Goal: Task Accomplishment & Management: Complete application form

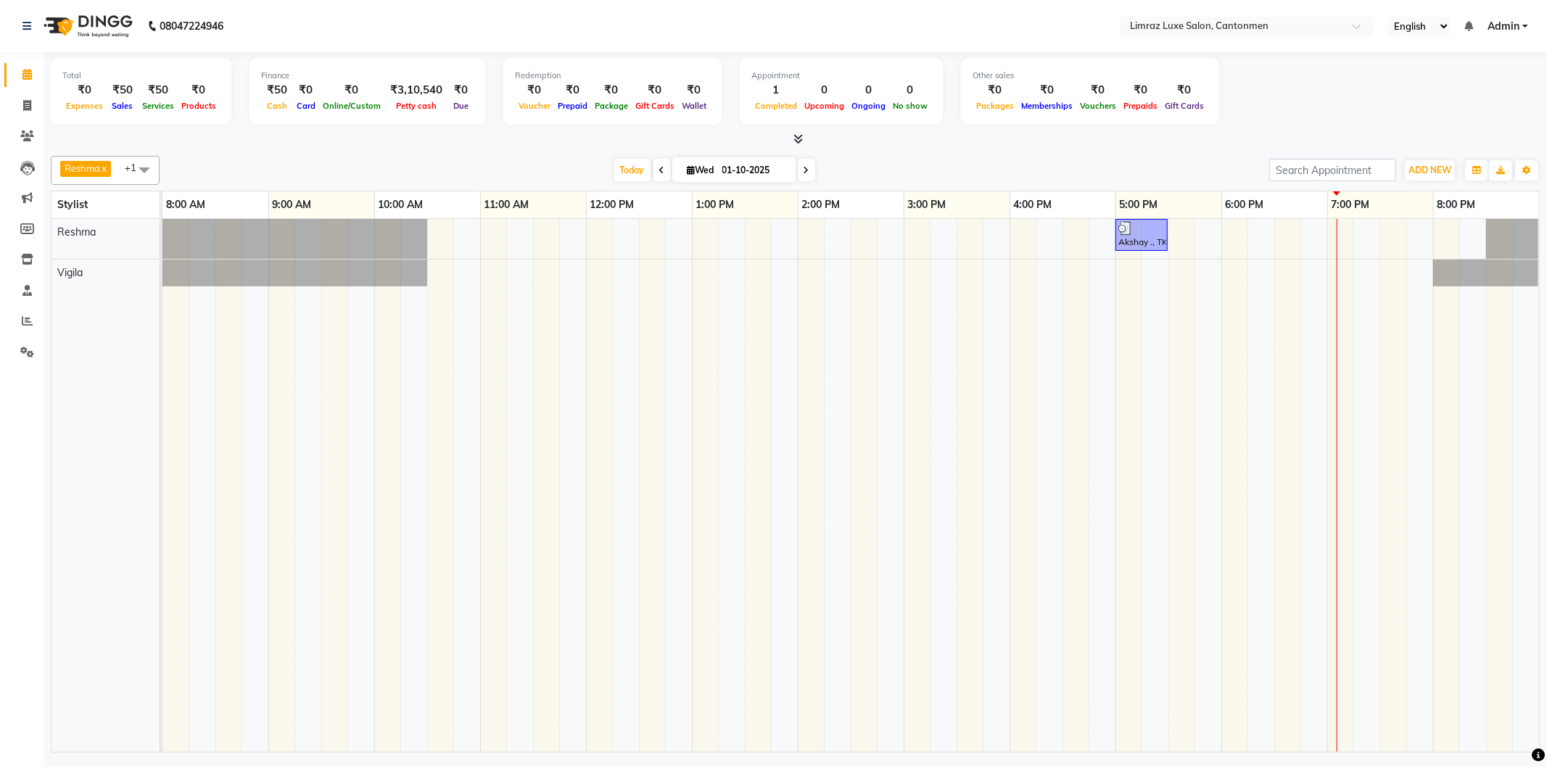
click at [799, 174] on span at bounding box center [806, 170] width 17 height 22
type input "02-10-2025"
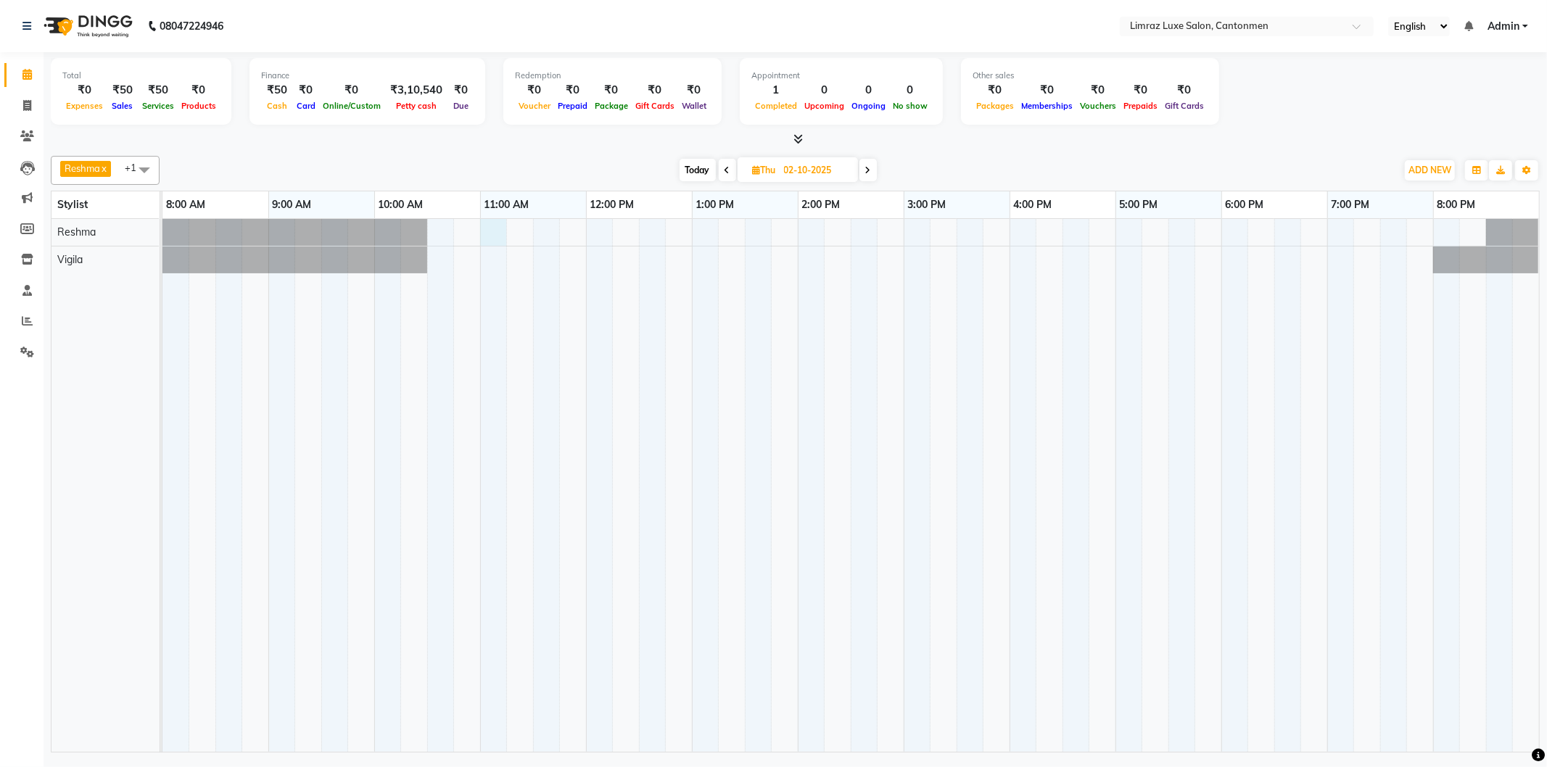
click at [490, 232] on div at bounding box center [850, 485] width 1377 height 533
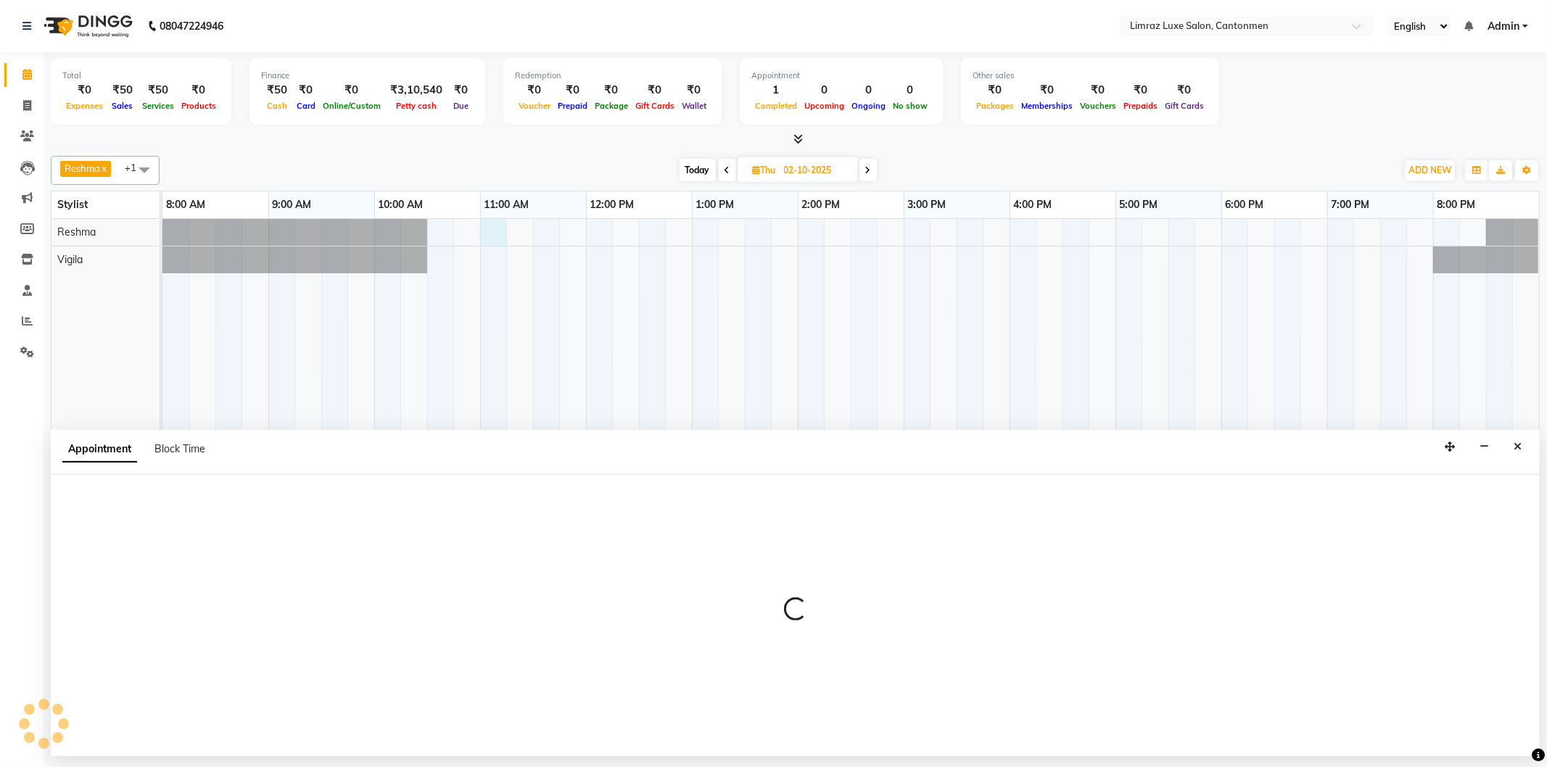
select select "63047"
select select "660"
select select "tentative"
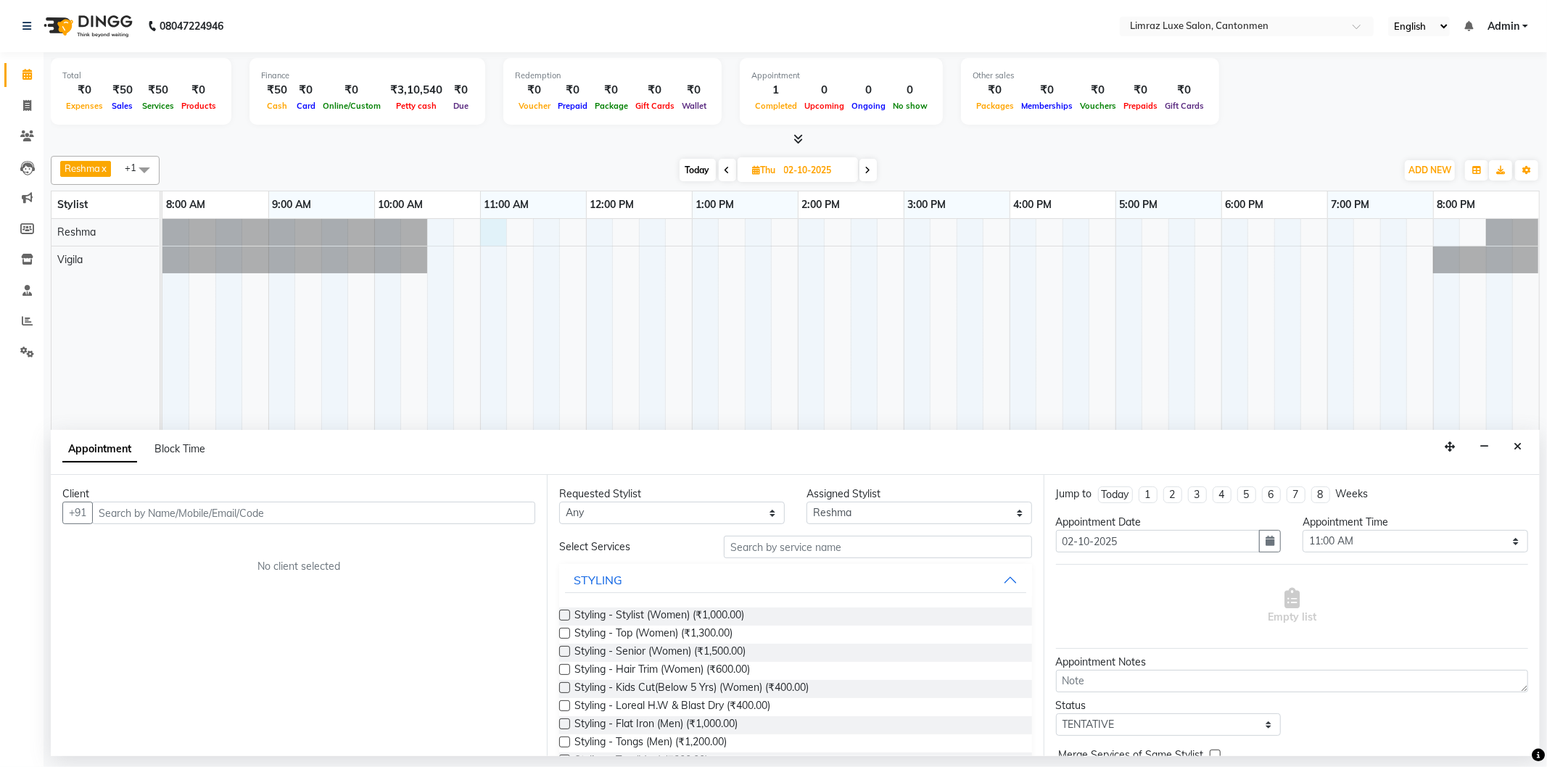
click at [363, 516] on input "text" at bounding box center [313, 513] width 443 height 22
type input "614300228047"
click at [780, 548] on input "text" at bounding box center [878, 547] width 308 height 22
click at [854, 549] on input "text" at bounding box center [878, 547] width 308 height 22
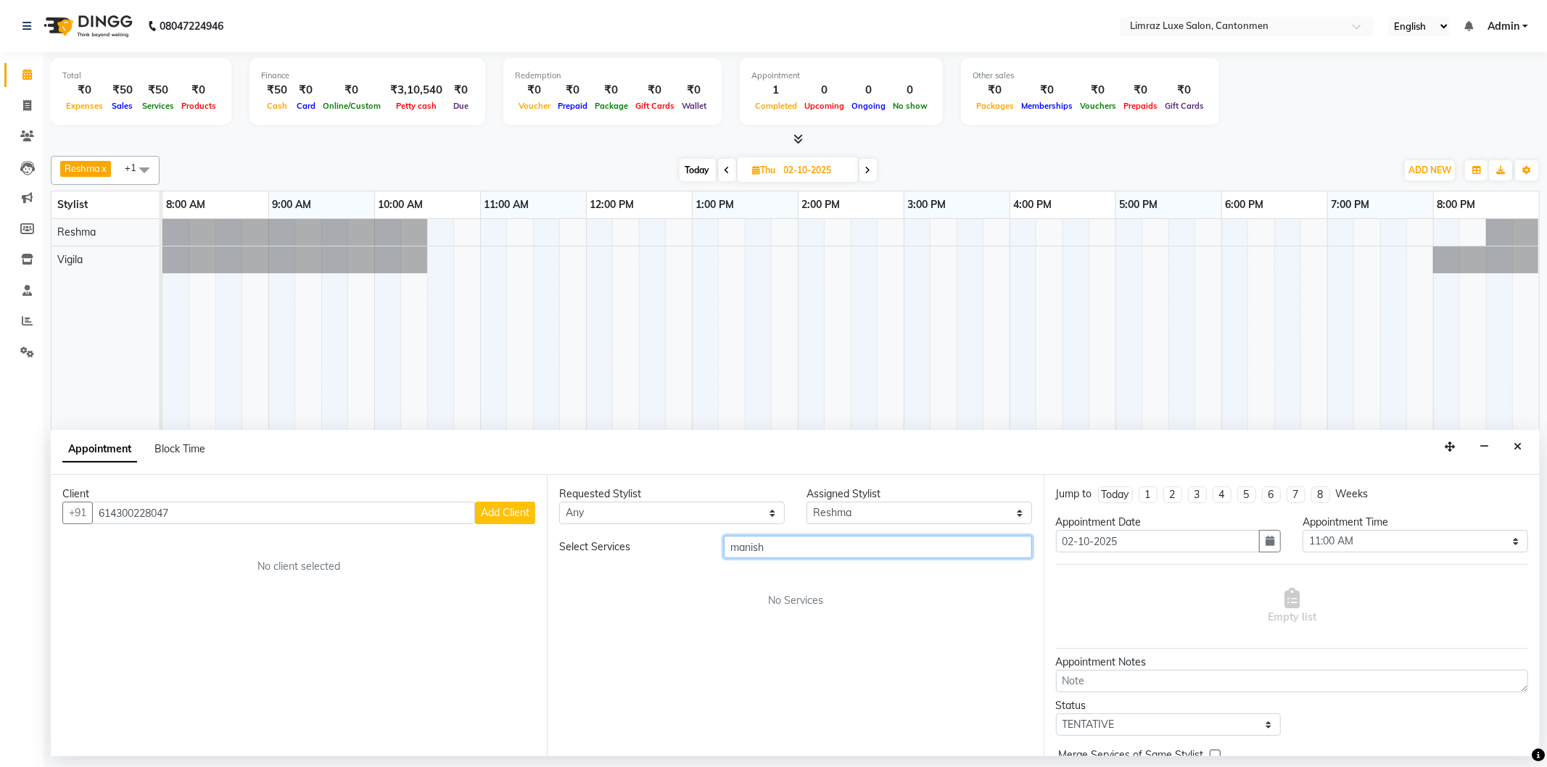
type input "manish"
click at [99, 513] on input "614300228047" at bounding box center [283, 513] width 383 height 22
click at [262, 514] on input "[PHONE_NUMBER]" at bounding box center [283, 513] width 383 height 22
type input "+"
type input "[PHONE_NUMBER]"
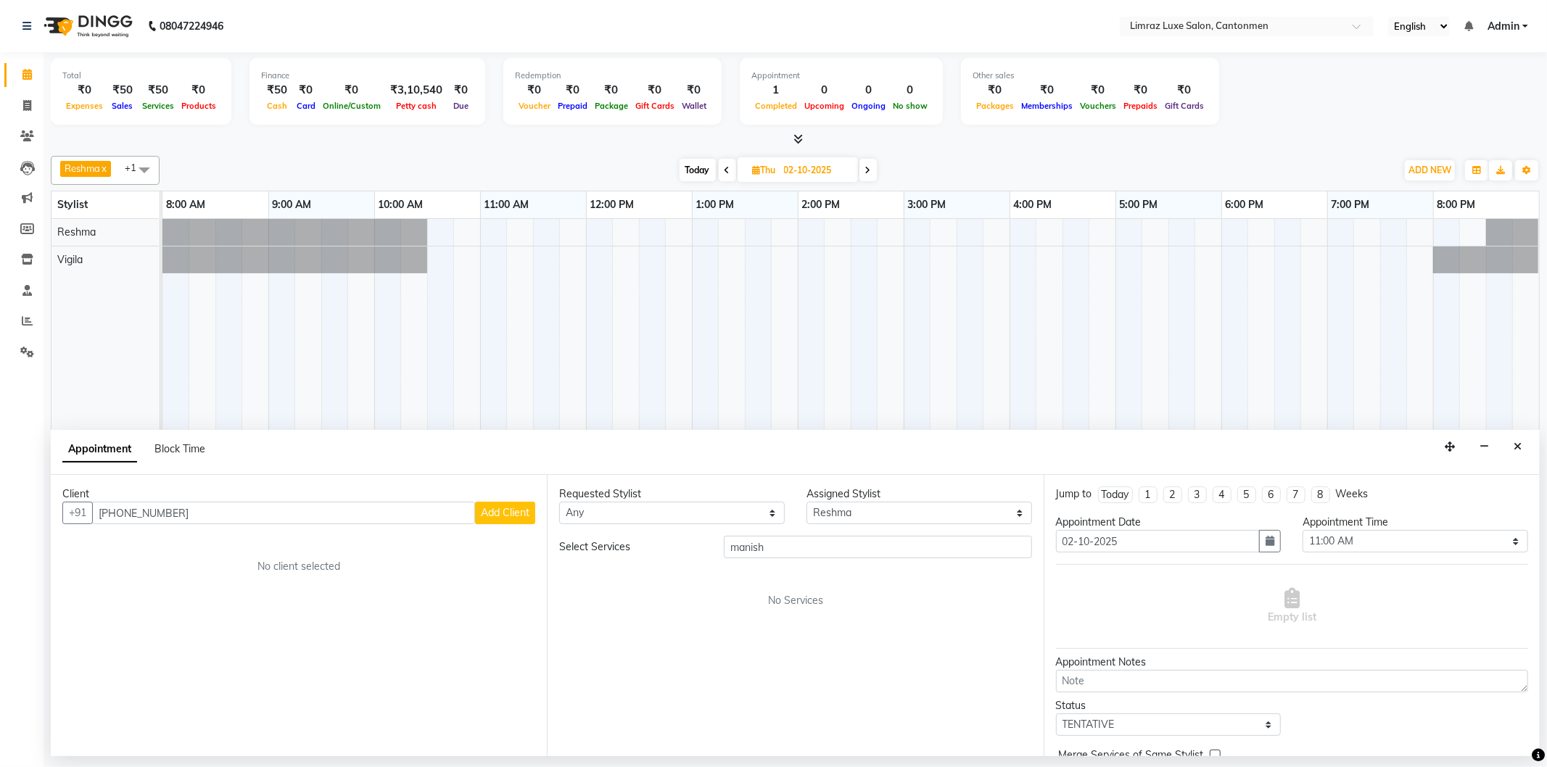
click at [490, 505] on button "Add Client" at bounding box center [505, 513] width 60 height 22
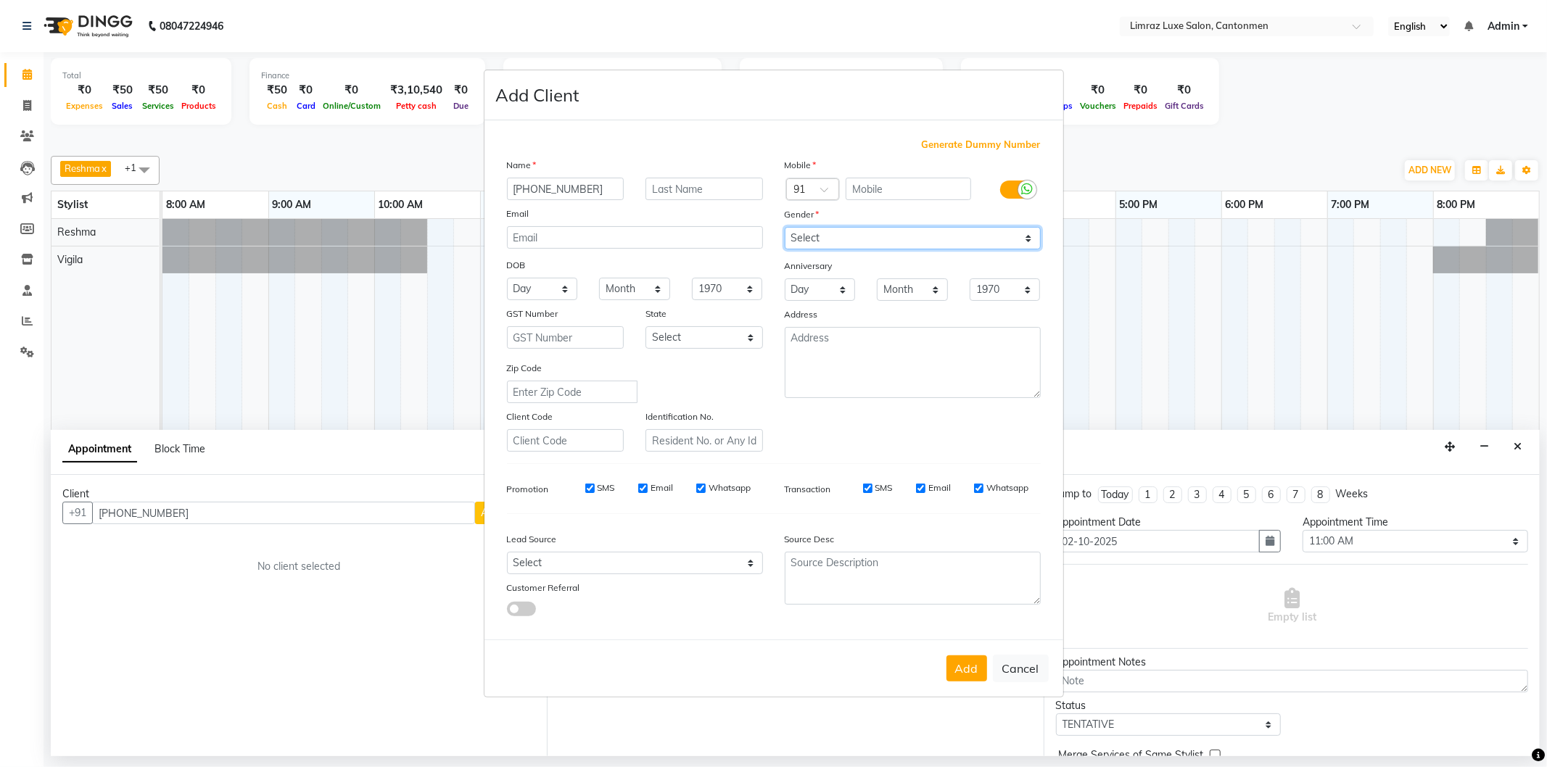
click at [907, 235] on select "Select [DEMOGRAPHIC_DATA] [DEMOGRAPHIC_DATA] Other Prefer Not To Say" at bounding box center [913, 238] width 256 height 22
select select "[DEMOGRAPHIC_DATA]"
click at [785, 227] on select "Select [DEMOGRAPHIC_DATA] [DEMOGRAPHIC_DATA] Other Prefer Not To Say" at bounding box center [913, 238] width 256 height 22
click at [609, 184] on input "[PHONE_NUMBER]" at bounding box center [566, 189] width 118 height 22
type input "+"
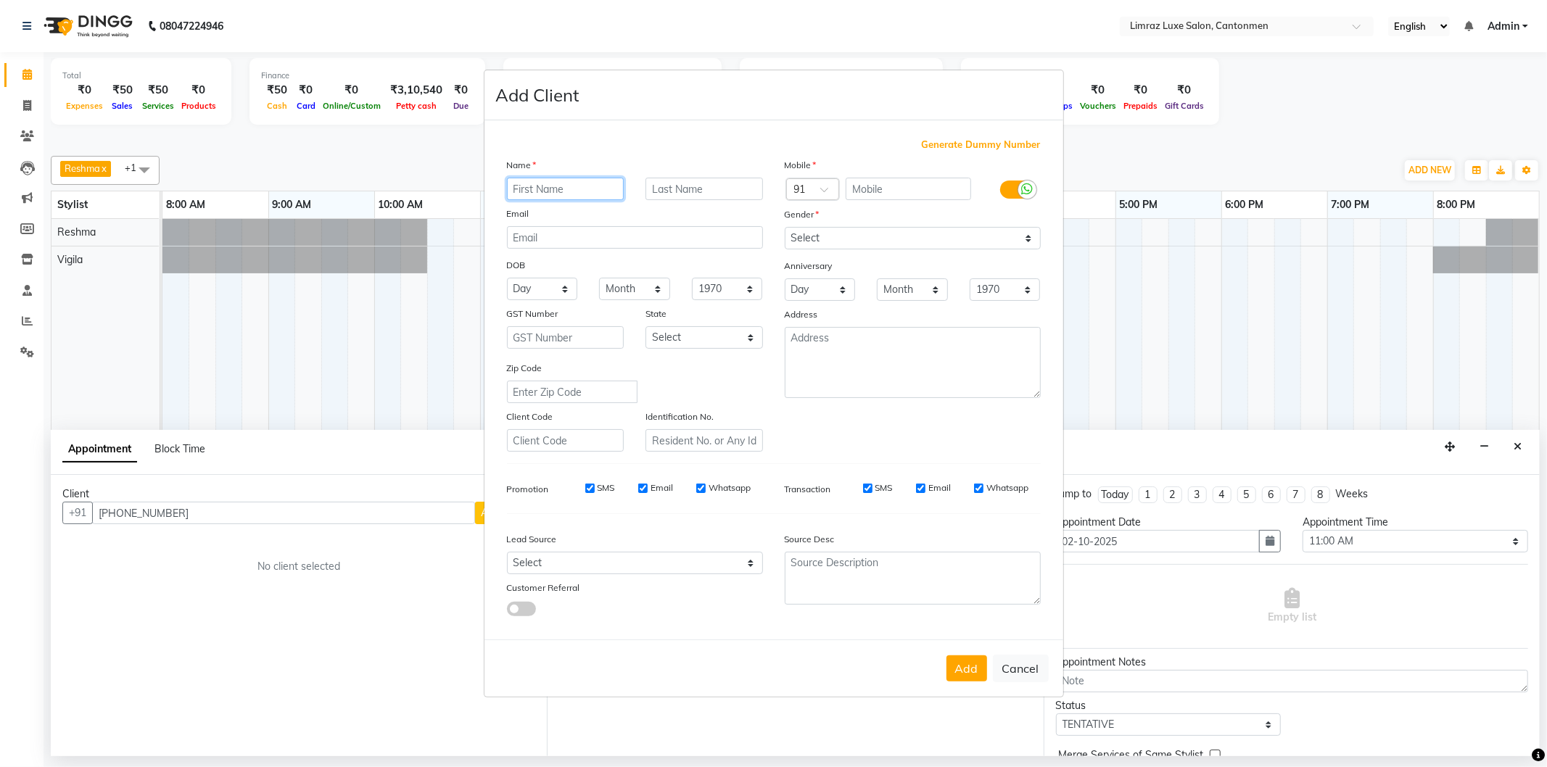
type input "m"
type input "[PERSON_NAME]"
click at [735, 189] on input "text" at bounding box center [705, 189] width 118 height 22
type input "."
click at [1004, 237] on select "Select [DEMOGRAPHIC_DATA] [DEMOGRAPHIC_DATA] Other Prefer Not To Say" at bounding box center [913, 238] width 256 height 22
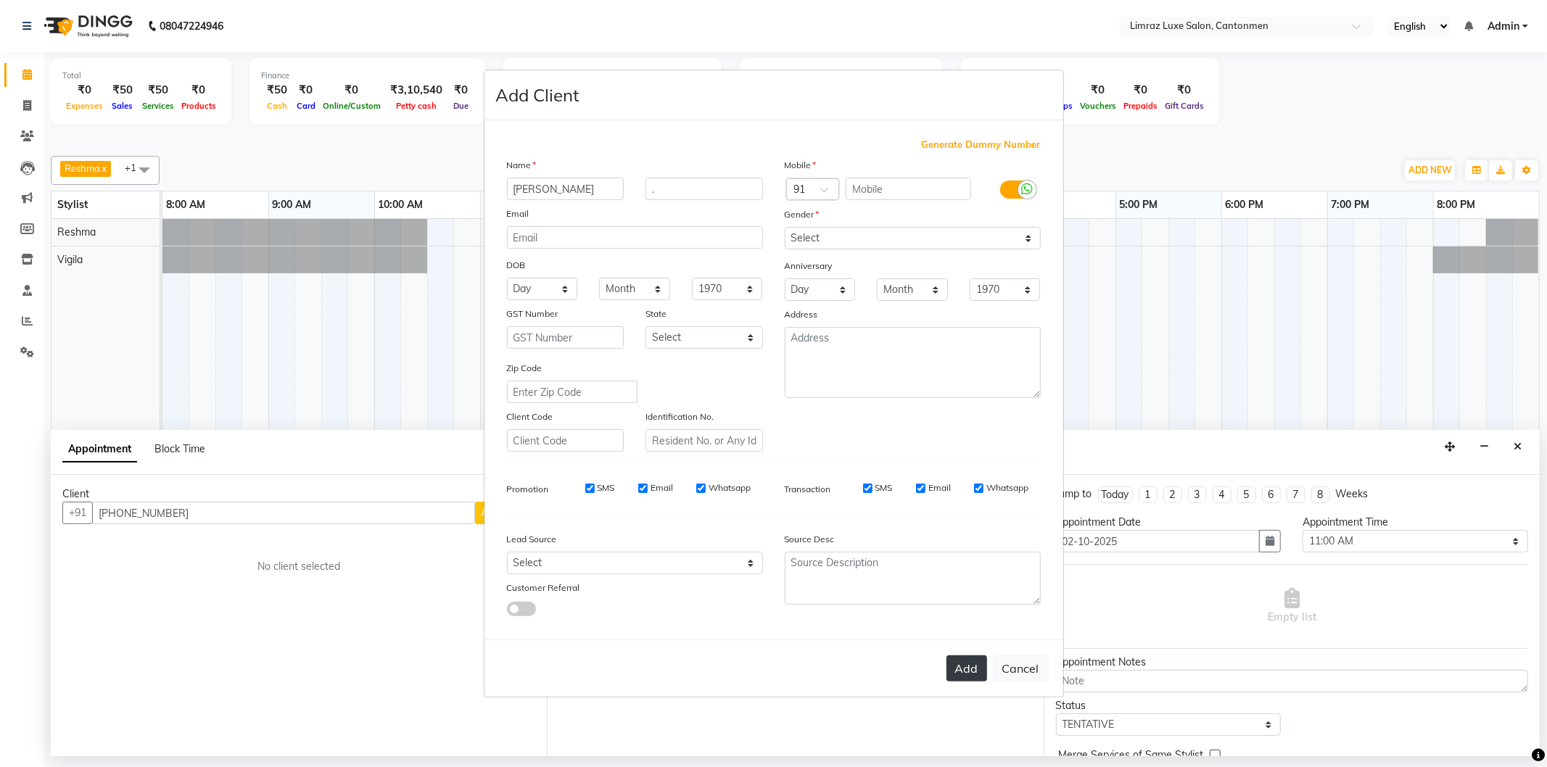
click at [965, 669] on button "Add" at bounding box center [967, 669] width 41 height 26
click at [965, 670] on button "Add" at bounding box center [967, 669] width 41 height 26
click at [968, 664] on button "Add" at bounding box center [967, 669] width 41 height 26
click at [966, 672] on button "Add" at bounding box center [967, 669] width 41 height 26
click at [998, 246] on select "Select [DEMOGRAPHIC_DATA] [DEMOGRAPHIC_DATA] Other Prefer Not To Say" at bounding box center [913, 257] width 256 height 22
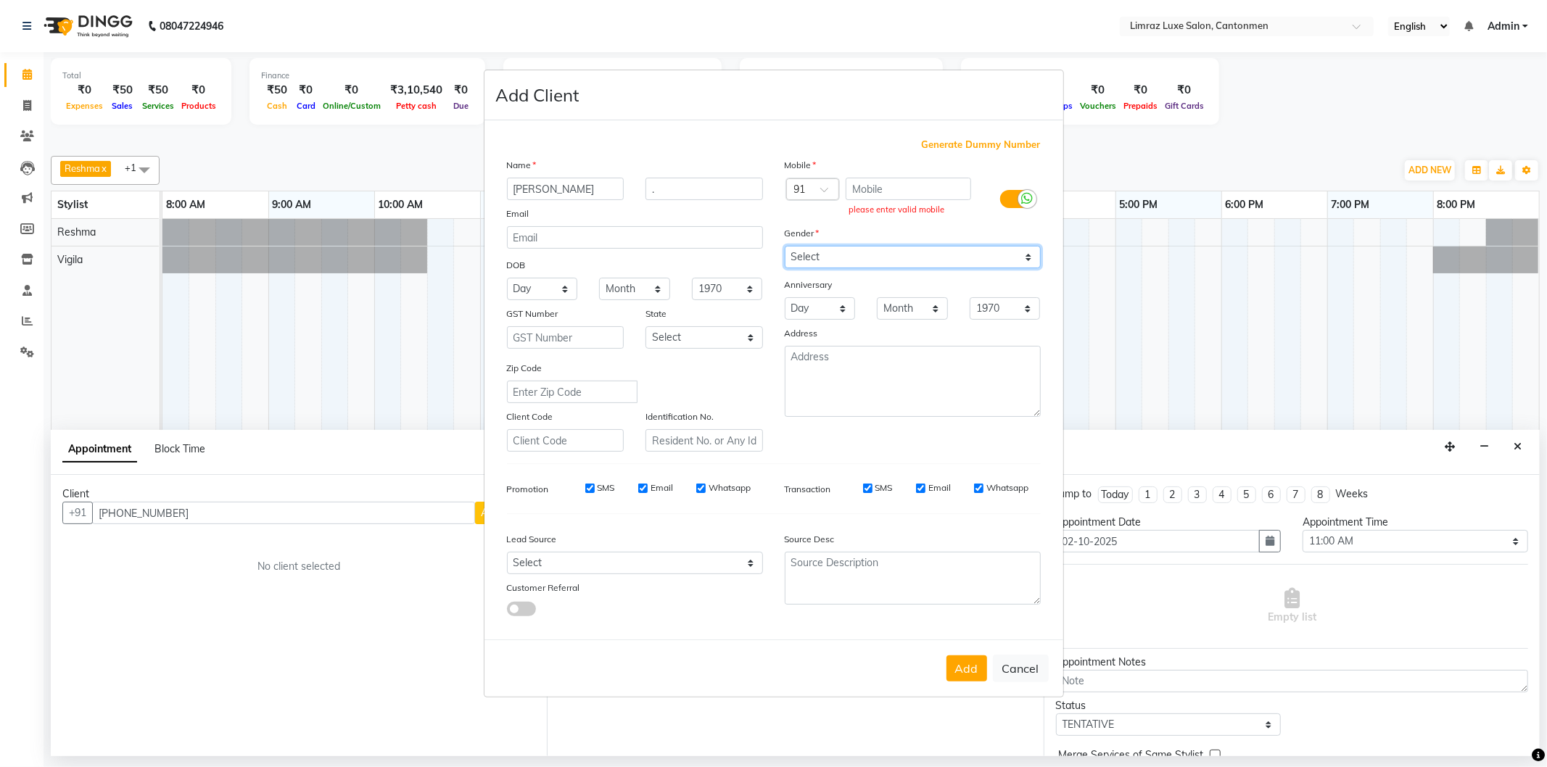
click at [785, 246] on select "Select [DEMOGRAPHIC_DATA] [DEMOGRAPHIC_DATA] Other Prefer Not To Say" at bounding box center [913, 257] width 256 height 22
drag, startPoint x: 947, startPoint y: 662, endPoint x: 956, endPoint y: 669, distance: 10.9
click at [951, 664] on div "Add Cancel" at bounding box center [774, 668] width 579 height 57
click at [956, 669] on button "Add" at bounding box center [967, 669] width 41 height 26
click at [959, 670] on button "Add" at bounding box center [967, 669] width 41 height 26
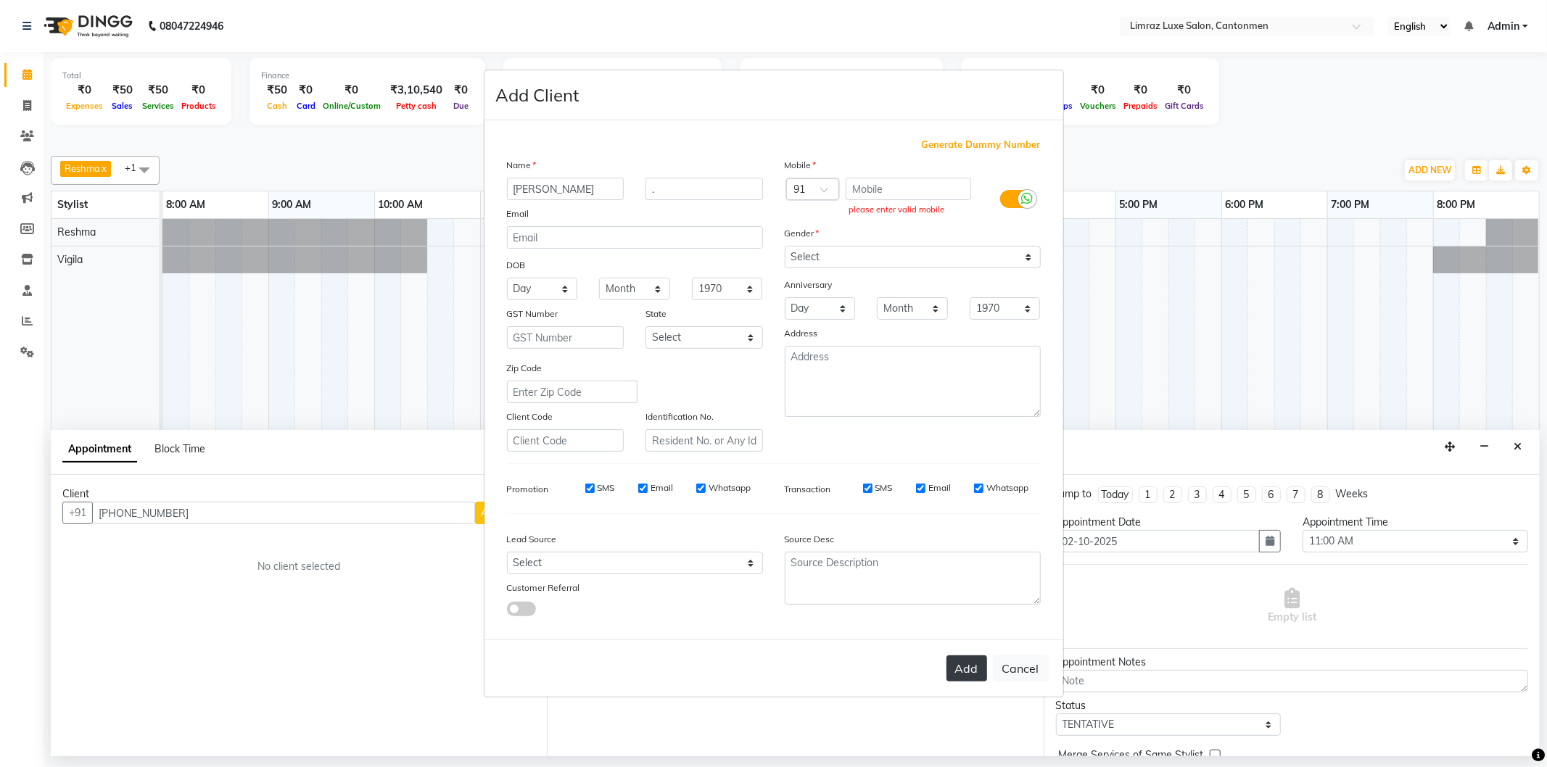
click at [961, 671] on button "Add" at bounding box center [967, 669] width 41 height 26
click at [965, 675] on button "Add" at bounding box center [967, 669] width 41 height 26
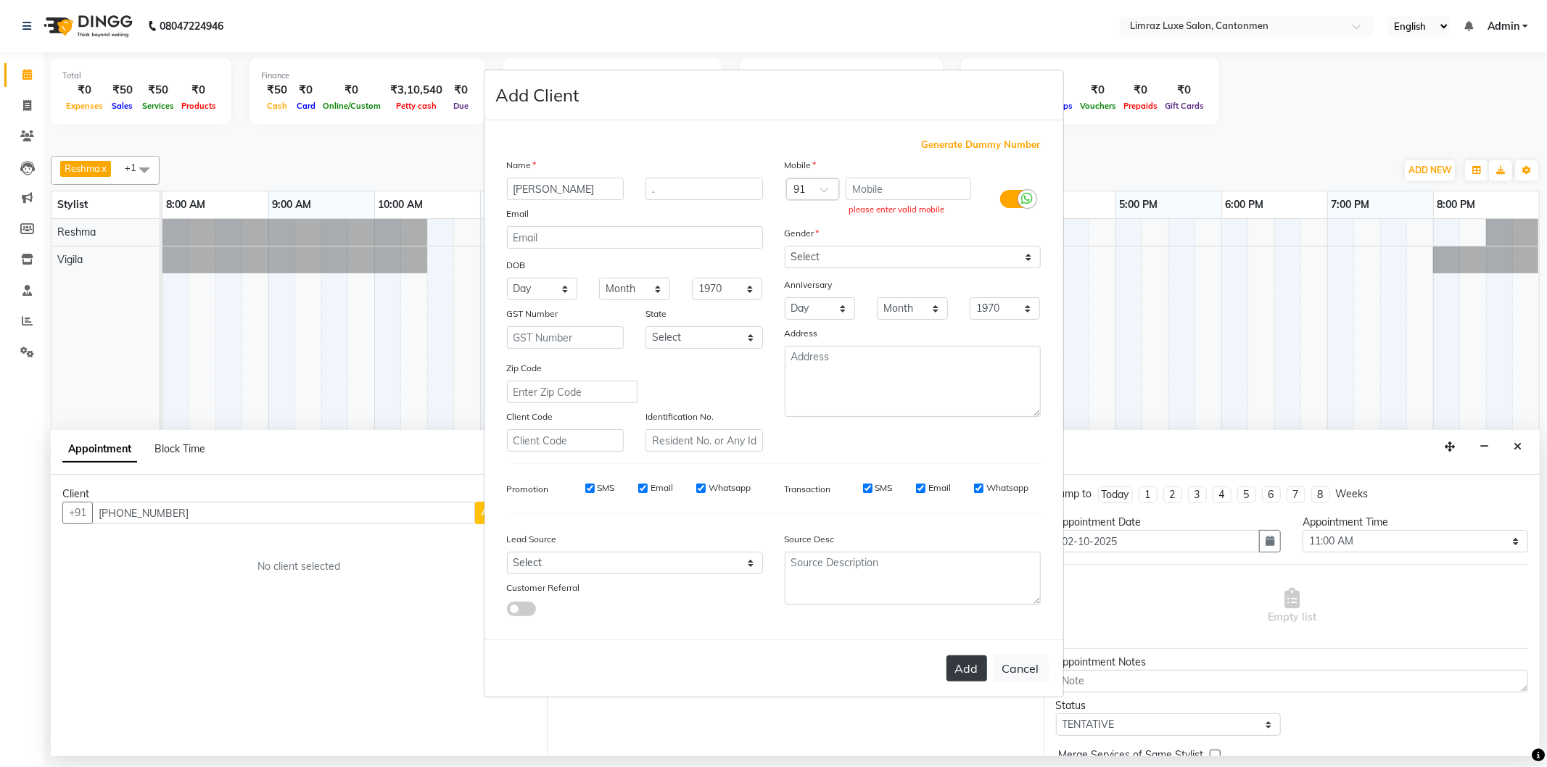
click at [972, 676] on button "Add" at bounding box center [967, 669] width 41 height 26
click at [592, 194] on input "[PERSON_NAME]" at bounding box center [566, 189] width 118 height 22
click at [976, 660] on button "Add" at bounding box center [967, 669] width 41 height 26
click at [295, 629] on ngb-modal-window "Add Client Generate Dummy Number Name [PERSON_NAME] . Email DOB Day 01 02 03 04…" at bounding box center [773, 383] width 1547 height 767
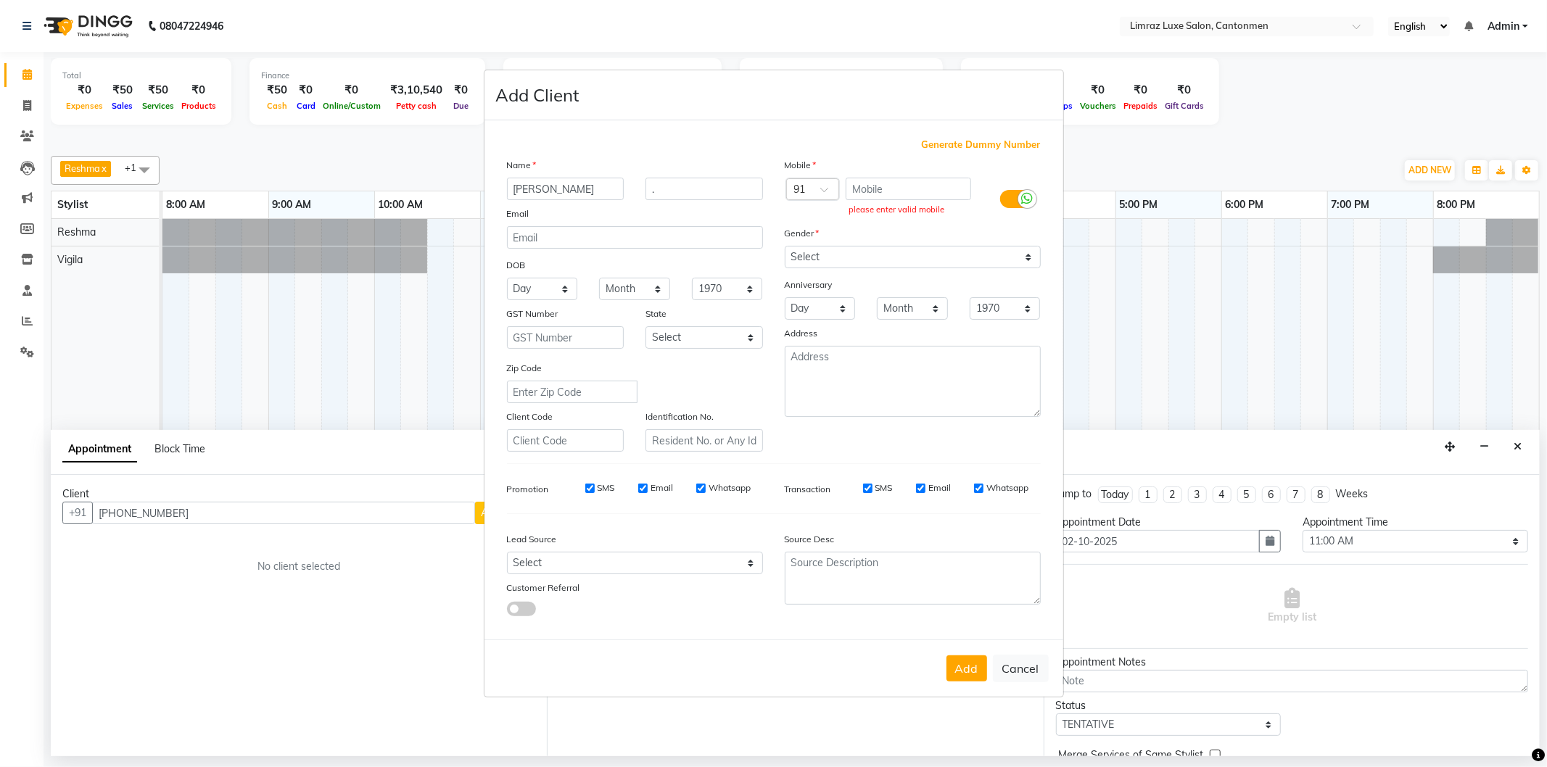
click at [1005, 668] on button "Cancel" at bounding box center [1021, 669] width 56 height 28
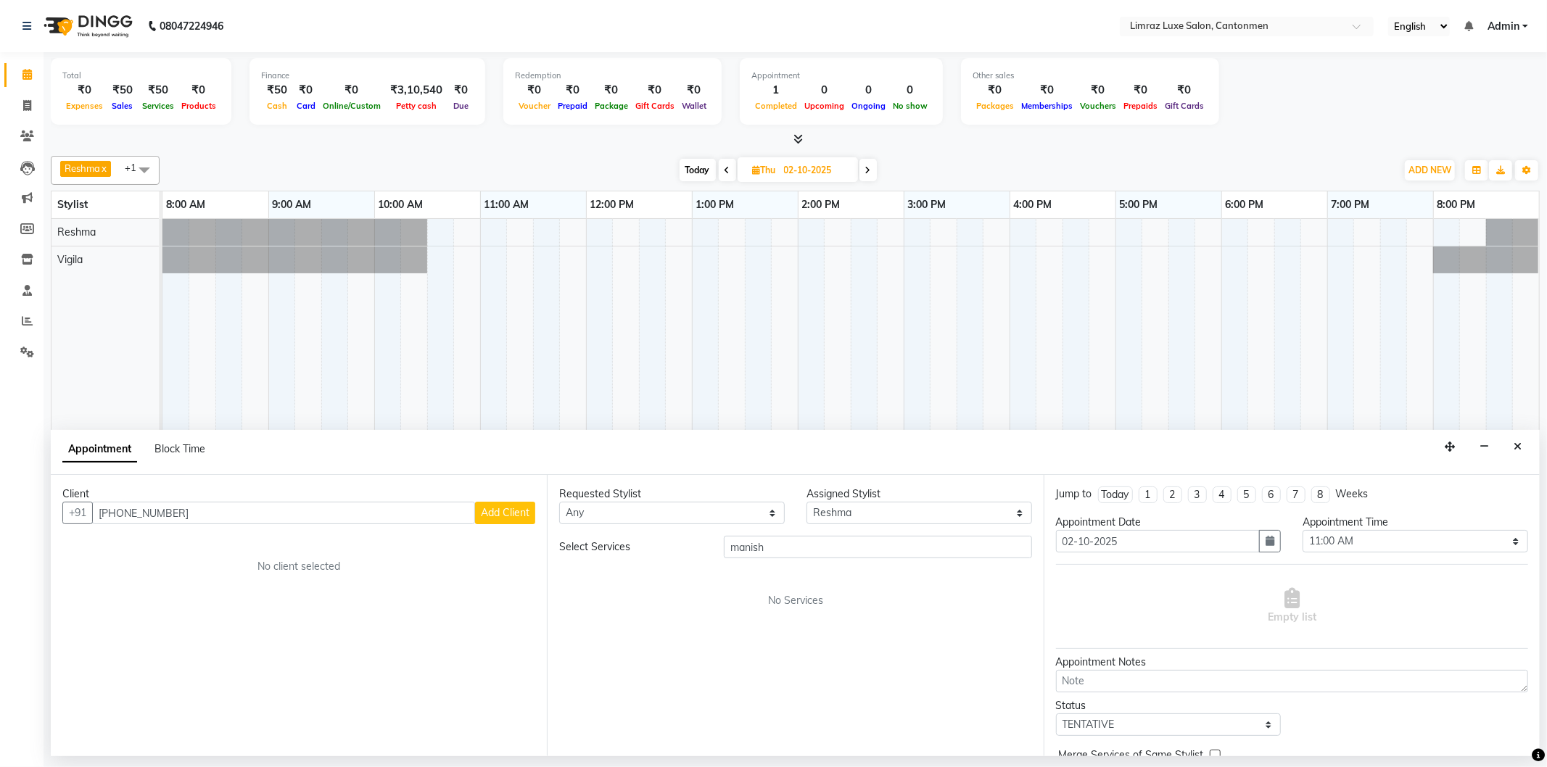
click at [495, 513] on span "Add Client" at bounding box center [505, 512] width 49 height 13
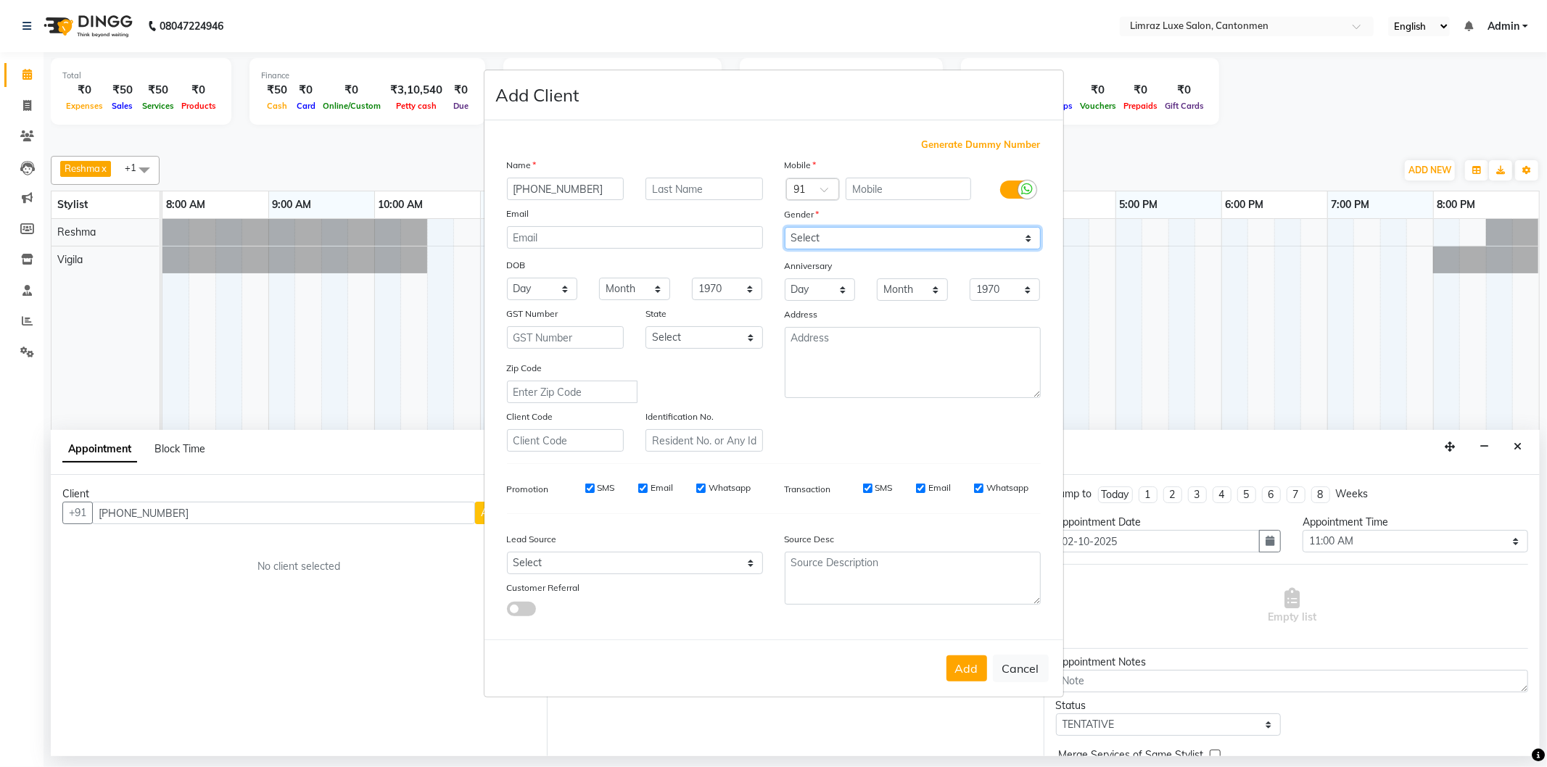
click at [869, 235] on select "Select [DEMOGRAPHIC_DATA] [DEMOGRAPHIC_DATA] Other Prefer Not To Say" at bounding box center [913, 238] width 256 height 22
select select "[DEMOGRAPHIC_DATA]"
click at [785, 227] on select "Select [DEMOGRAPHIC_DATA] [DEMOGRAPHIC_DATA] Other Prefer Not To Say" at bounding box center [913, 238] width 256 height 22
click at [984, 680] on button "Add" at bounding box center [967, 669] width 41 height 26
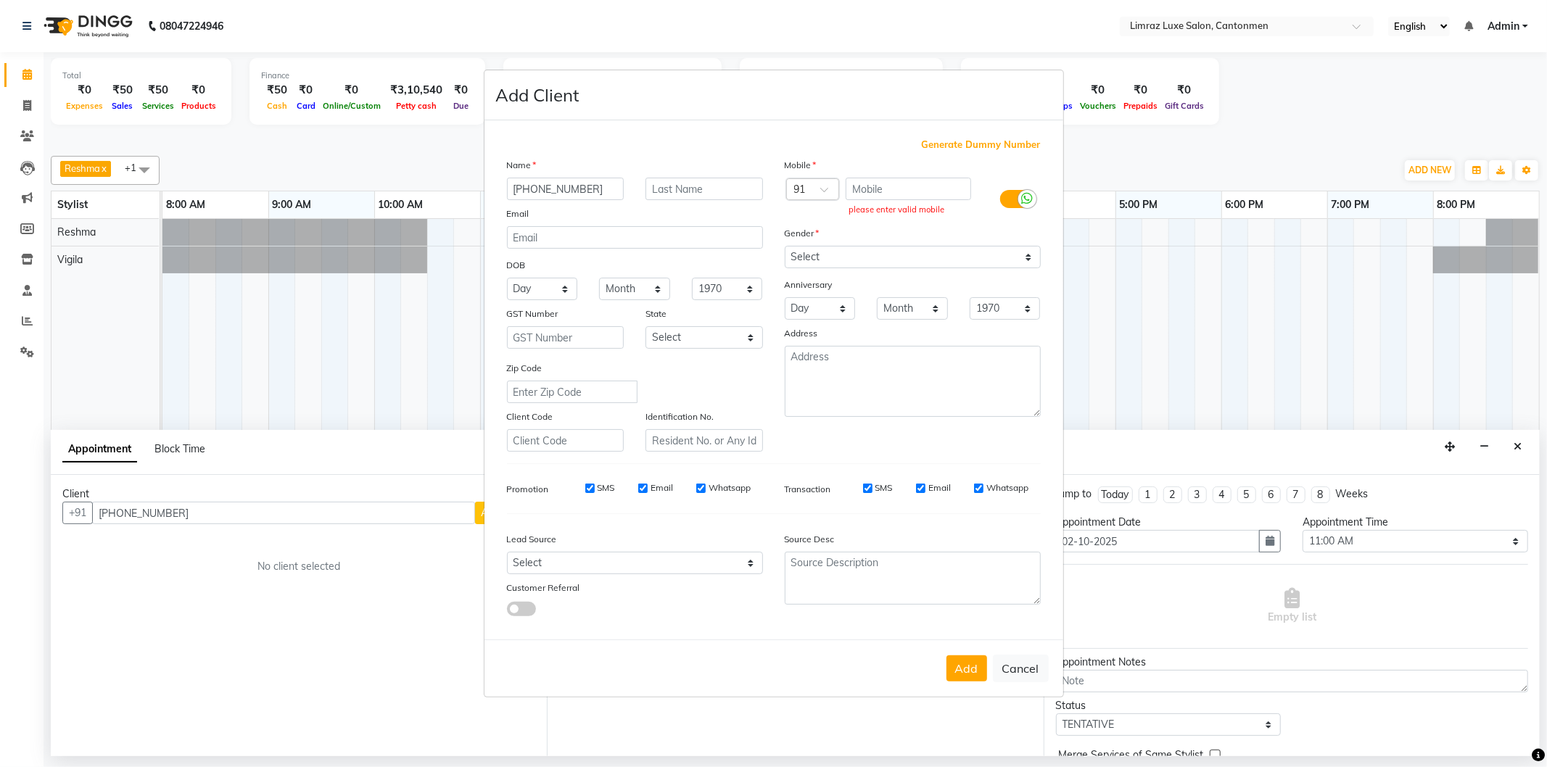
click at [461, 638] on ngb-modal-window "Add Client Generate Dummy Number Name [PHONE_NUMBER] Email DOB Day 01 02 03 04 …" at bounding box center [773, 383] width 1547 height 767
click at [1028, 678] on button "Cancel" at bounding box center [1021, 669] width 56 height 28
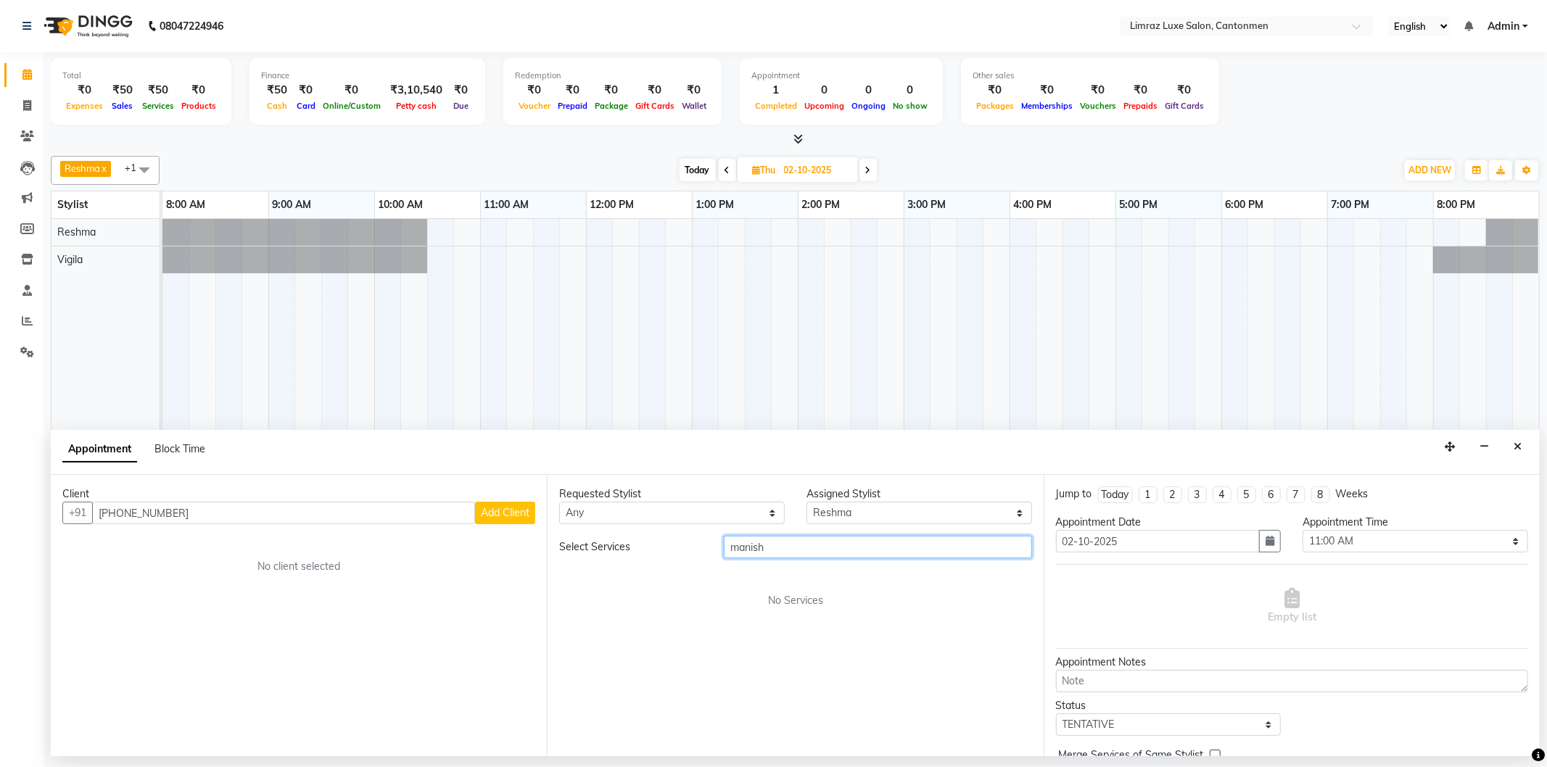
click at [778, 544] on input "manish" at bounding box center [878, 547] width 308 height 22
click at [908, 544] on input "manish" at bounding box center [878, 547] width 308 height 22
click at [908, 545] on input "manish" at bounding box center [878, 547] width 308 height 22
click at [1520, 447] on icon "Close" at bounding box center [1518, 447] width 8 height 10
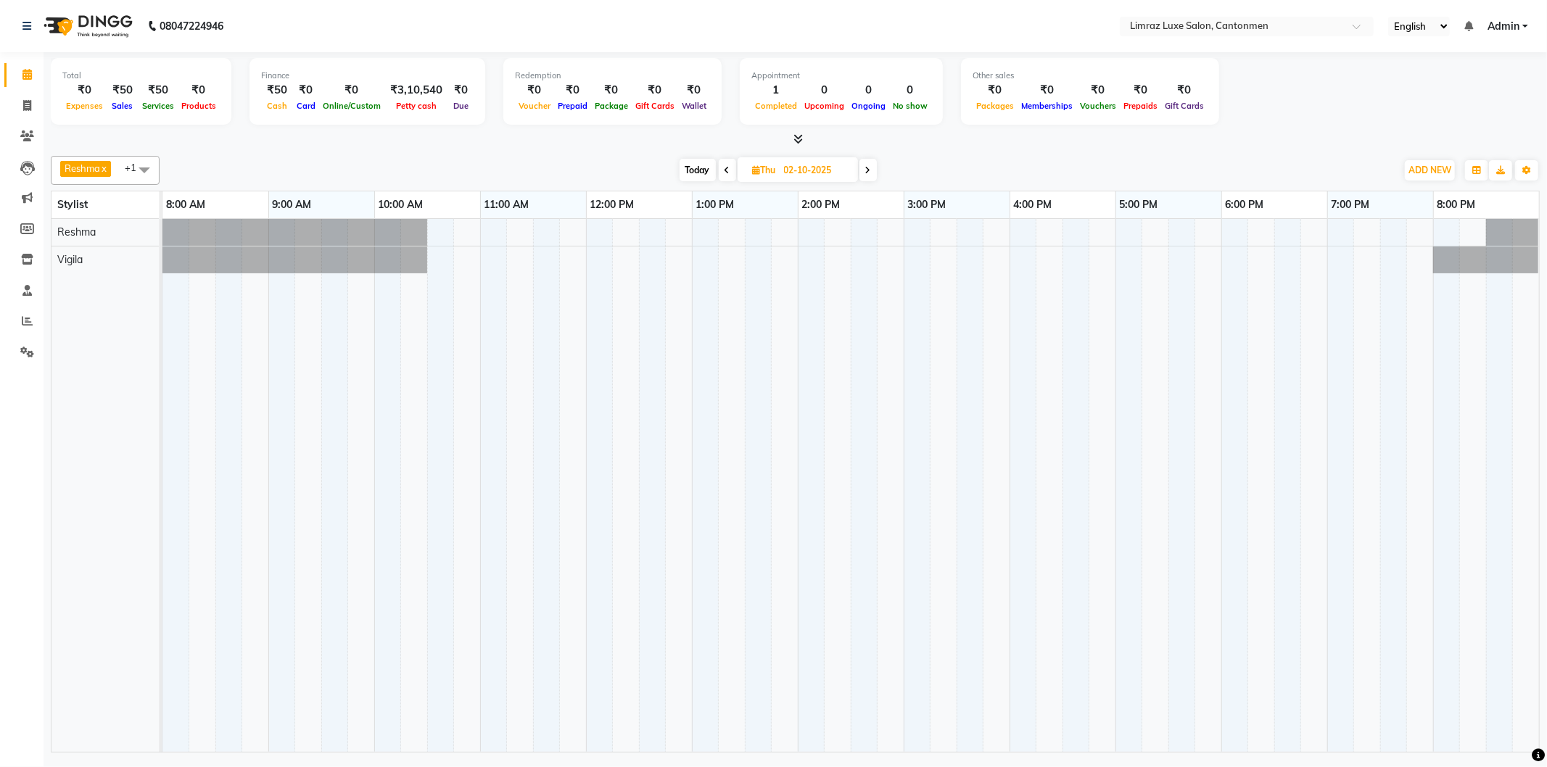
click at [871, 173] on icon at bounding box center [868, 170] width 6 height 9
click at [727, 173] on icon at bounding box center [730, 170] width 6 height 9
type input "02-10-2025"
click at [141, 170] on span at bounding box center [144, 170] width 29 height 28
click at [100, 242] on div "[PERSON_NAME]" at bounding box center [105, 239] width 93 height 15
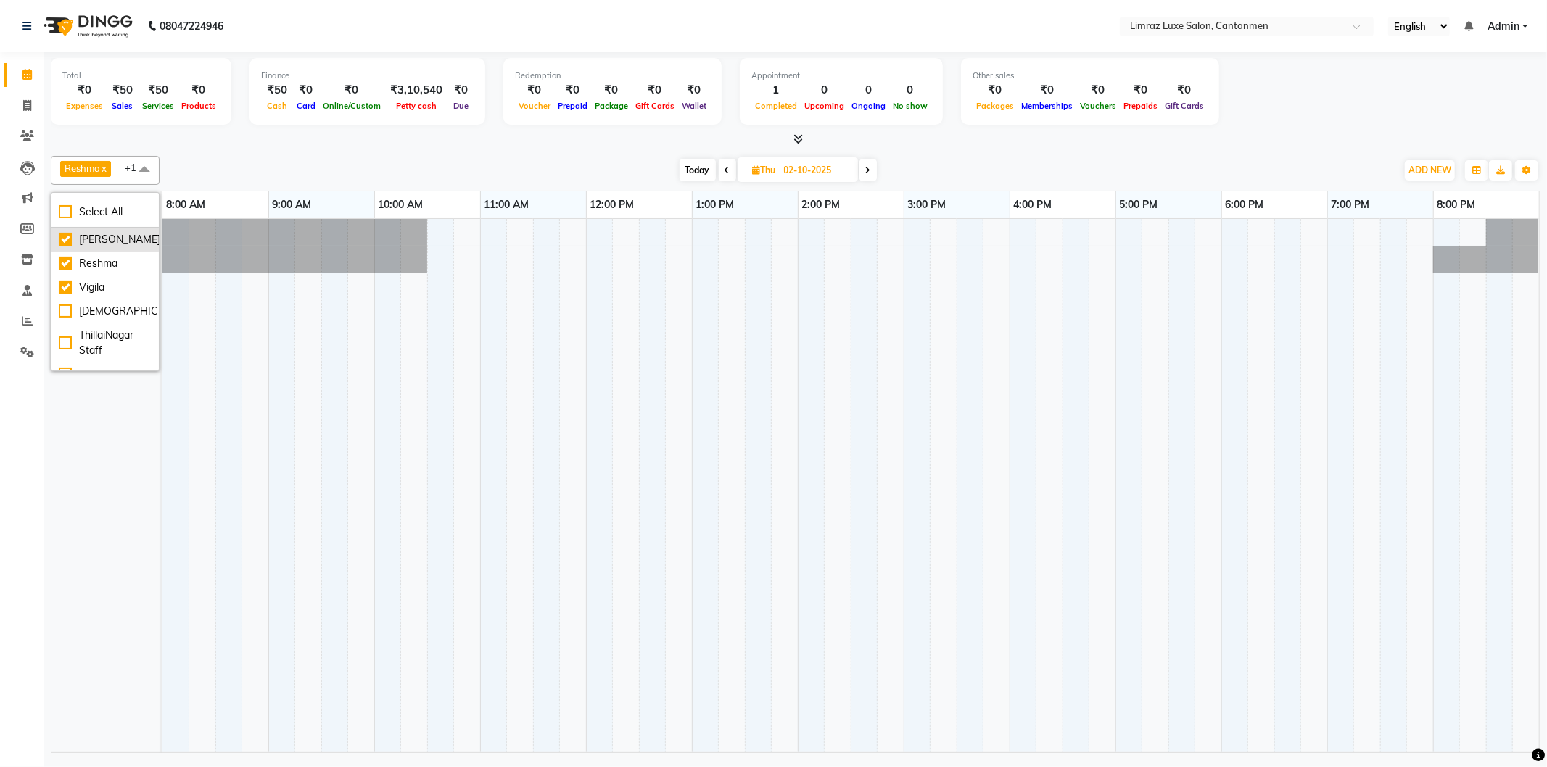
checkbox input "true"
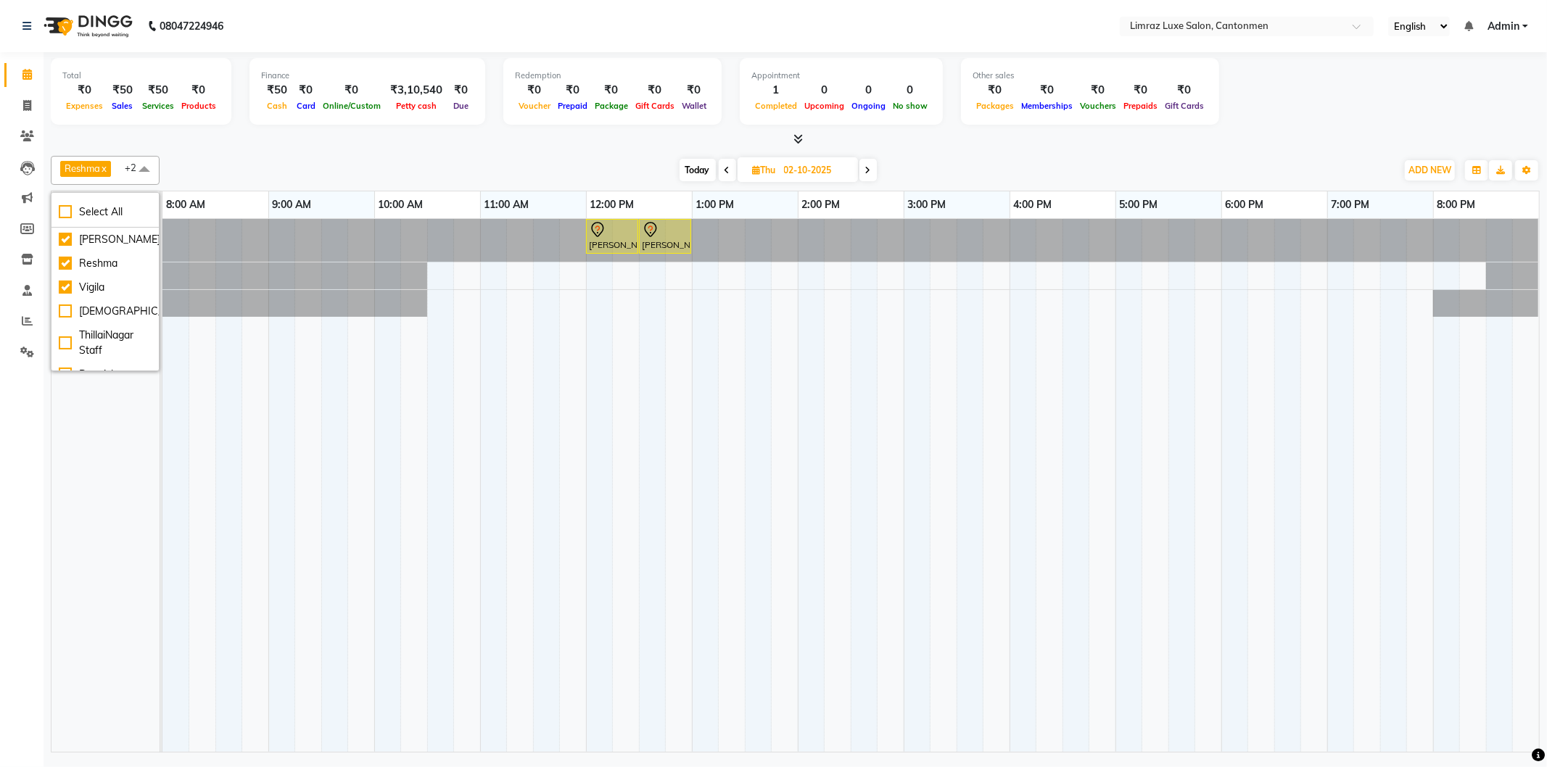
click at [634, 318] on td at bounding box center [626, 485] width 27 height 533
click at [162, 240] on div at bounding box center [162, 240] width 0 height 43
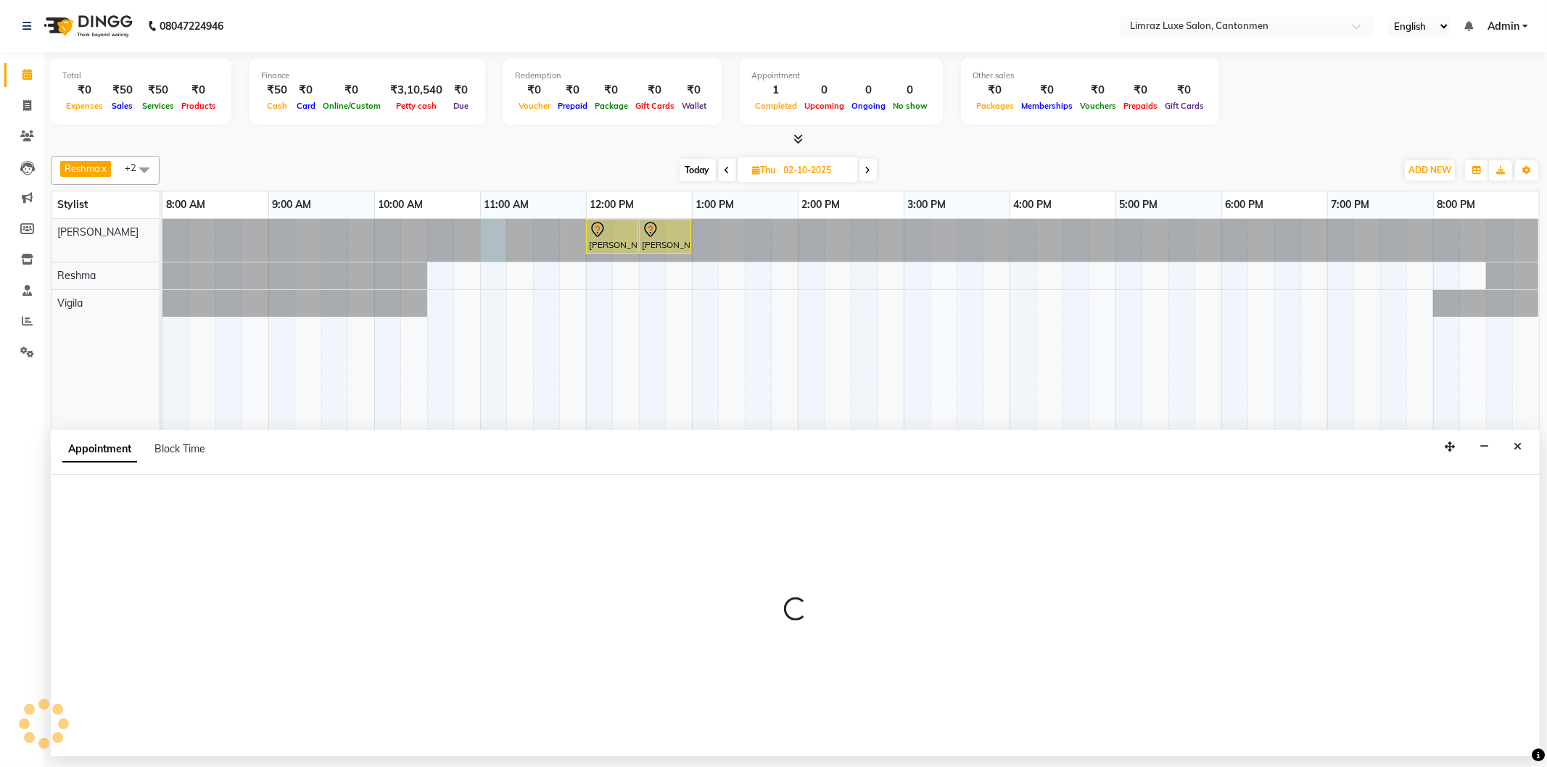
select select "90538"
select select "660"
select select "tentative"
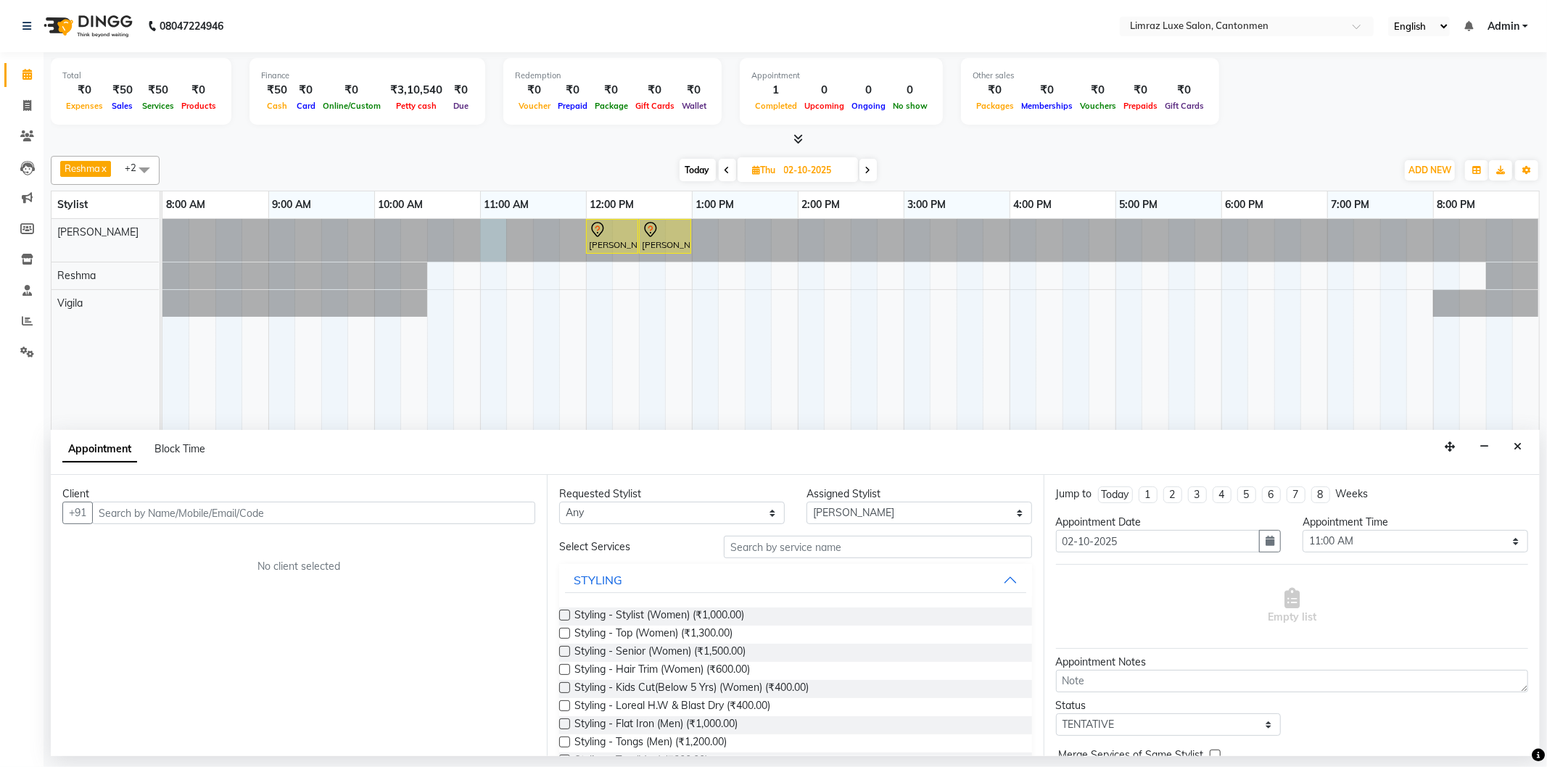
click at [474, 511] on input "text" at bounding box center [313, 513] width 443 height 22
type input "[PHONE_NUMBER]"
click at [475, 511] on button "Add Client" at bounding box center [505, 513] width 60 height 22
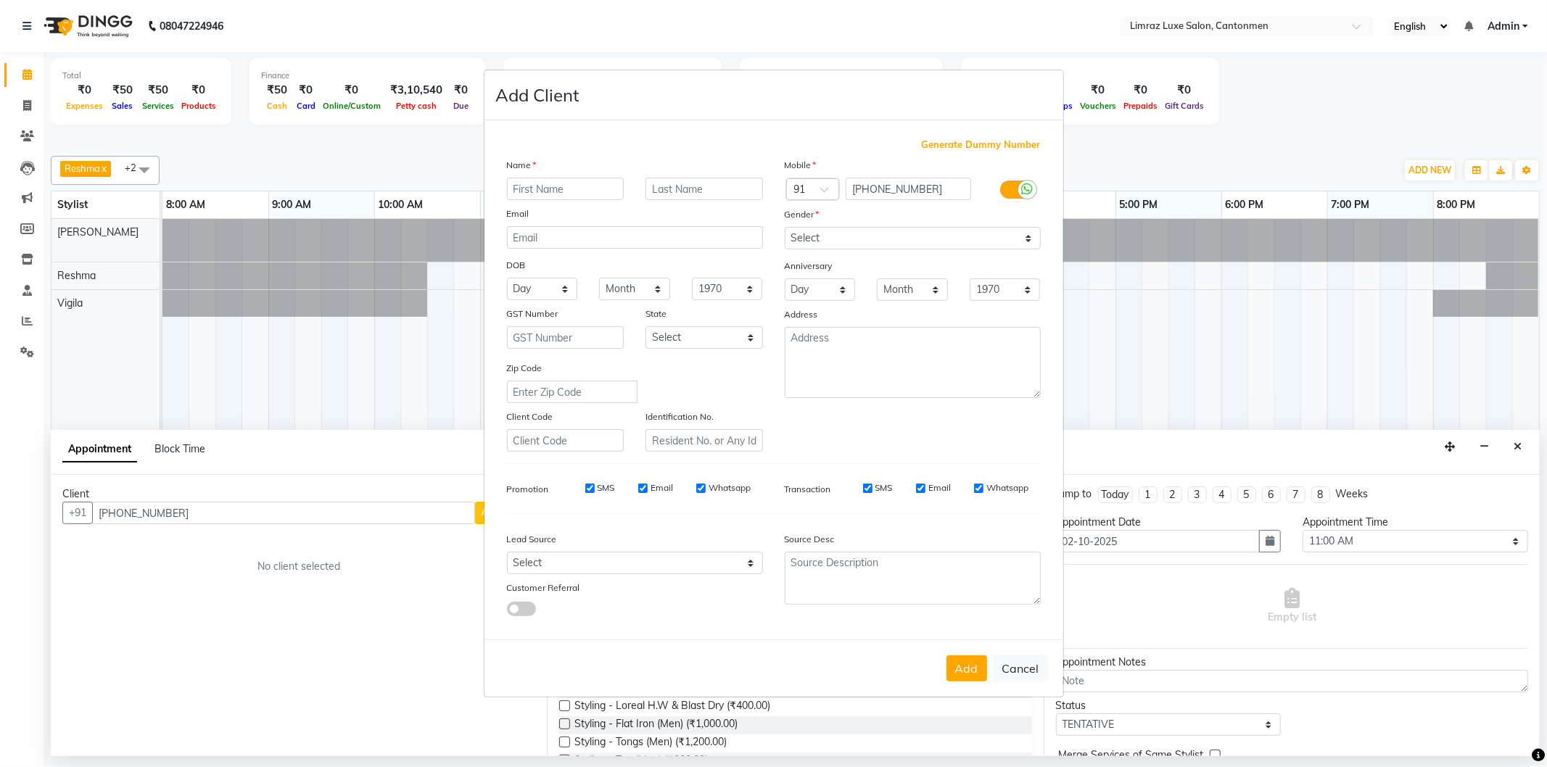
click at [600, 176] on div "Name" at bounding box center [635, 167] width 278 height 20
click at [556, 185] on input "text" at bounding box center [566, 189] width 118 height 22
type input "m"
type input "[PERSON_NAME]"
click at [1016, 236] on select "Select [DEMOGRAPHIC_DATA] [DEMOGRAPHIC_DATA] Other Prefer Not To Say" at bounding box center [913, 238] width 256 height 22
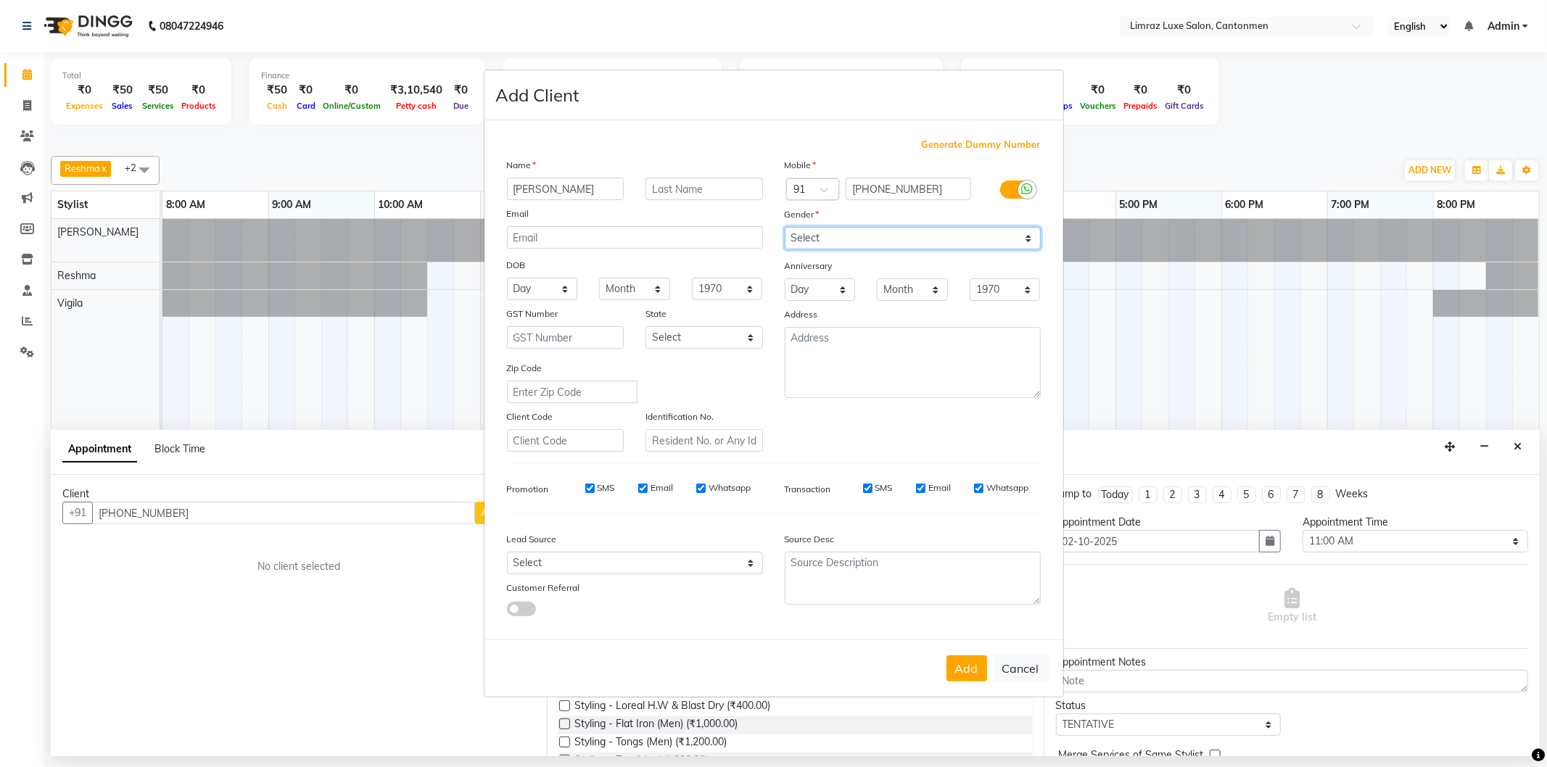
select select "[DEMOGRAPHIC_DATA]"
click at [785, 227] on select "Select [DEMOGRAPHIC_DATA] [DEMOGRAPHIC_DATA] Other Prefer Not To Say" at bounding box center [913, 238] width 256 height 22
click at [978, 671] on button "Add" at bounding box center [967, 669] width 41 height 26
click at [825, 186] on span at bounding box center [829, 193] width 18 height 15
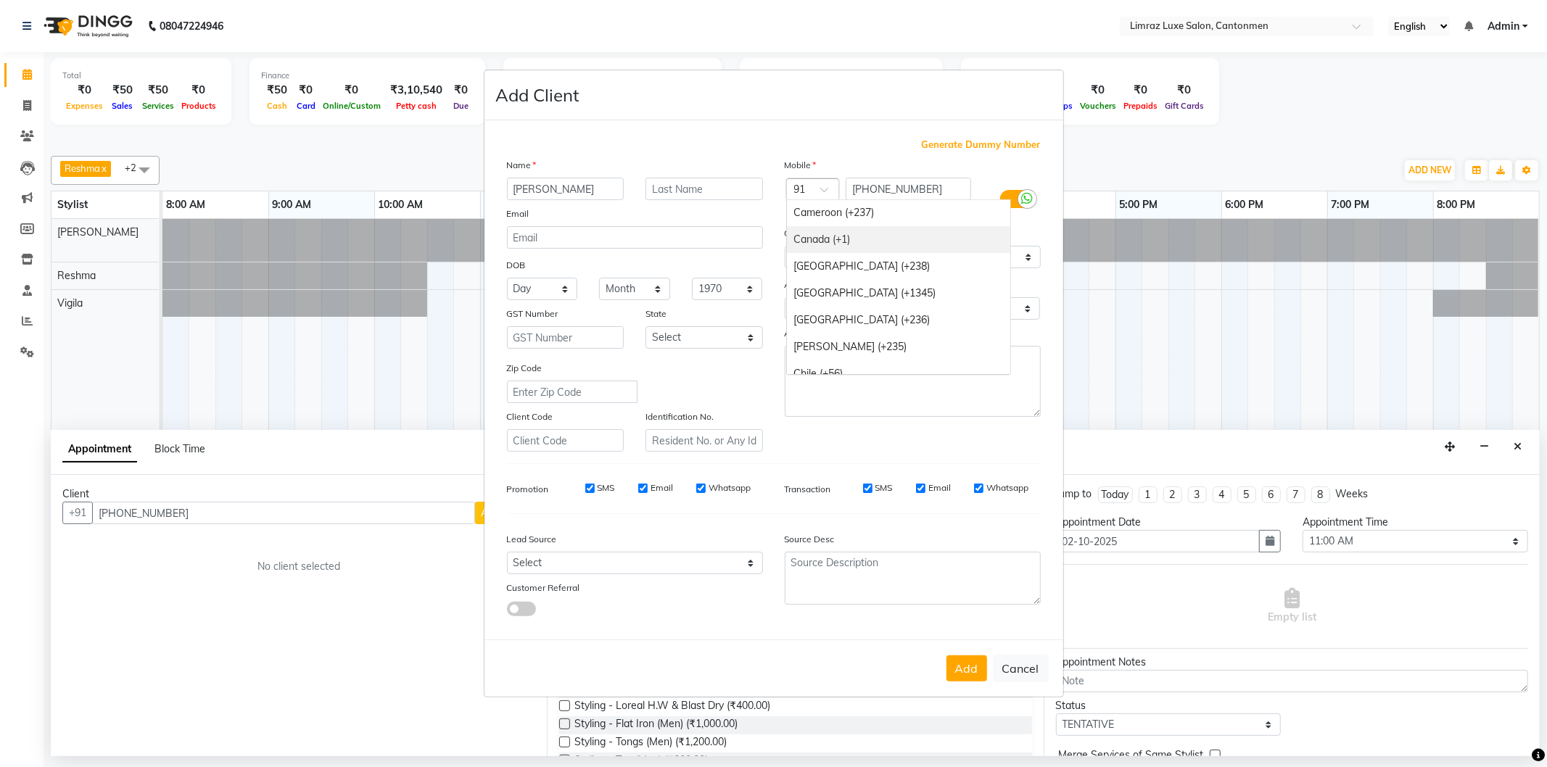
scroll to position [886, 0]
click at [851, 313] on div "Canada (+1)" at bounding box center [898, 320] width 223 height 27
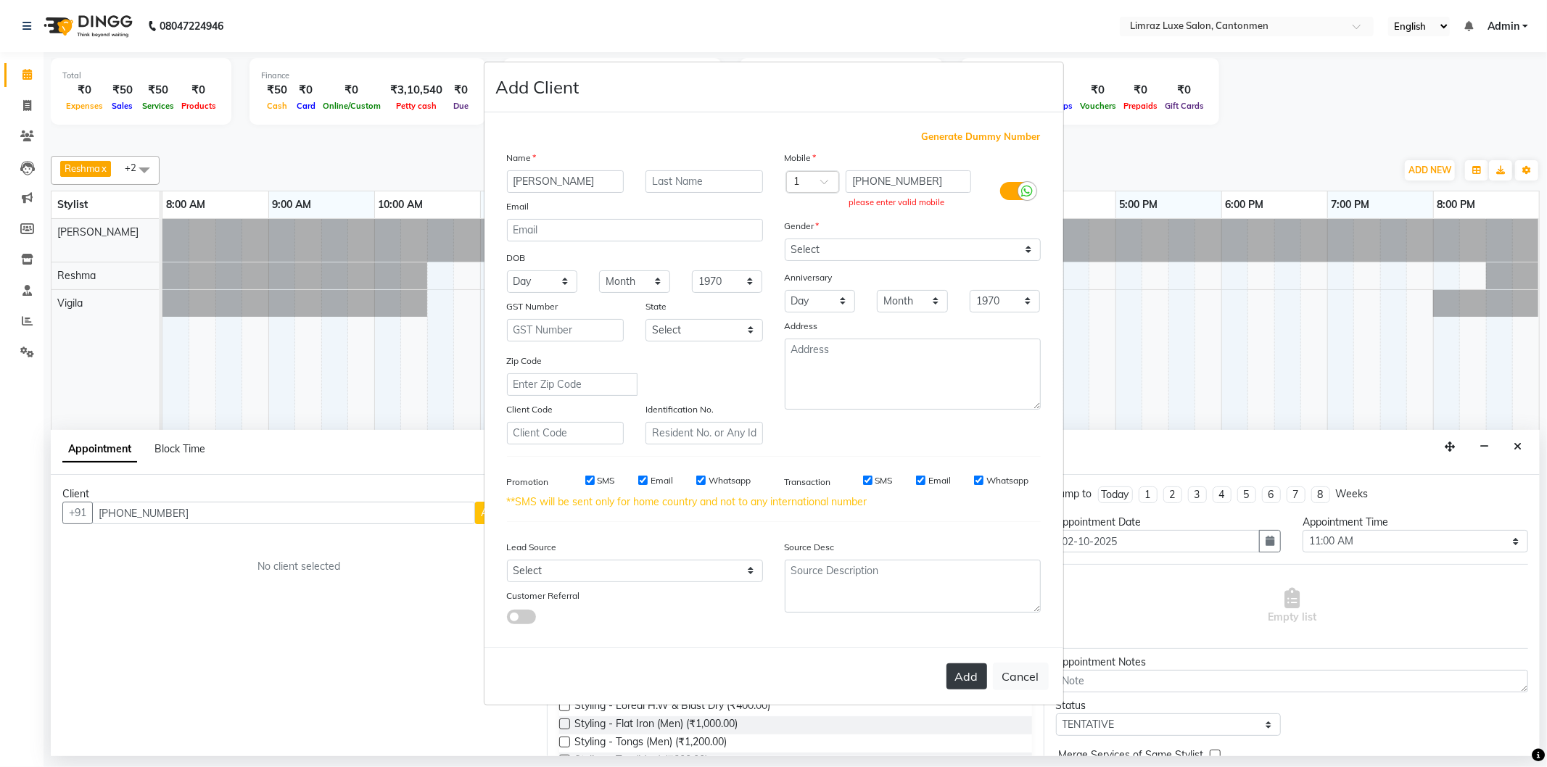
click at [965, 670] on button "Add" at bounding box center [967, 677] width 41 height 26
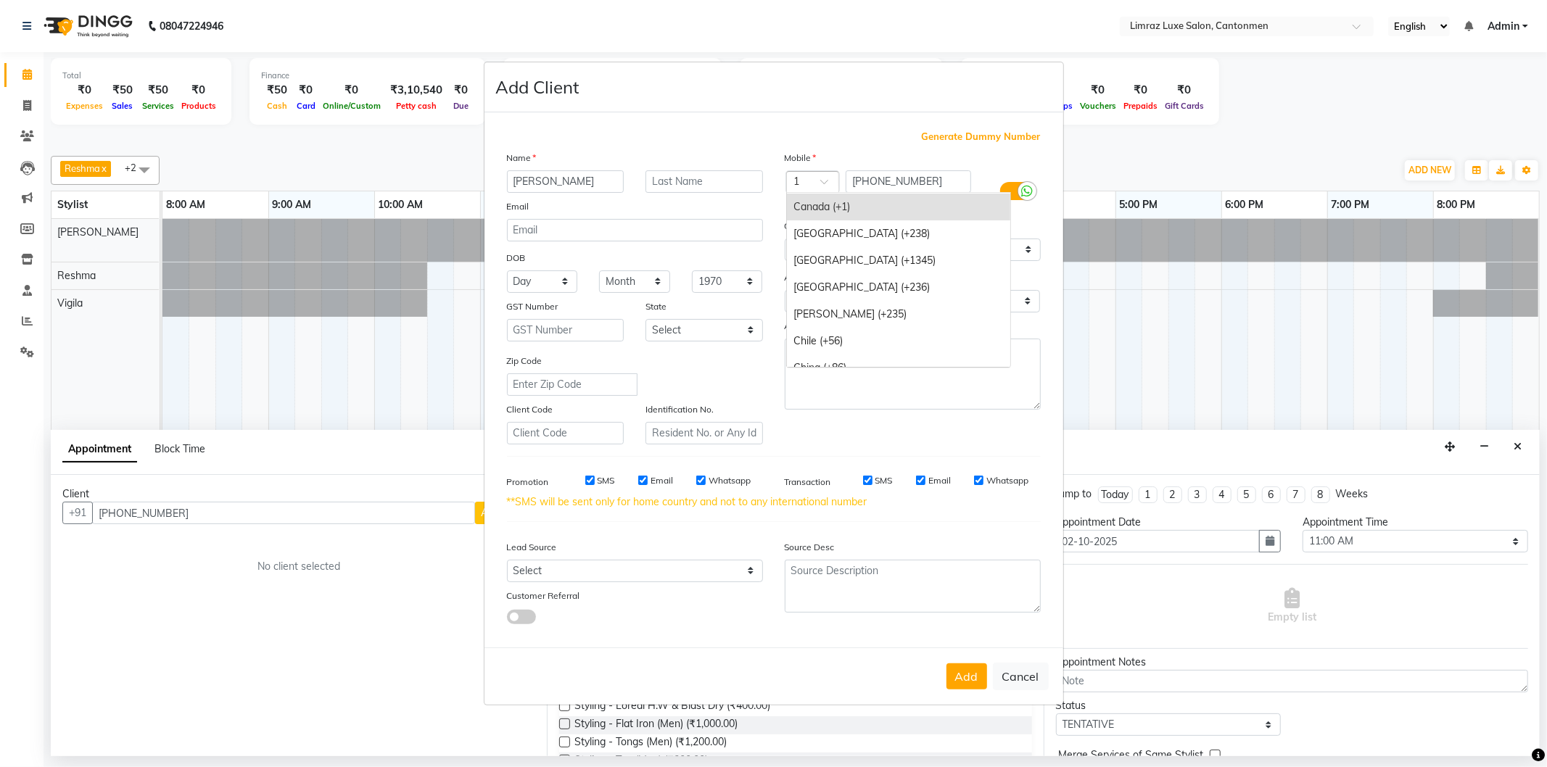
click at [816, 181] on div at bounding box center [813, 183] width 52 height 15
click at [841, 226] on div "[GEOGRAPHIC_DATA] (+238)" at bounding box center [898, 233] width 223 height 27
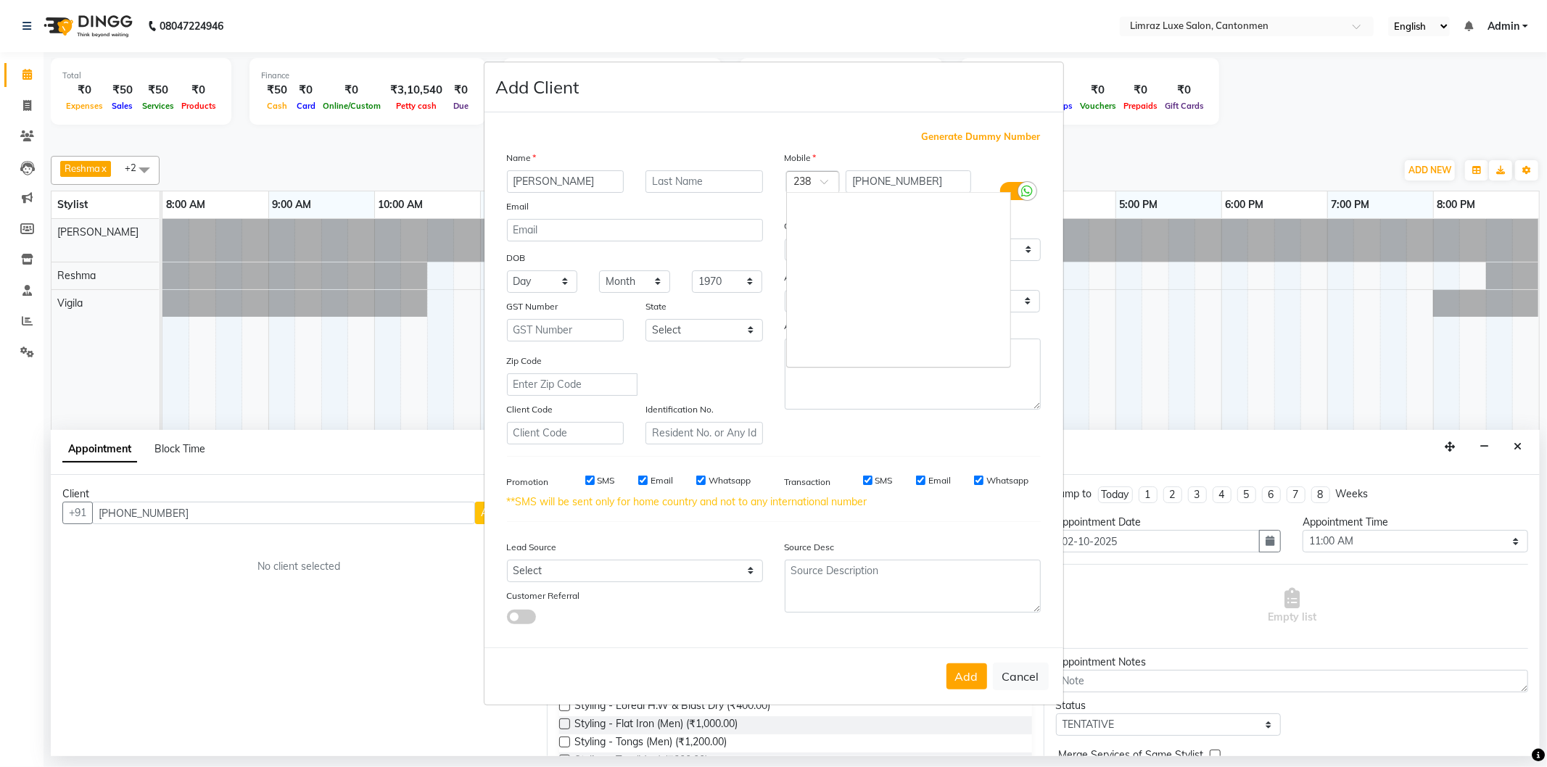
click at [825, 183] on span at bounding box center [829, 185] width 18 height 15
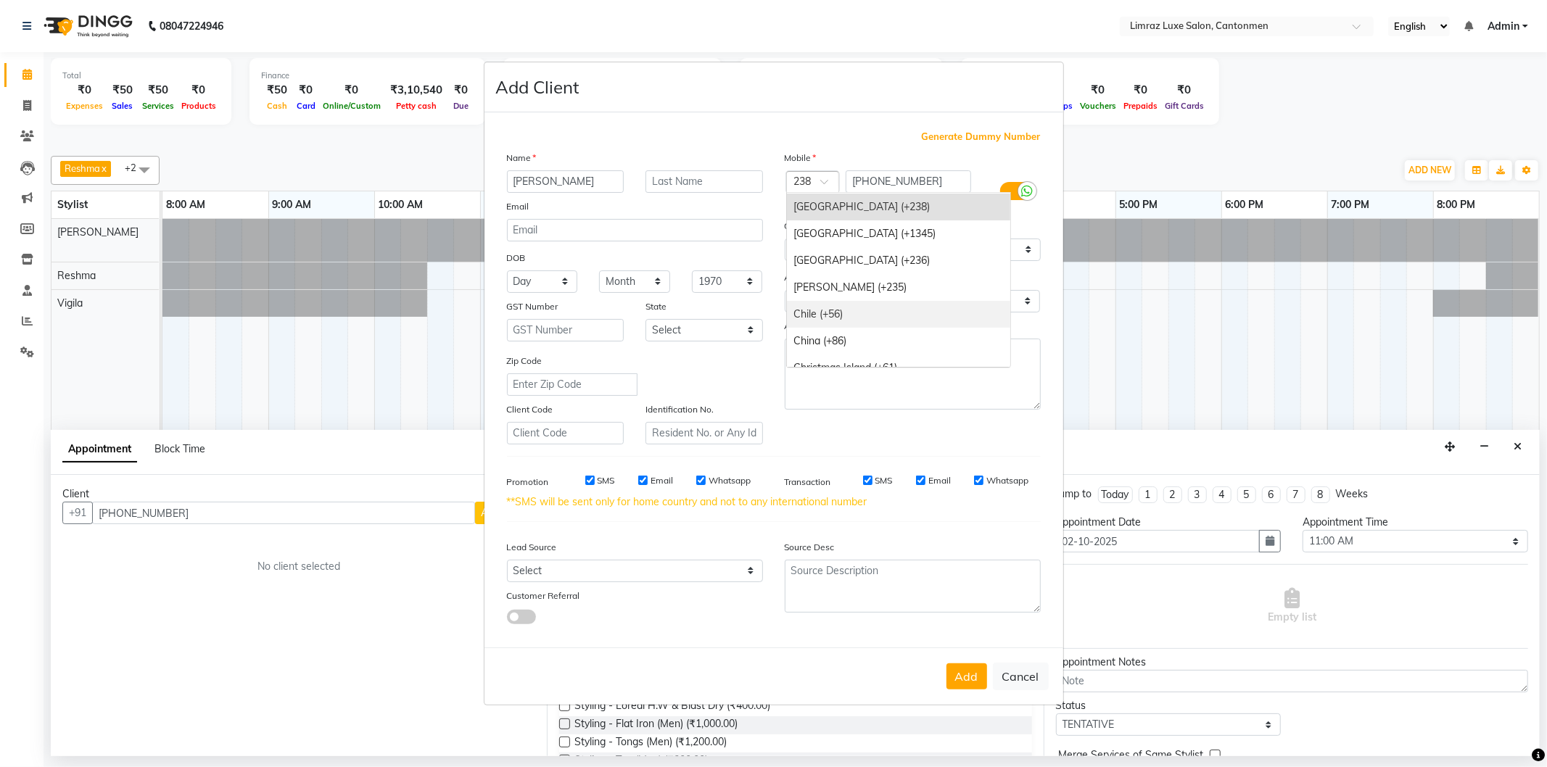
click at [873, 316] on div "Chile (+56)" at bounding box center [898, 314] width 223 height 27
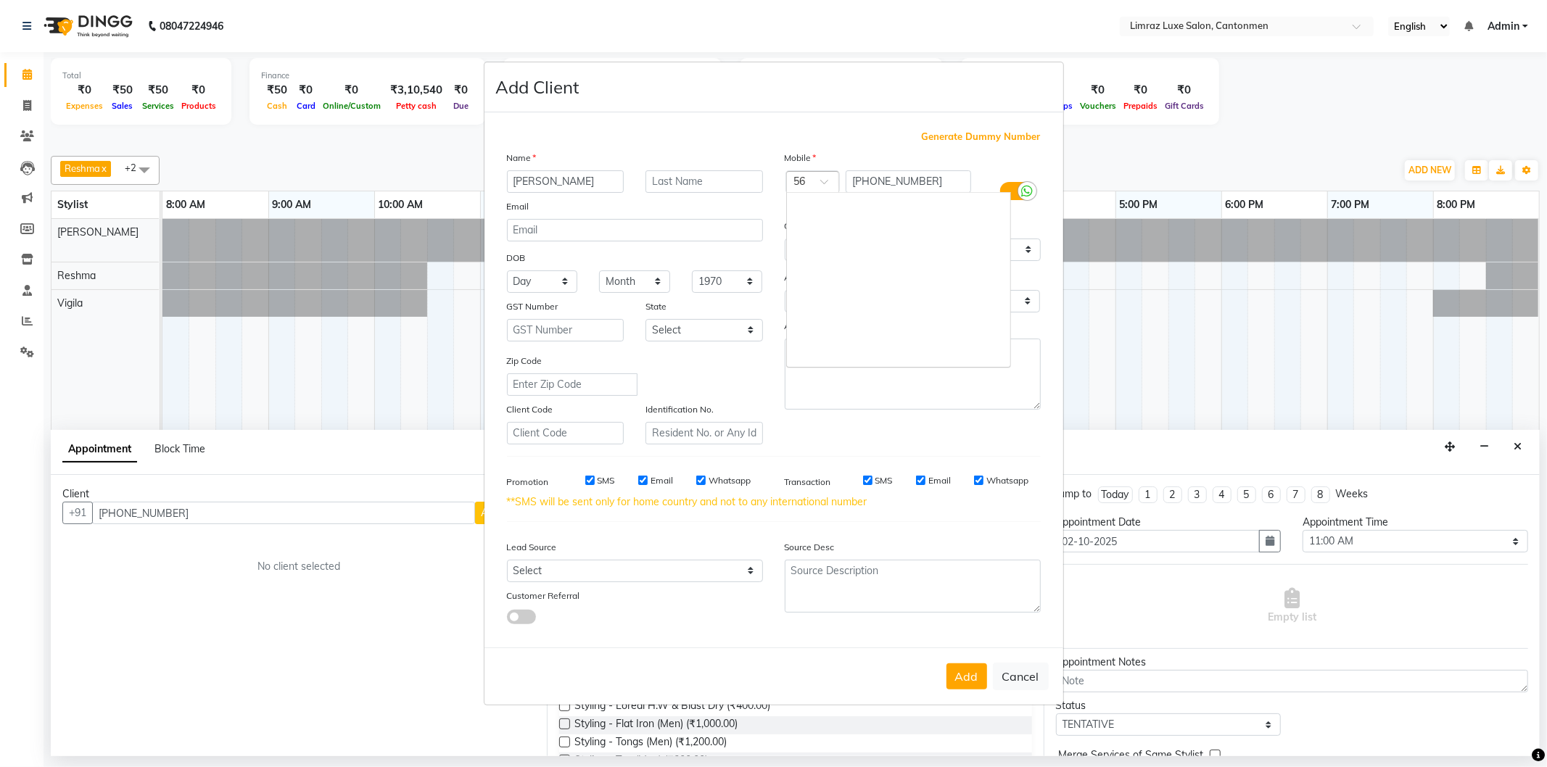
click at [820, 179] on span at bounding box center [829, 185] width 18 height 15
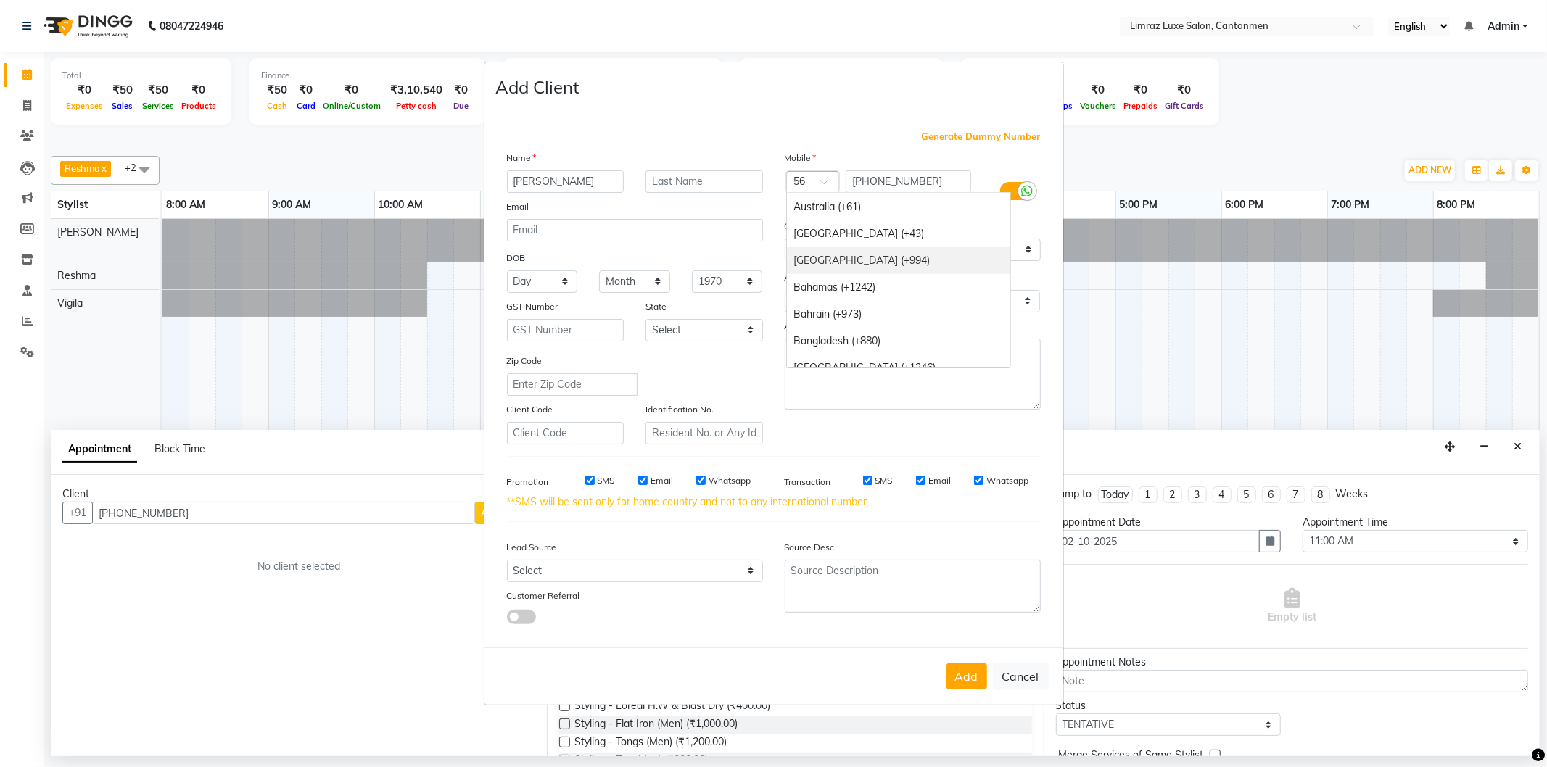
scroll to position [0, 0]
click at [1057, 346] on div "Generate Dummy Number Name [PERSON_NAME] Email DOB Day 01 02 03 04 05 06 07 08 …" at bounding box center [774, 379] width 579 height 535
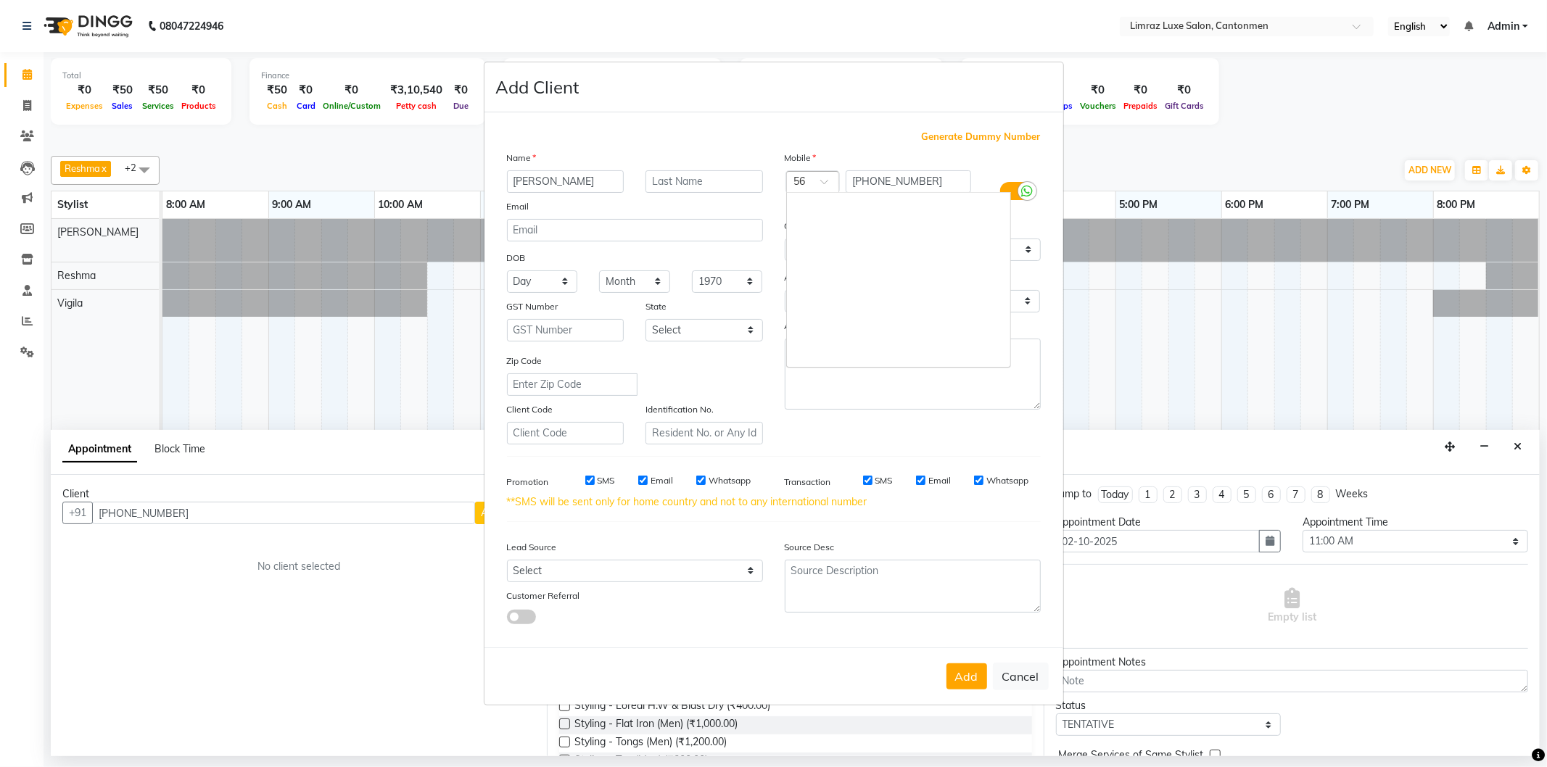
click at [809, 178] on div at bounding box center [813, 183] width 52 height 15
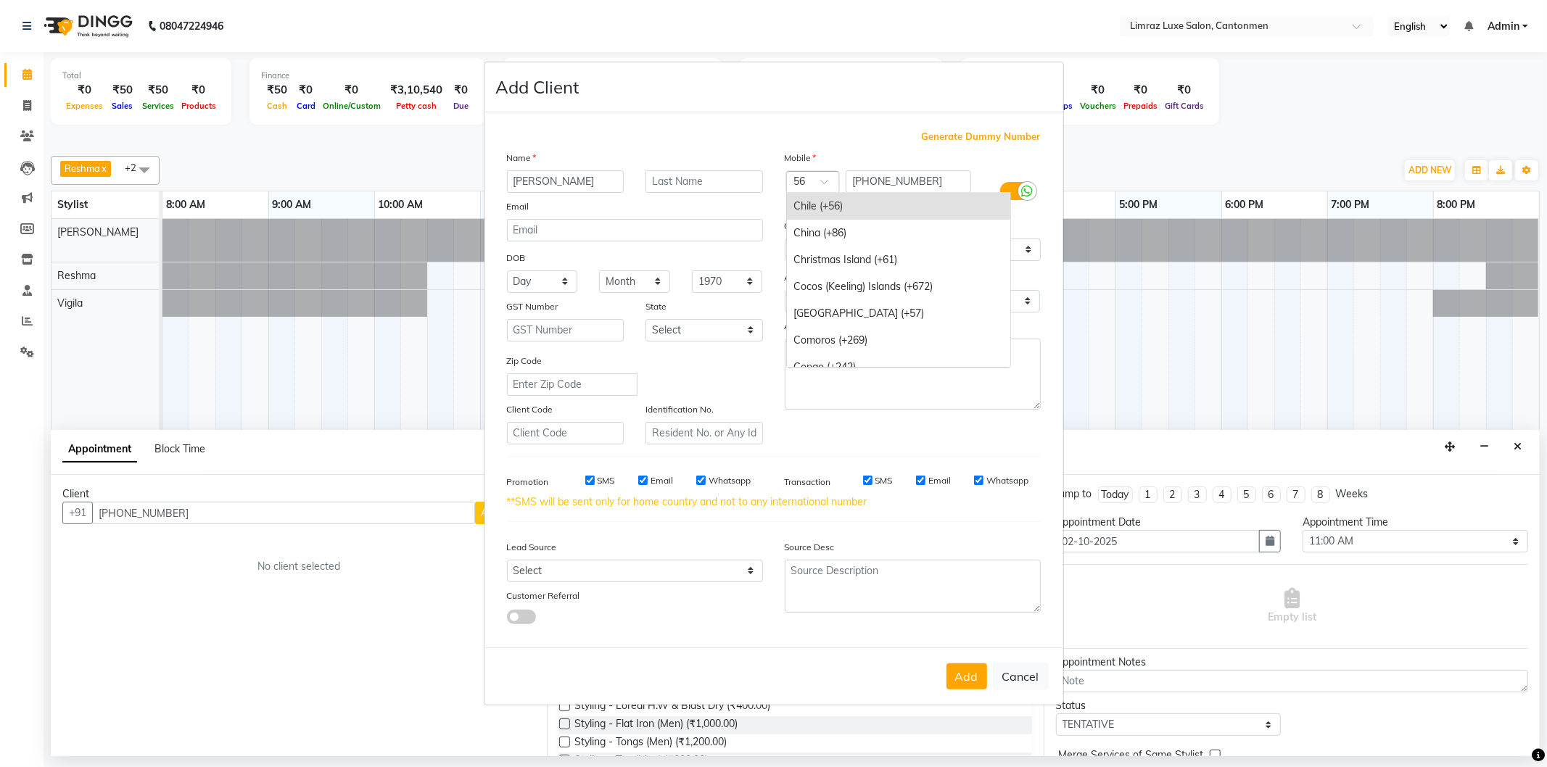
click at [809, 178] on div at bounding box center [813, 183] width 52 height 15
click at [1016, 683] on button "Cancel" at bounding box center [1021, 677] width 56 height 28
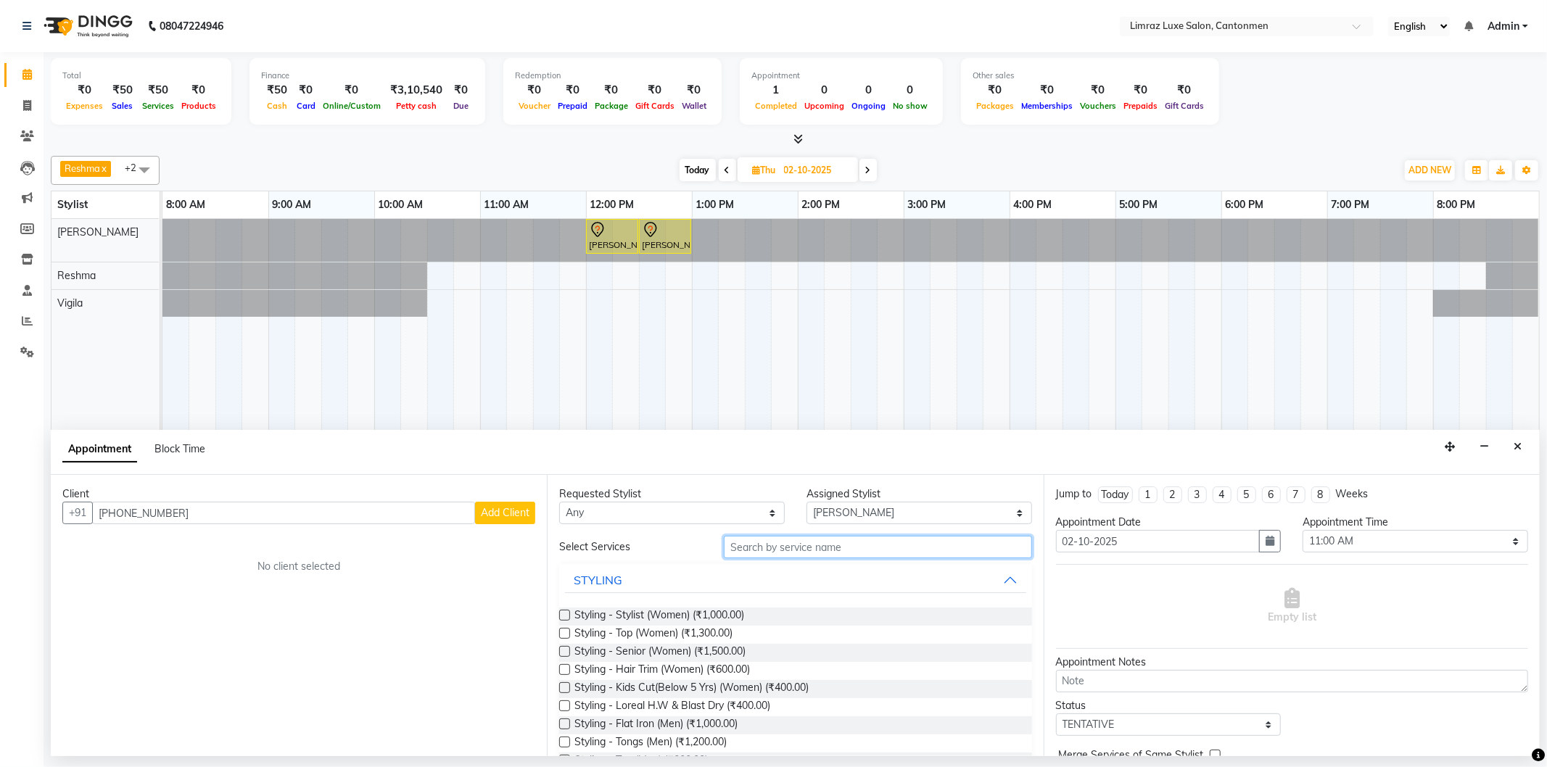
click at [858, 543] on input "text" at bounding box center [878, 547] width 308 height 22
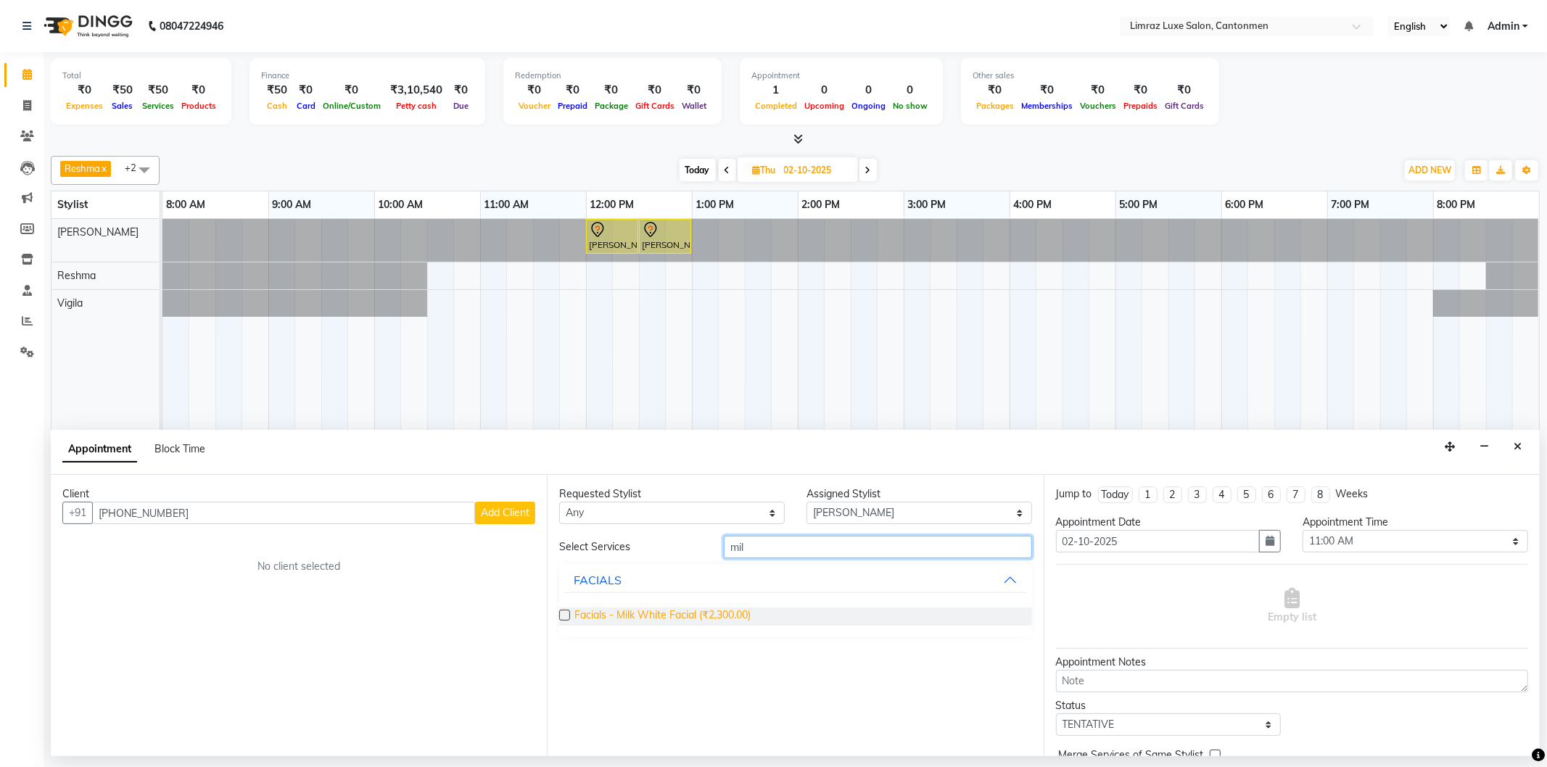
type input "mil"
click at [727, 614] on span "Facials - Milk White Facial (₹2,300.00)" at bounding box center [662, 617] width 176 height 18
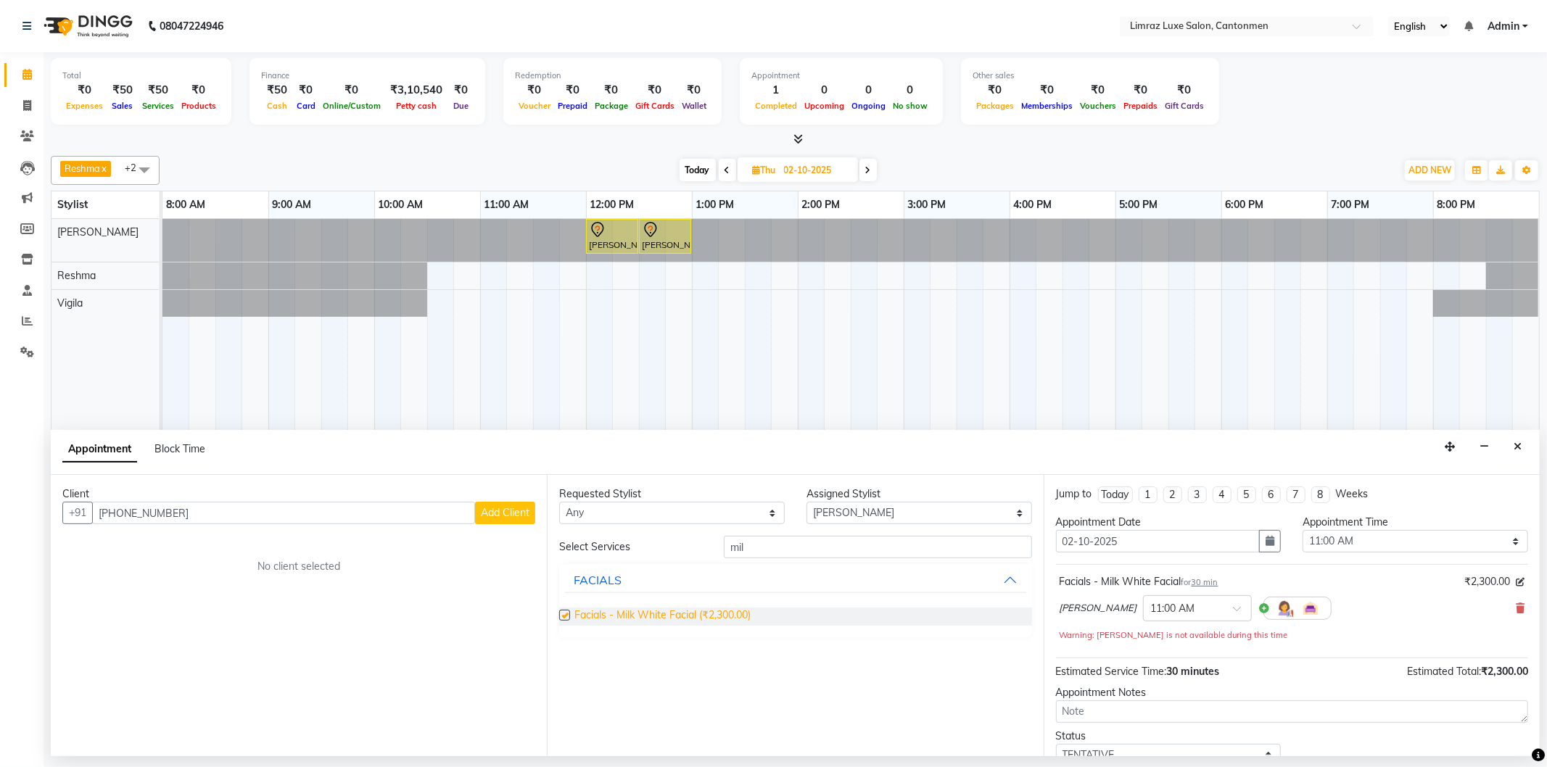
checkbox input "false"
click at [891, 549] on input "mil" at bounding box center [878, 547] width 308 height 22
type input "m"
type input "fu"
click at [631, 676] on button "WAXING" at bounding box center [795, 685] width 461 height 26
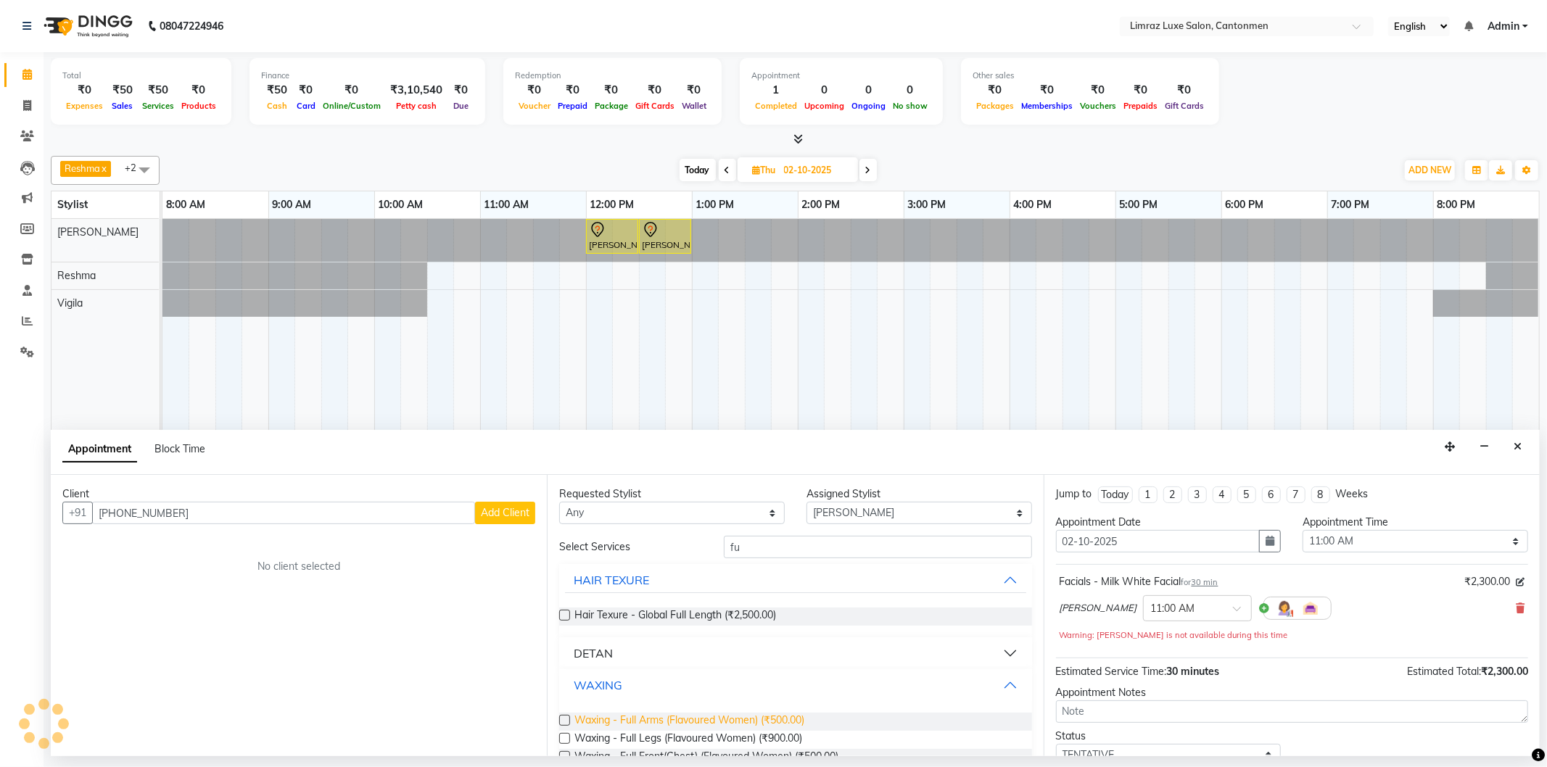
scroll to position [81, 0]
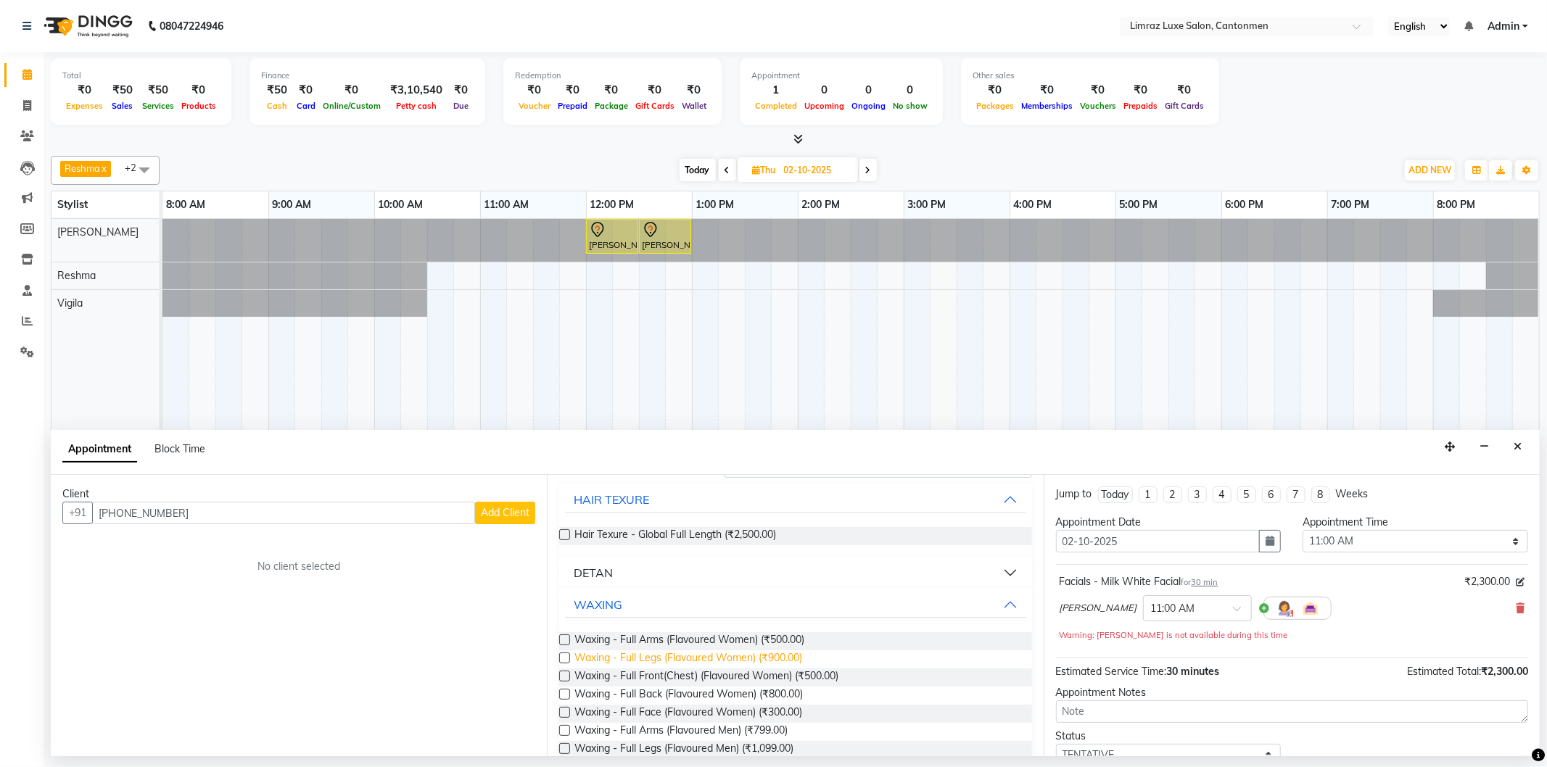
click at [599, 655] on span "Waxing - Full Legs (Flavoured Women) (₹900.00)" at bounding box center [688, 660] width 228 height 18
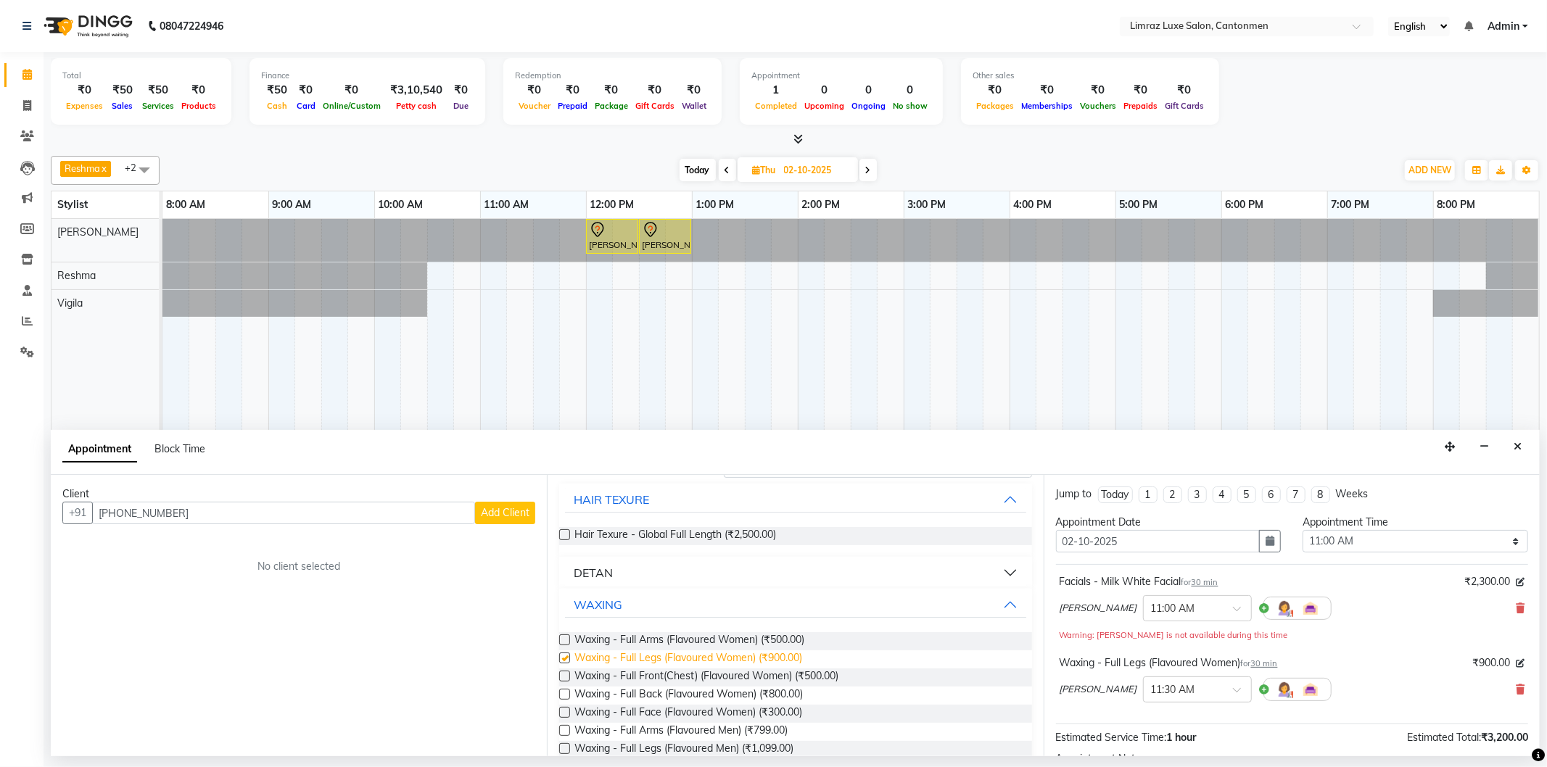
checkbox input "false"
click at [1516, 690] on icon at bounding box center [1520, 690] width 9 height 10
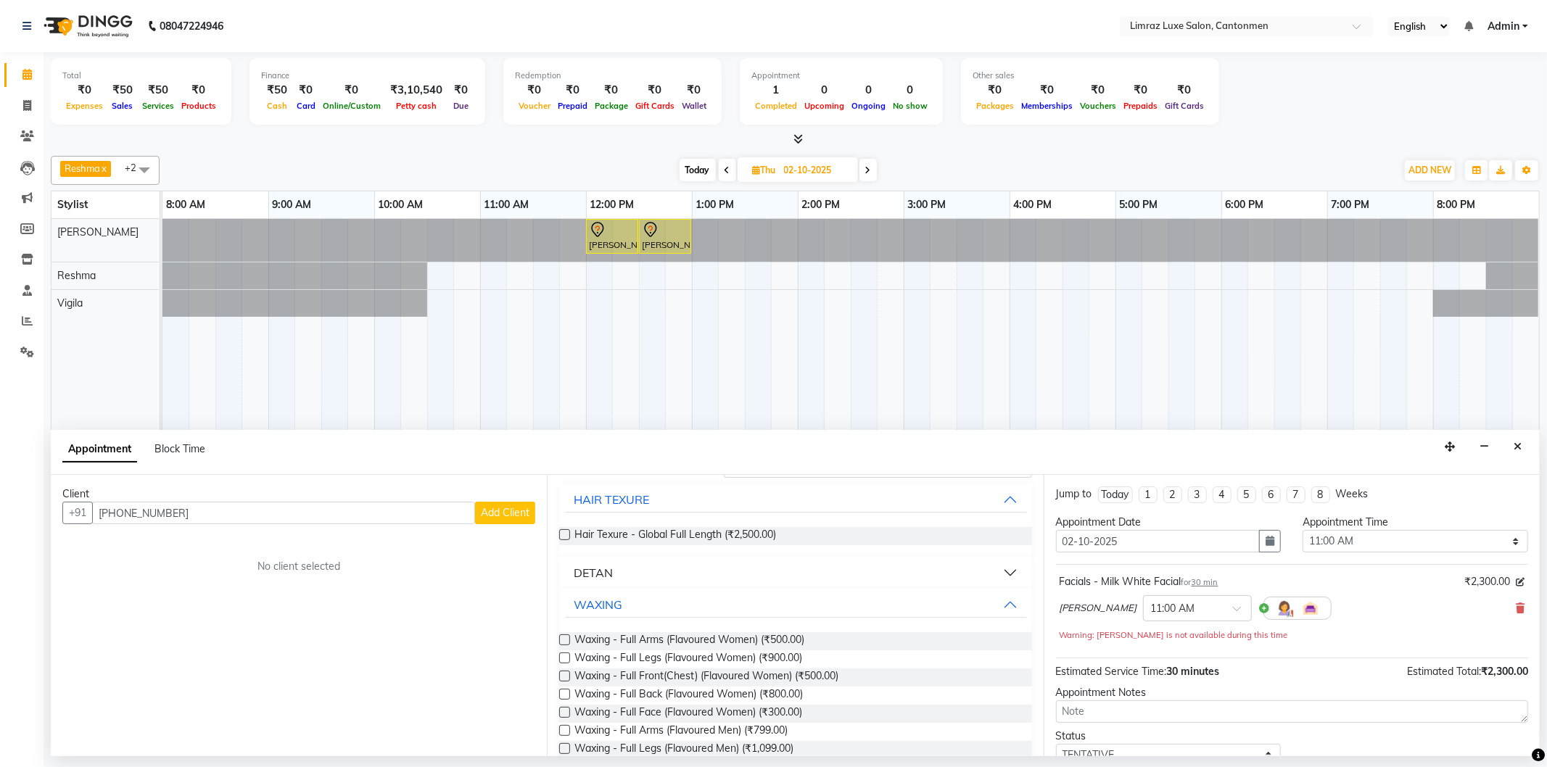
scroll to position [161, 0]
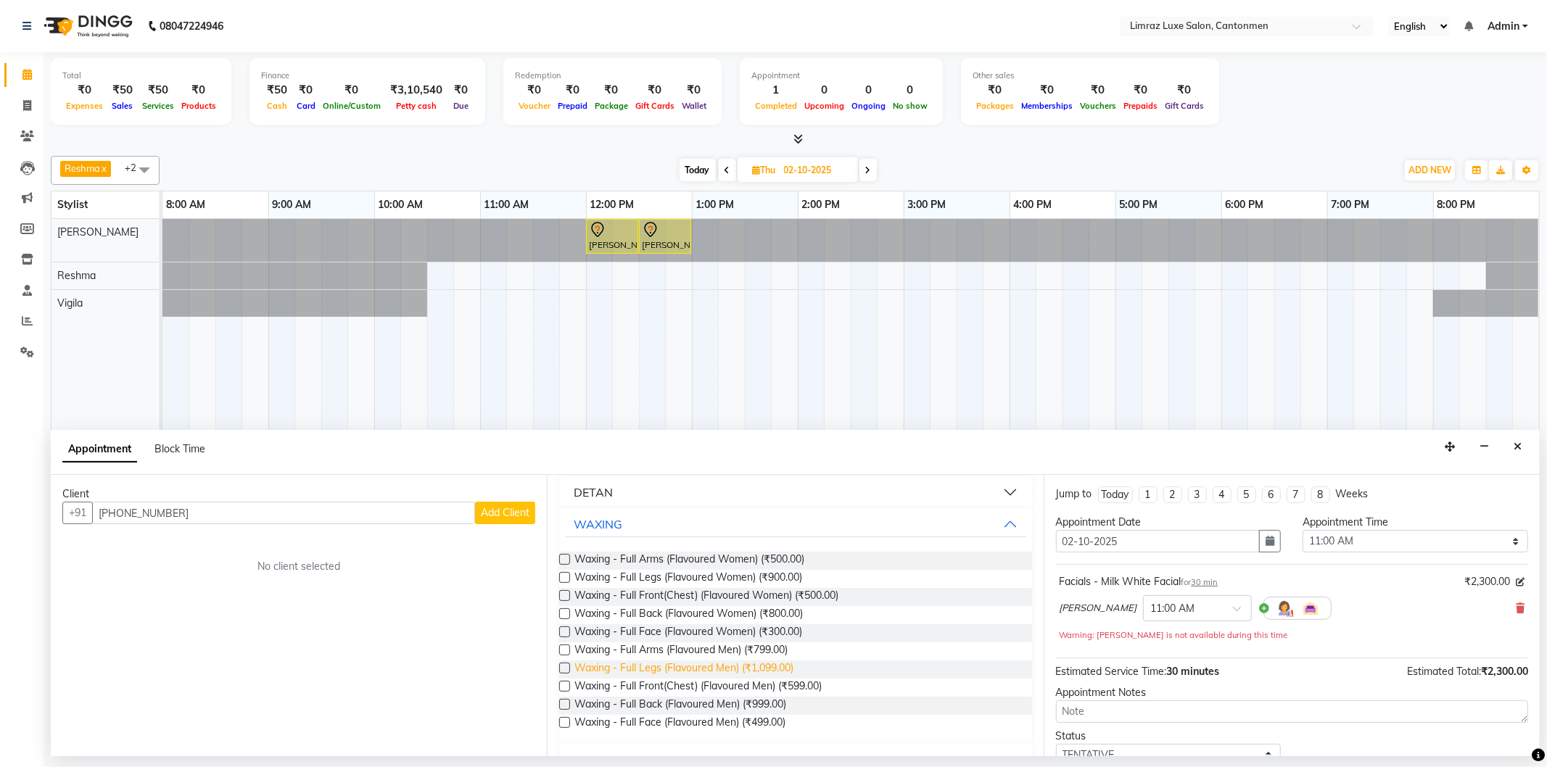
click at [777, 664] on span "Waxing - Full Legs (Flavoured Men) (₹1,099.00)" at bounding box center [683, 670] width 219 height 18
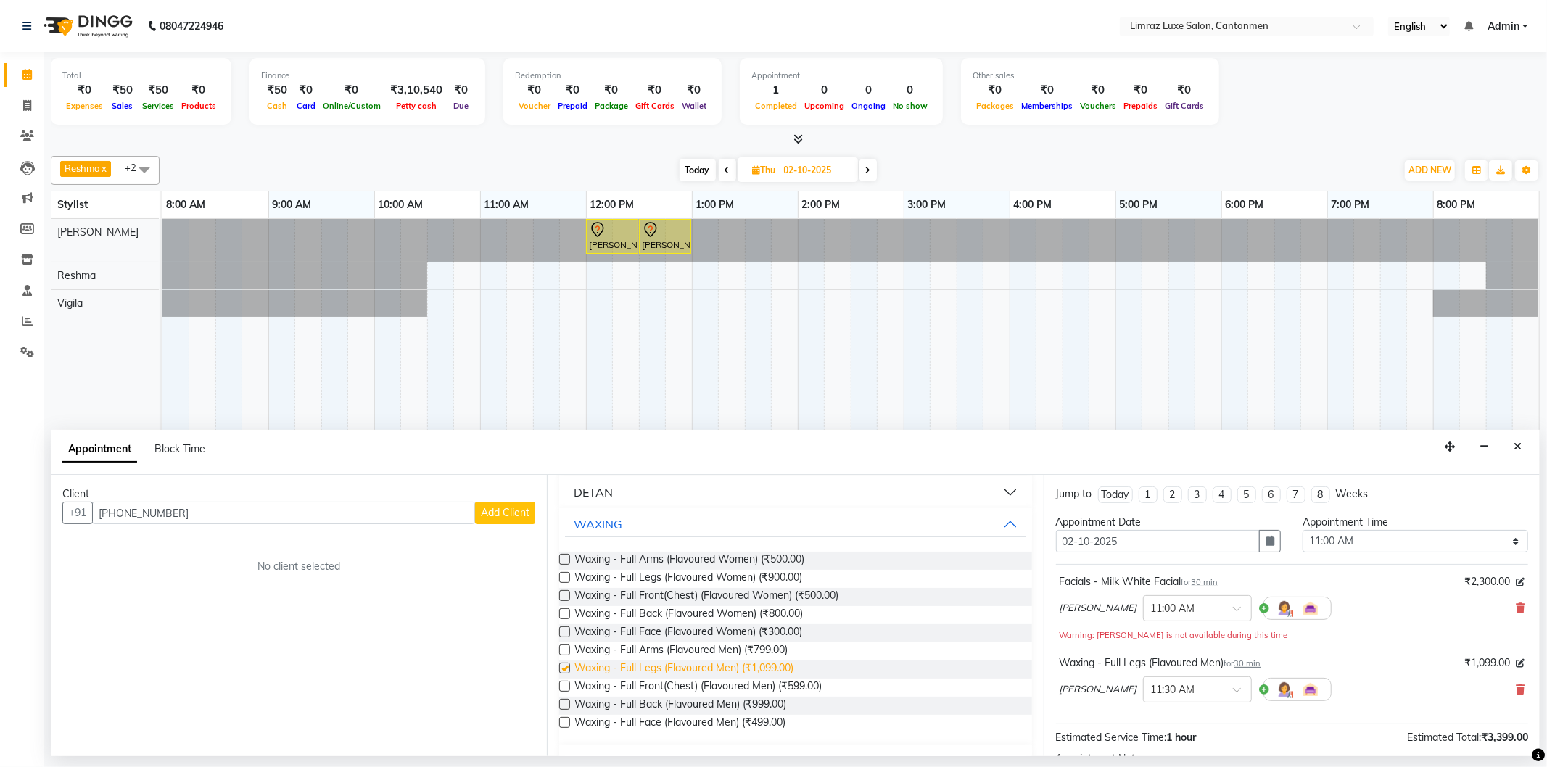
checkbox input "false"
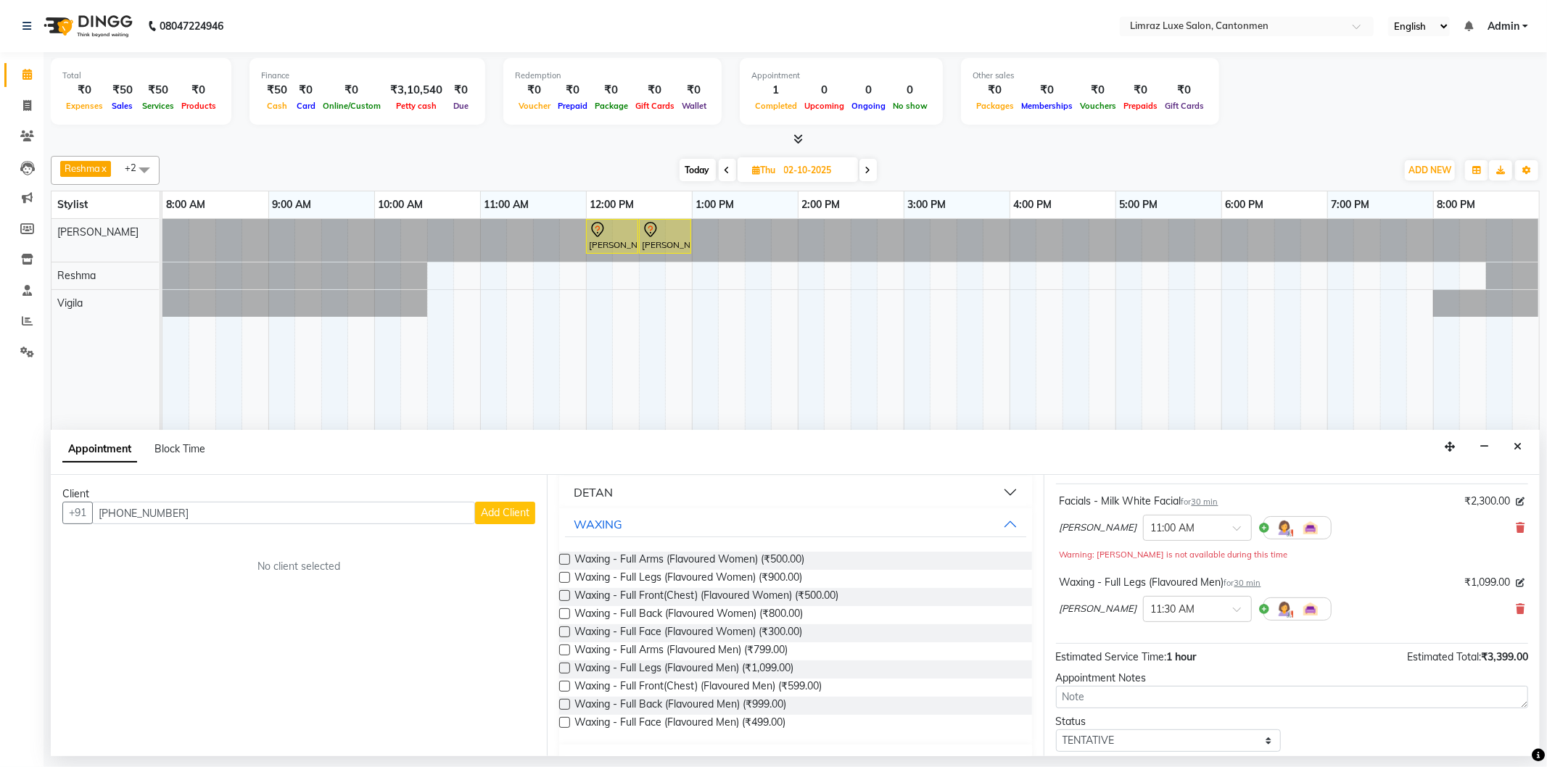
scroll to position [0, 0]
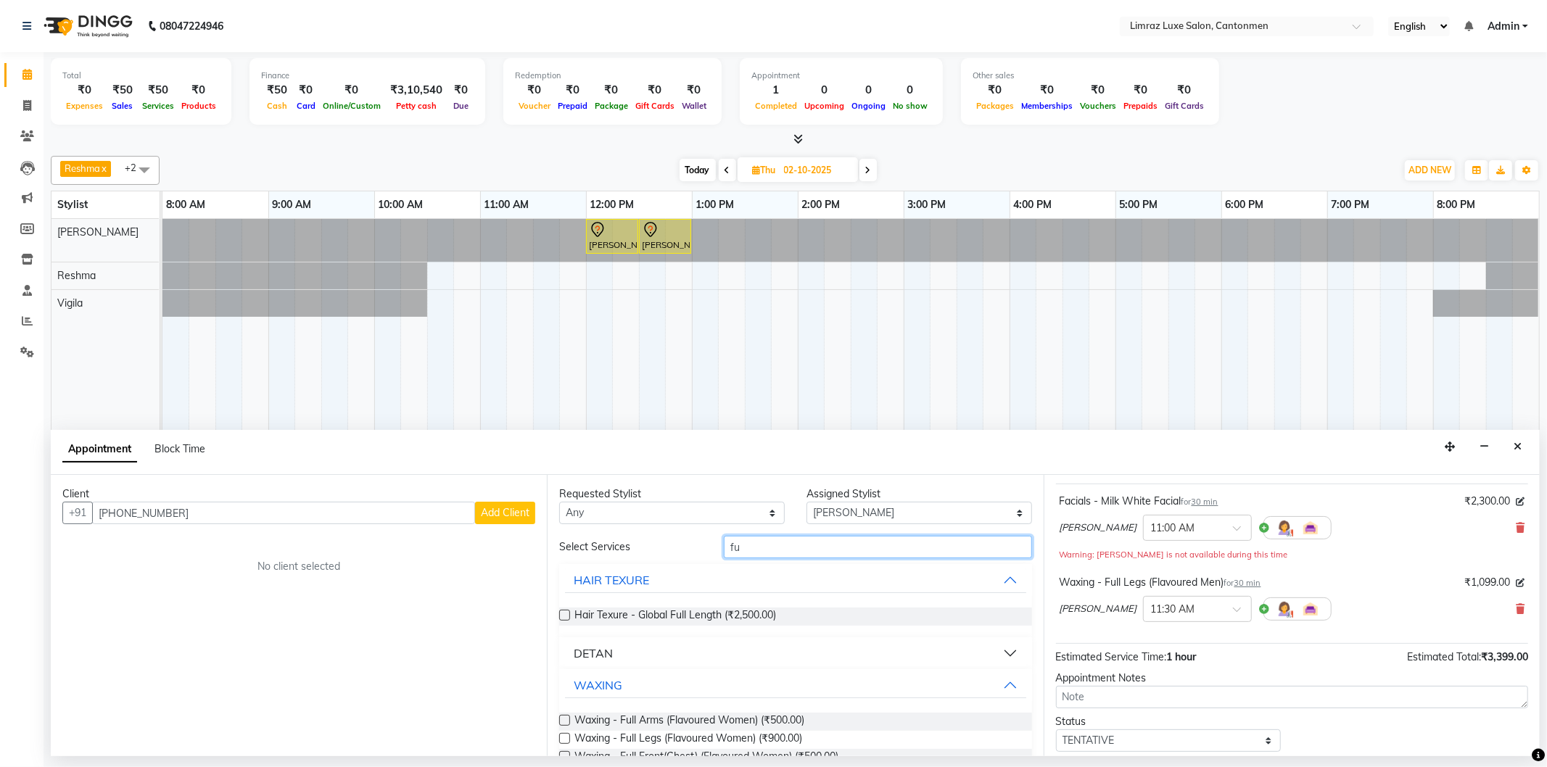
click at [854, 542] on input "fu" at bounding box center [878, 547] width 308 height 22
type input "f"
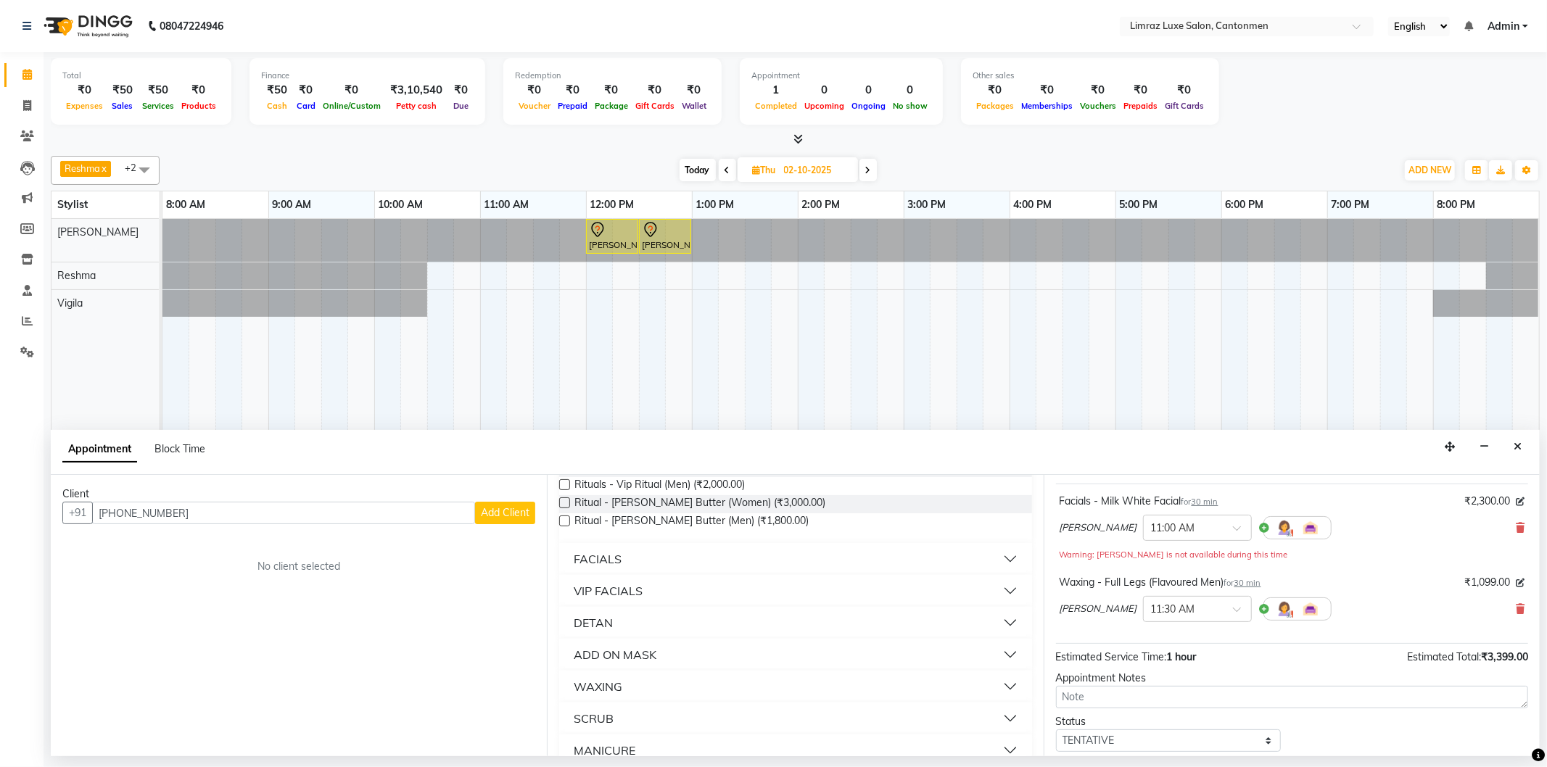
scroll to position [806, 0]
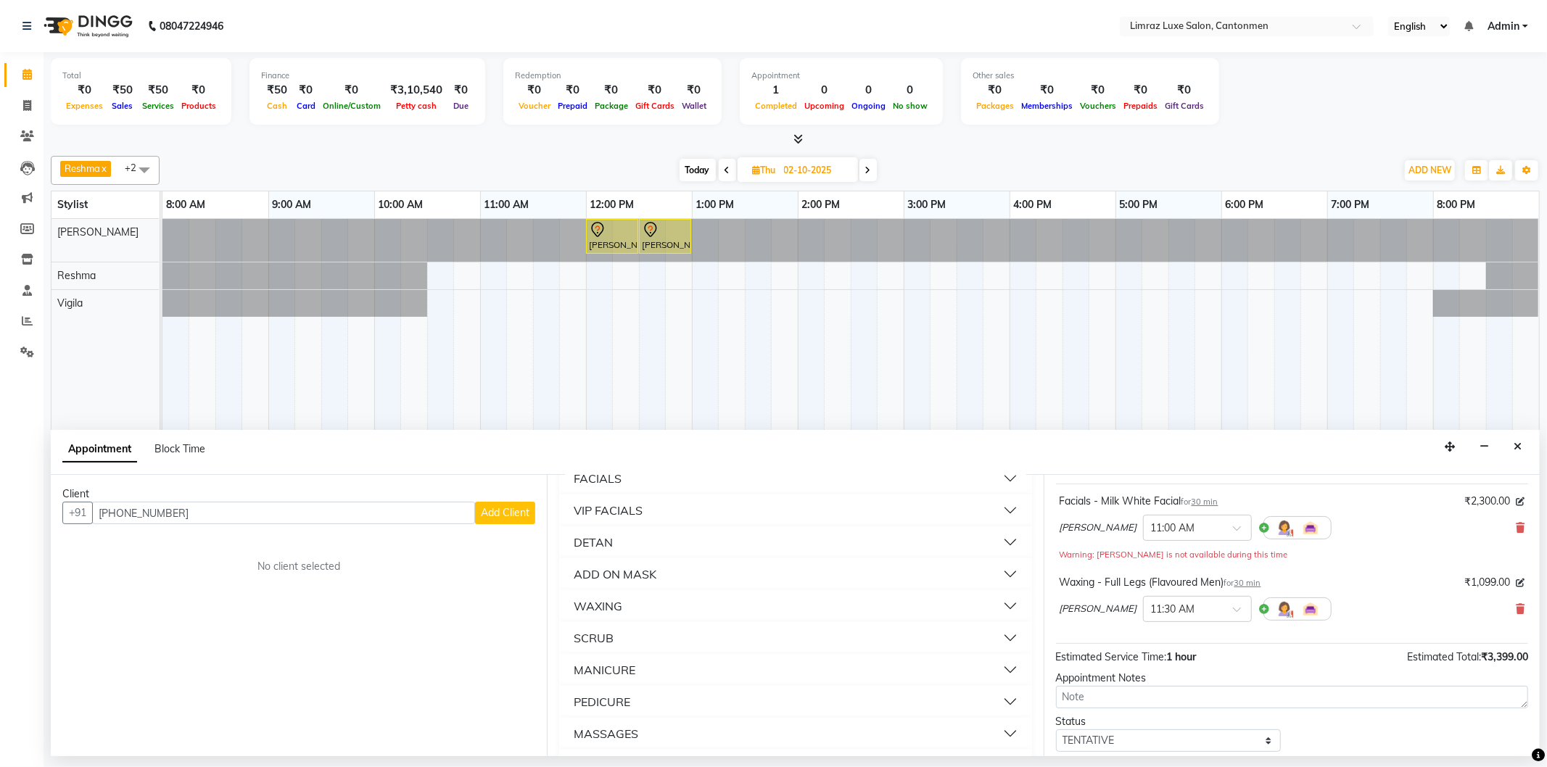
click at [651, 728] on button "MASSAGES" at bounding box center [795, 734] width 461 height 26
click at [624, 727] on div "MASSAGES" at bounding box center [606, 733] width 65 height 17
click at [615, 564] on div "MASSAGES" at bounding box center [606, 572] width 65 height 17
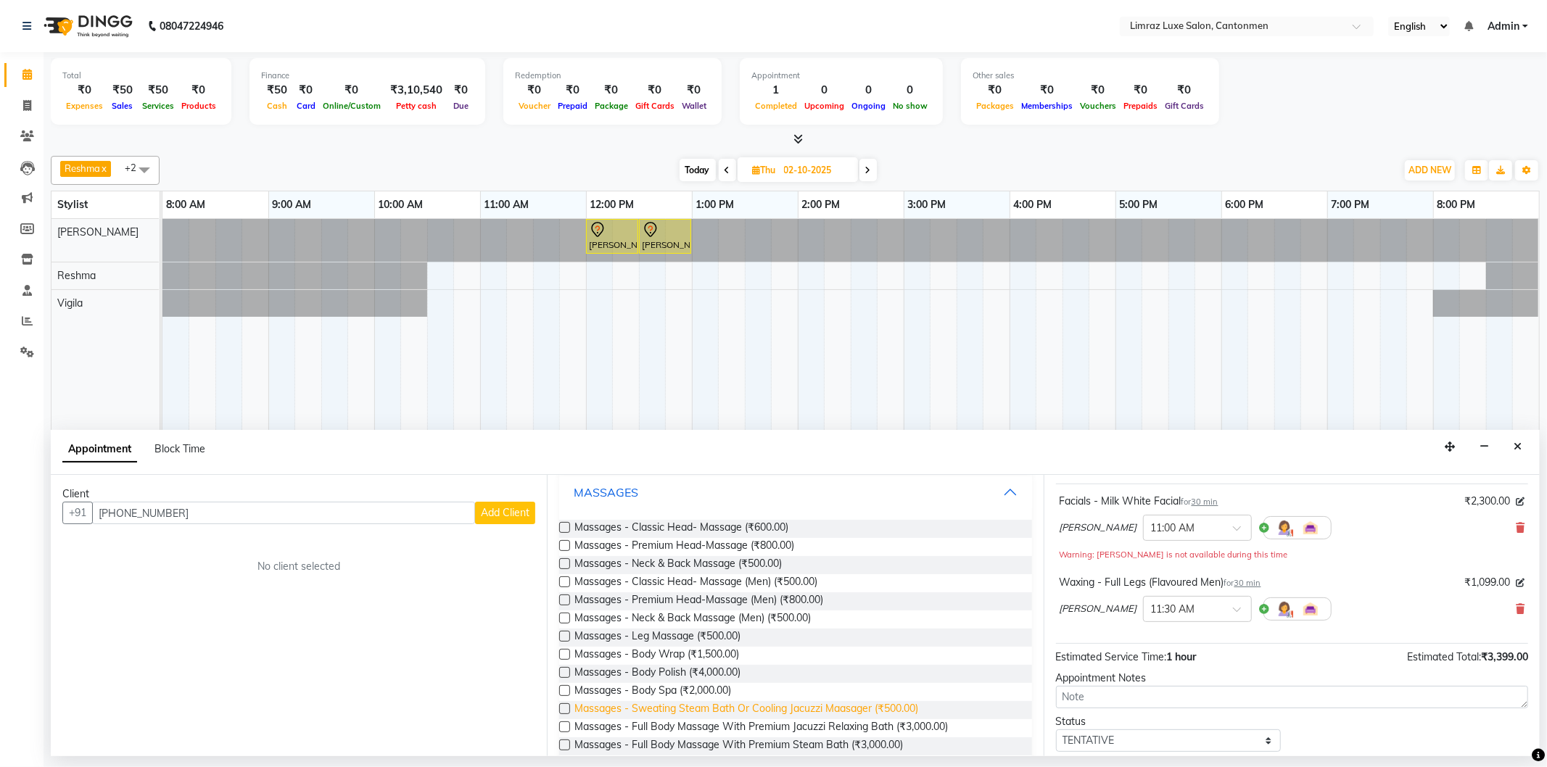
scroll to position [1128, 0]
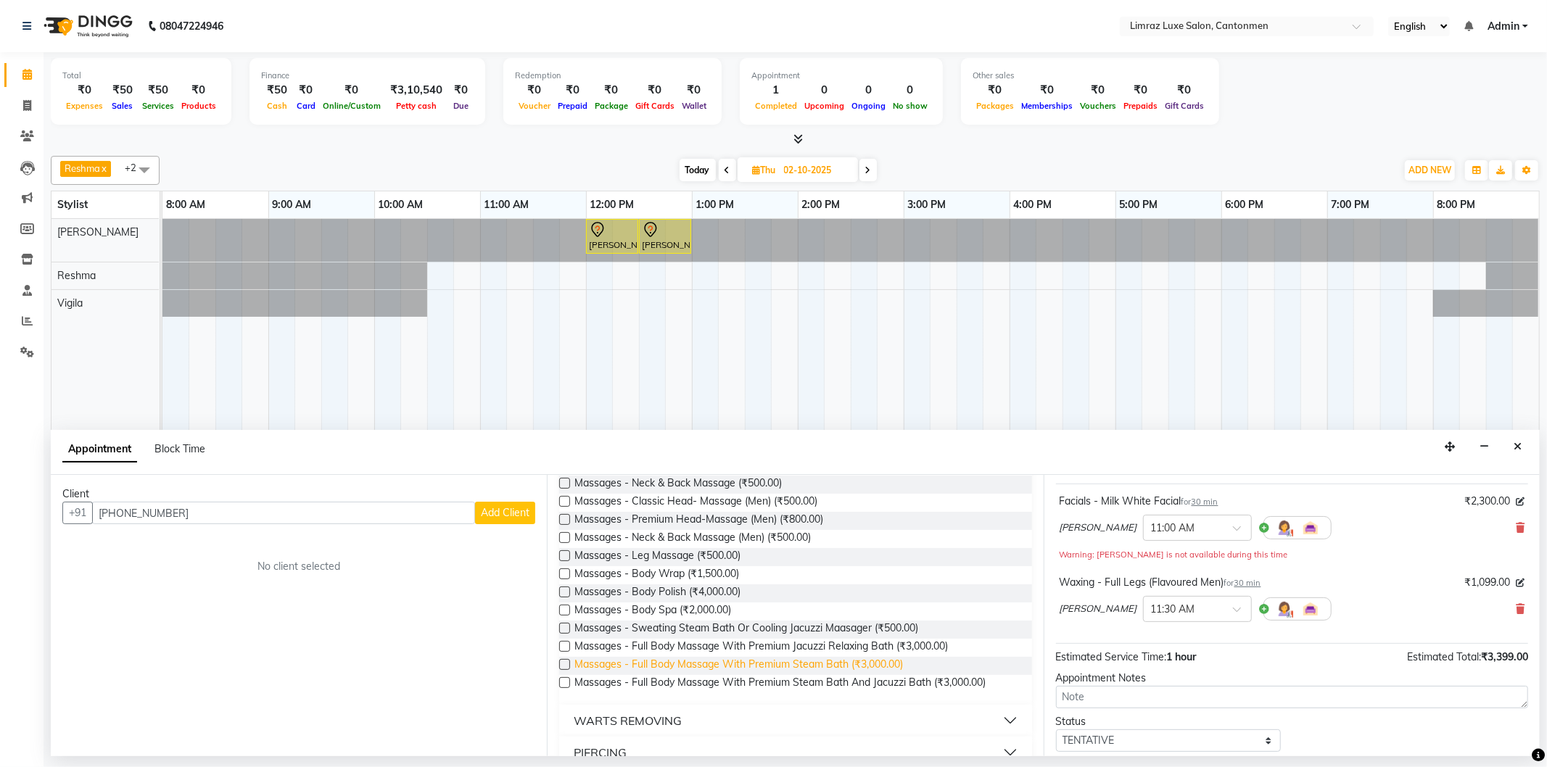
click at [730, 661] on span "Massages - Full Body Massage With Premium Steam Bath (₹3,000.00)" at bounding box center [738, 666] width 329 height 18
checkbox input "false"
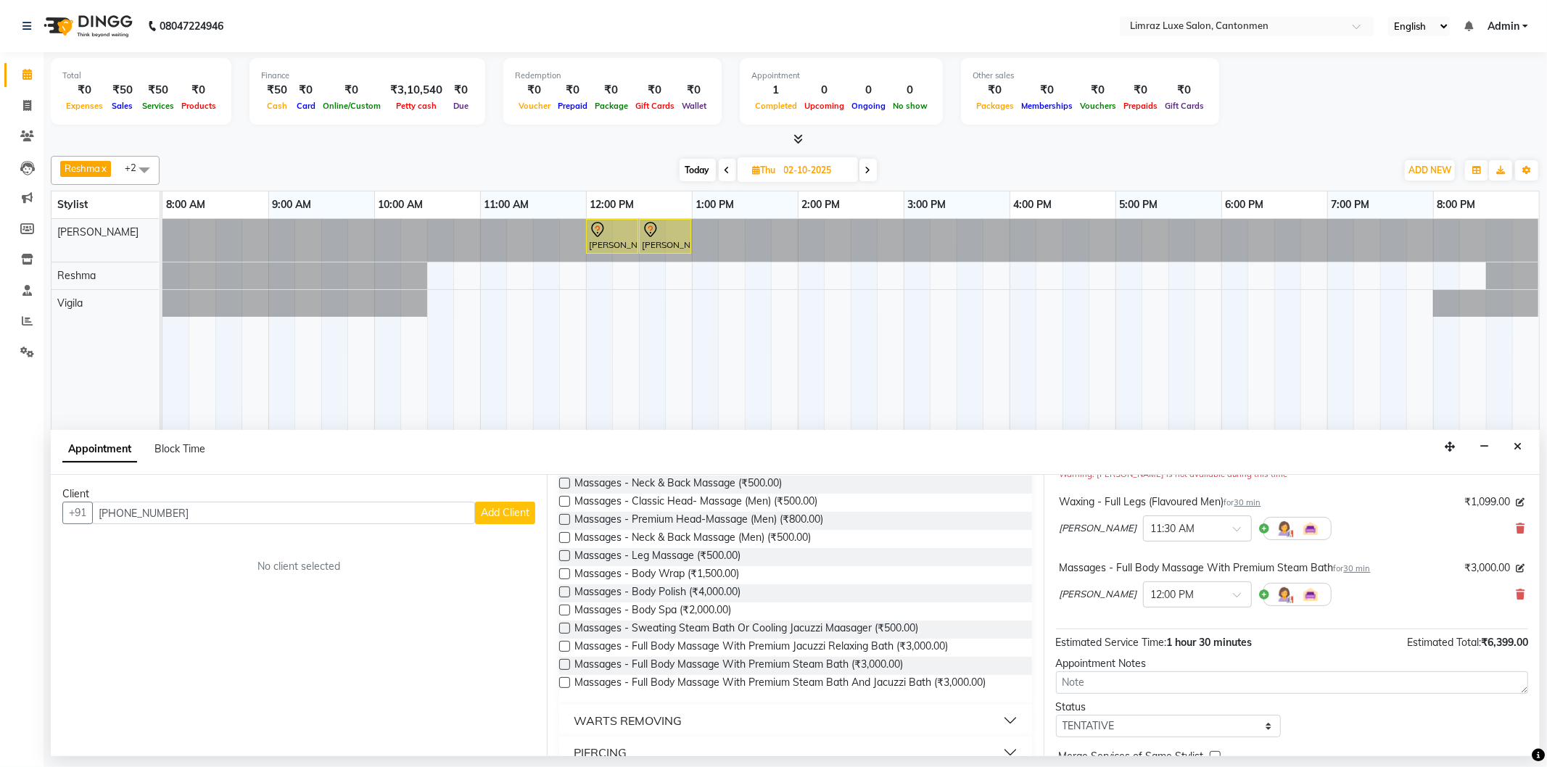
scroll to position [235, 0]
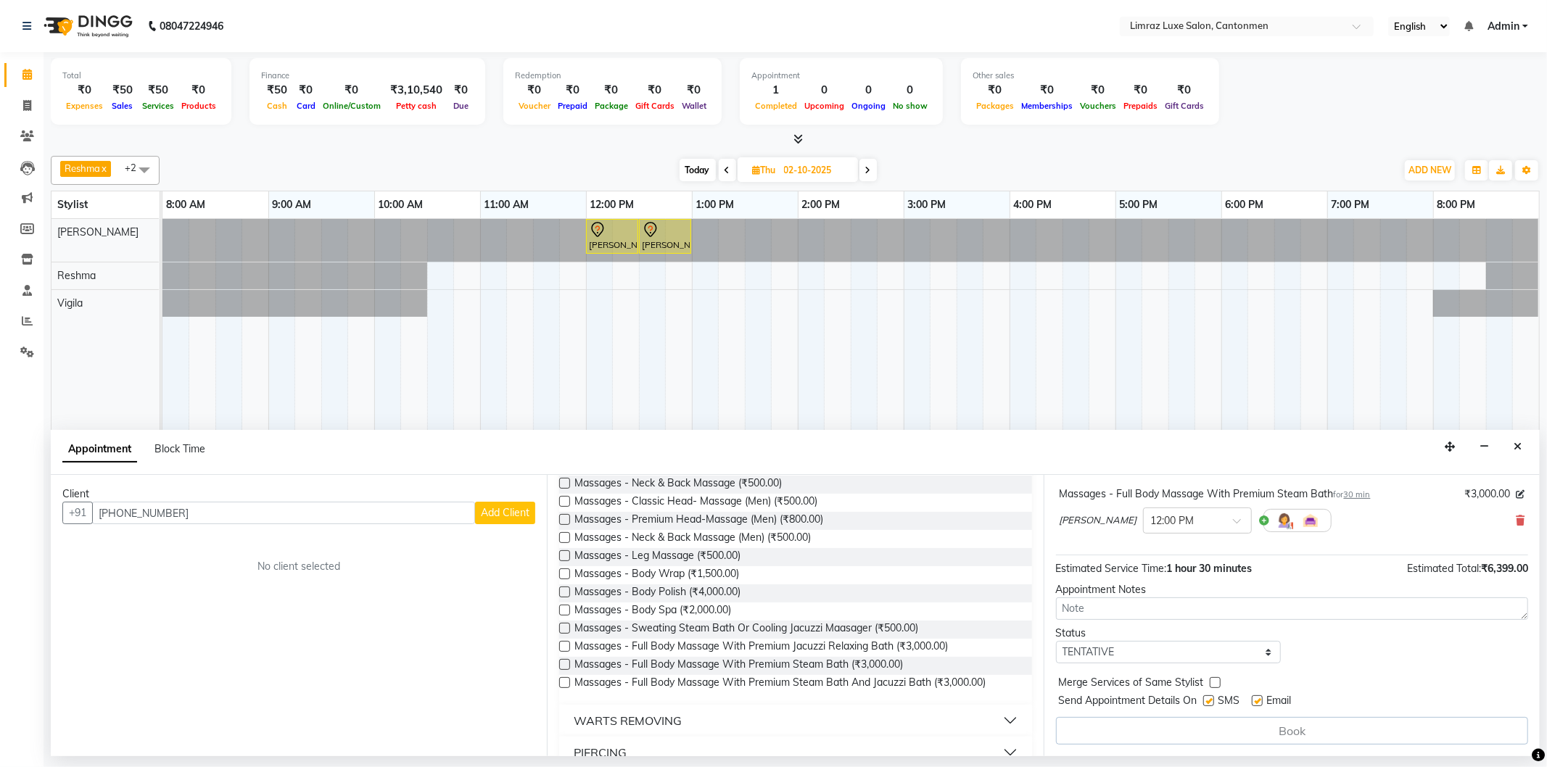
click at [1214, 699] on label at bounding box center [1208, 701] width 11 height 11
click at [1213, 699] on input "checkbox" at bounding box center [1207, 702] width 9 height 9
checkbox input "false"
click at [1263, 705] on label at bounding box center [1257, 701] width 11 height 11
click at [1261, 705] on input "checkbox" at bounding box center [1256, 702] width 9 height 9
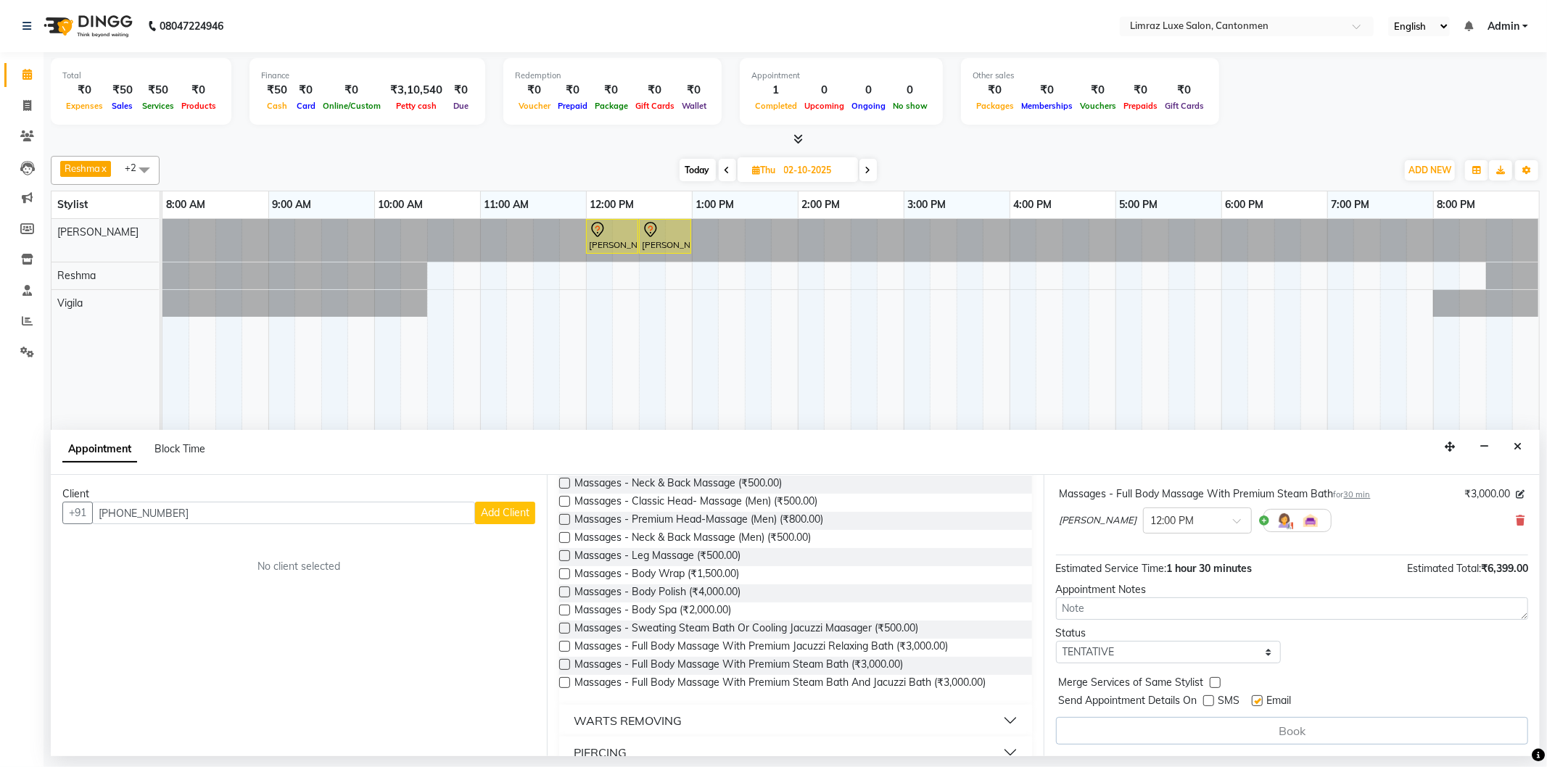
checkbox input "false"
click at [1256, 735] on div "Book" at bounding box center [1292, 731] width 472 height 28
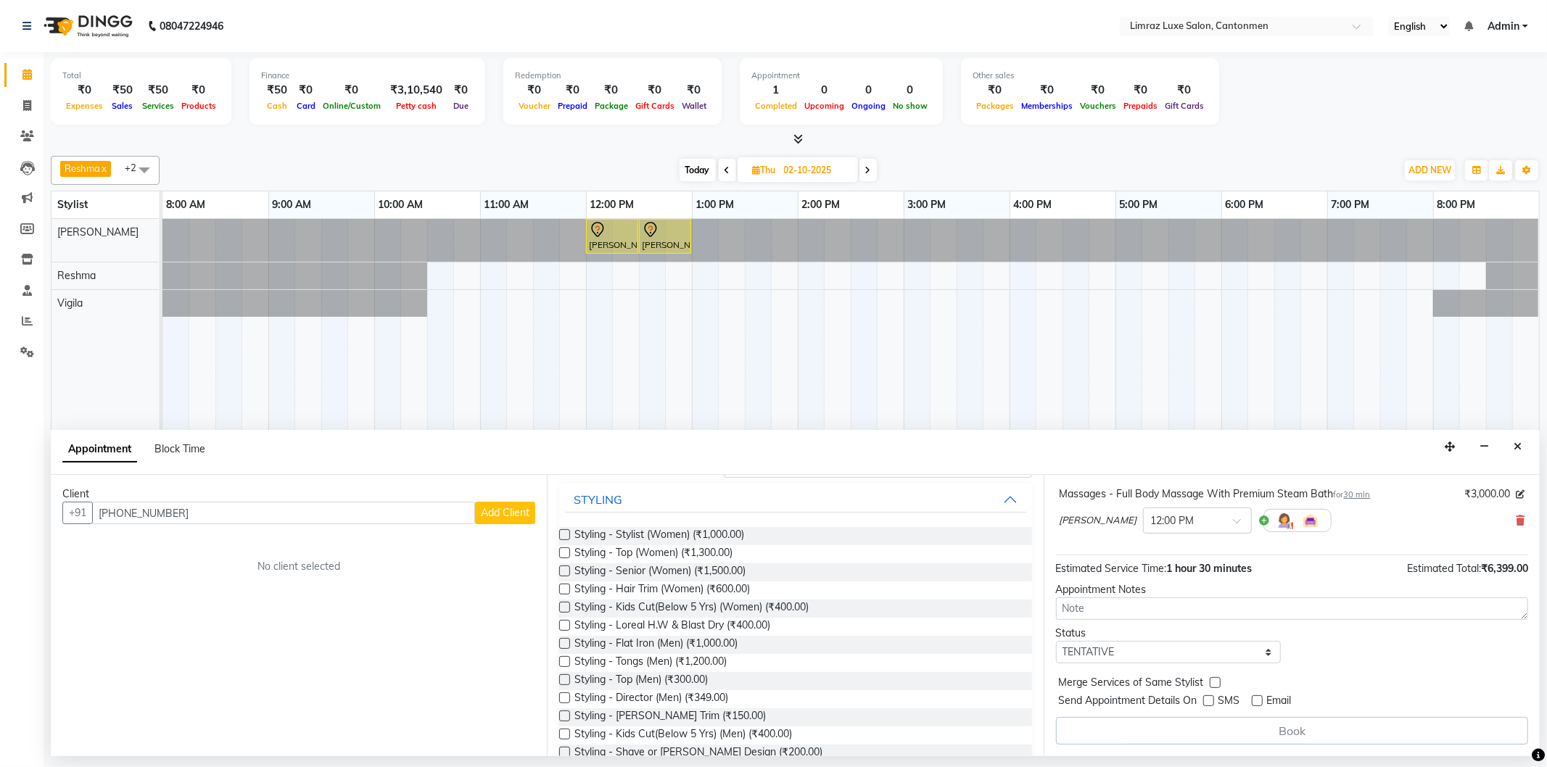
scroll to position [0, 0]
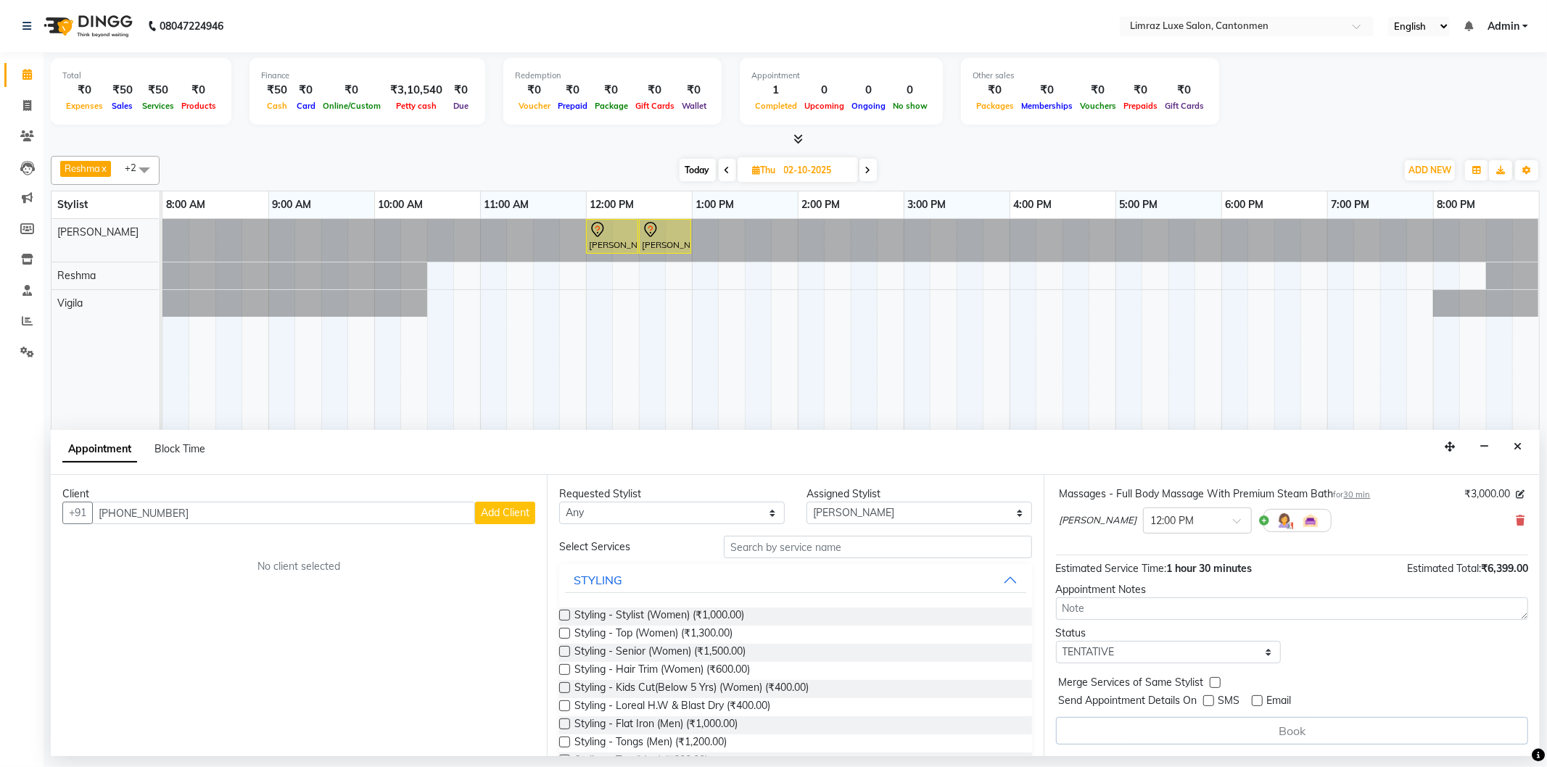
click at [522, 517] on span "Add Client" at bounding box center [505, 512] width 49 height 13
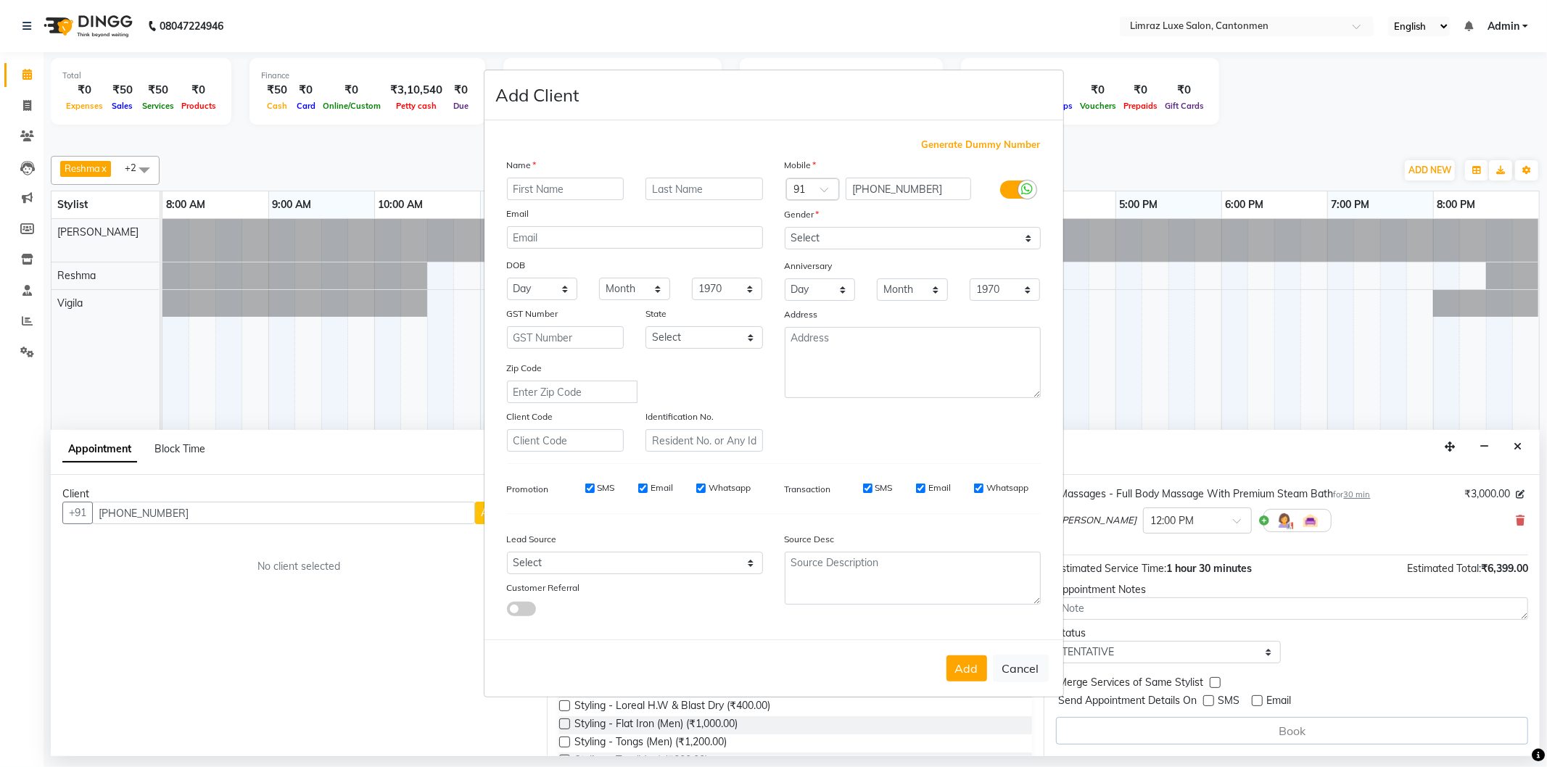
click at [583, 186] on input "text" at bounding box center [566, 189] width 118 height 22
type input "m"
click at [527, 190] on input "[PERSON_NAME]" at bounding box center [566, 189] width 118 height 22
type input "Monhish"
click at [705, 184] on input "text" at bounding box center [705, 189] width 118 height 22
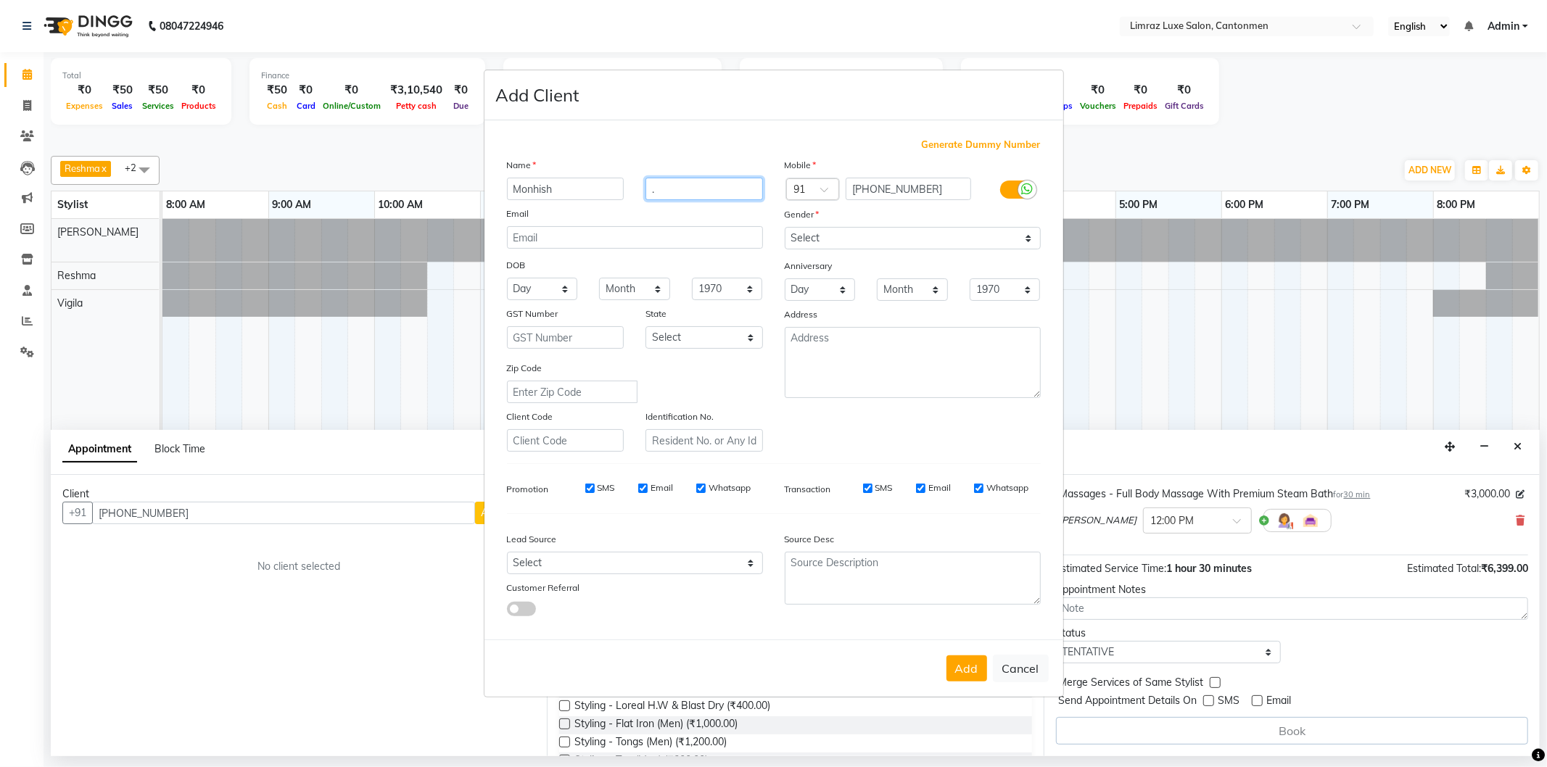
type input "."
click at [1016, 242] on select "Select [DEMOGRAPHIC_DATA] [DEMOGRAPHIC_DATA] Other Prefer Not To Say" at bounding box center [913, 238] width 256 height 22
select select "[DEMOGRAPHIC_DATA]"
click at [785, 227] on select "Select [DEMOGRAPHIC_DATA] [DEMOGRAPHIC_DATA] Other Prefer Not To Say" at bounding box center [913, 238] width 256 height 22
click at [957, 672] on button "Add" at bounding box center [967, 669] width 41 height 26
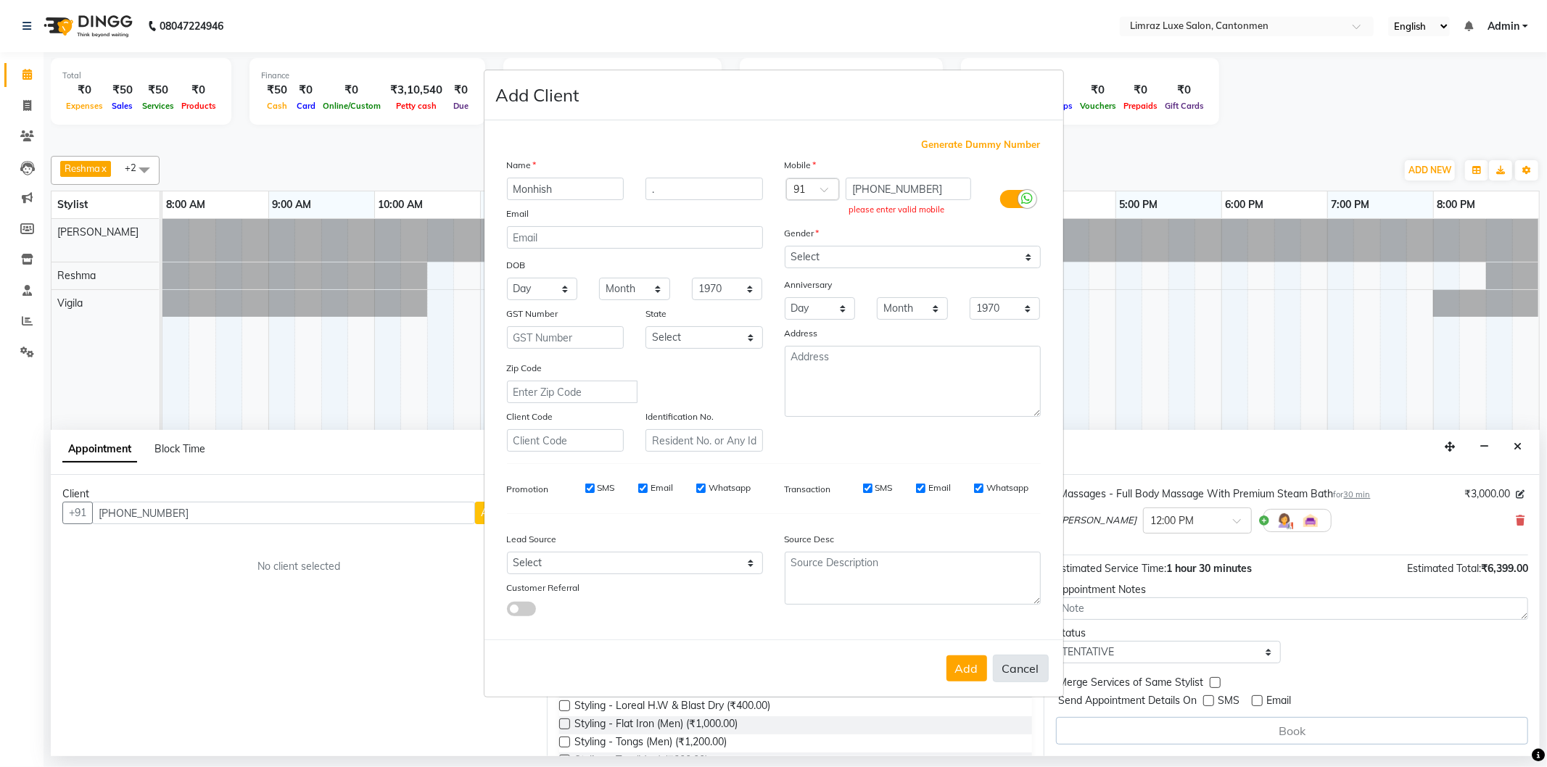
click at [1024, 677] on button "Cancel" at bounding box center [1021, 669] width 56 height 28
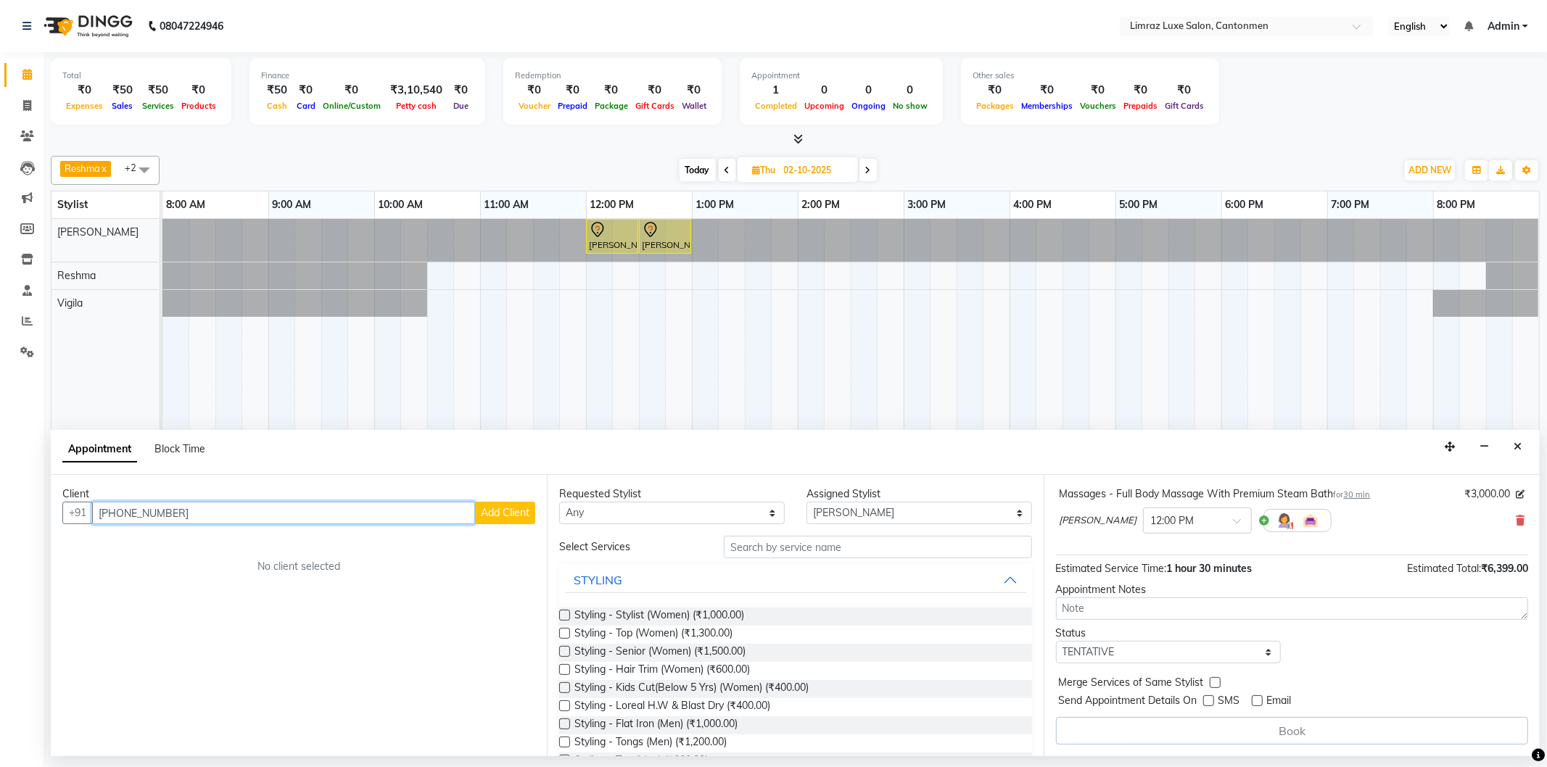
click at [182, 516] on input "[PHONE_NUMBER]" at bounding box center [283, 513] width 383 height 22
type input "+"
click at [1517, 454] on button "Close" at bounding box center [1517, 447] width 21 height 22
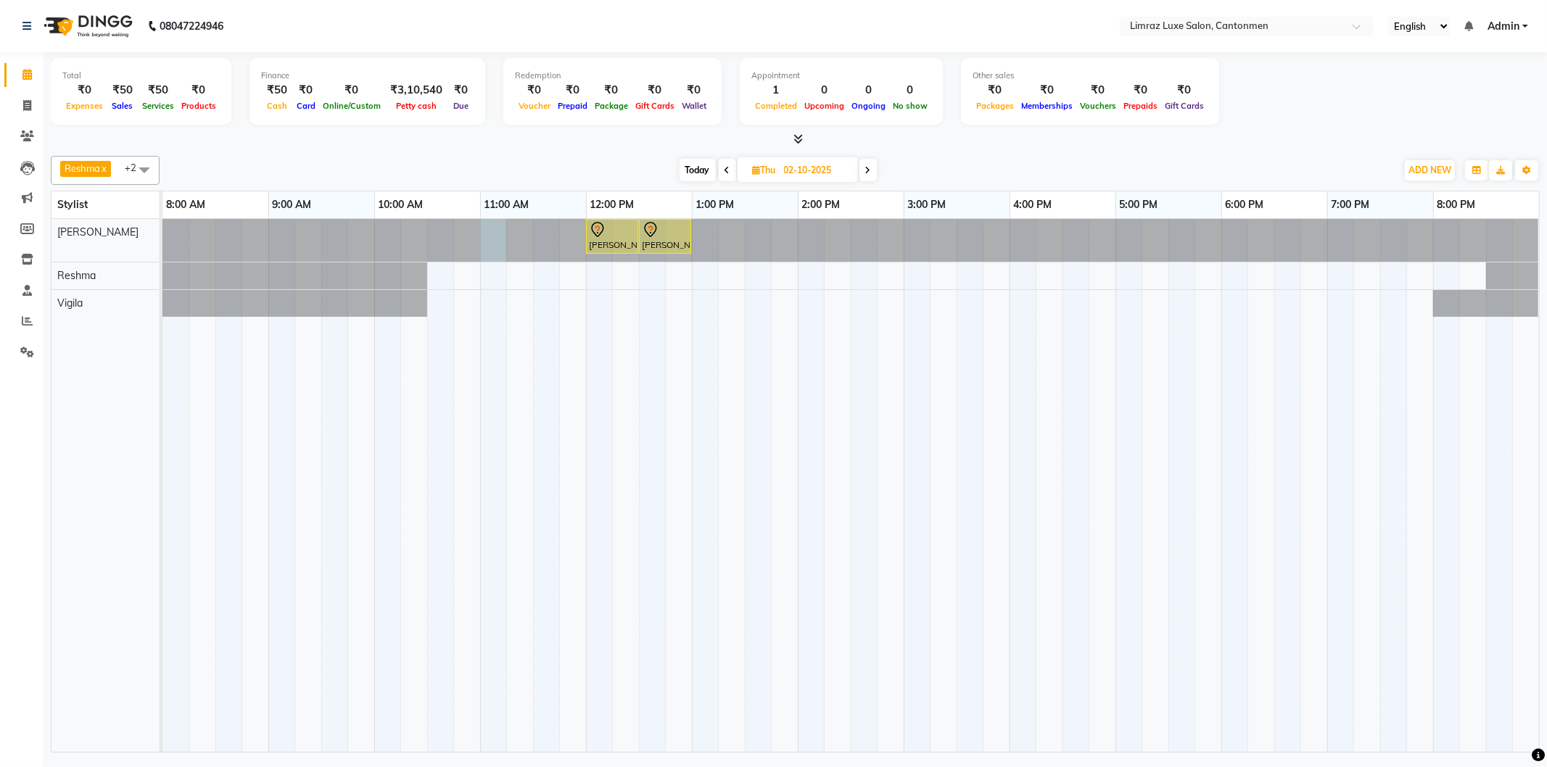
click at [162, 236] on div at bounding box center [162, 240] width 0 height 43
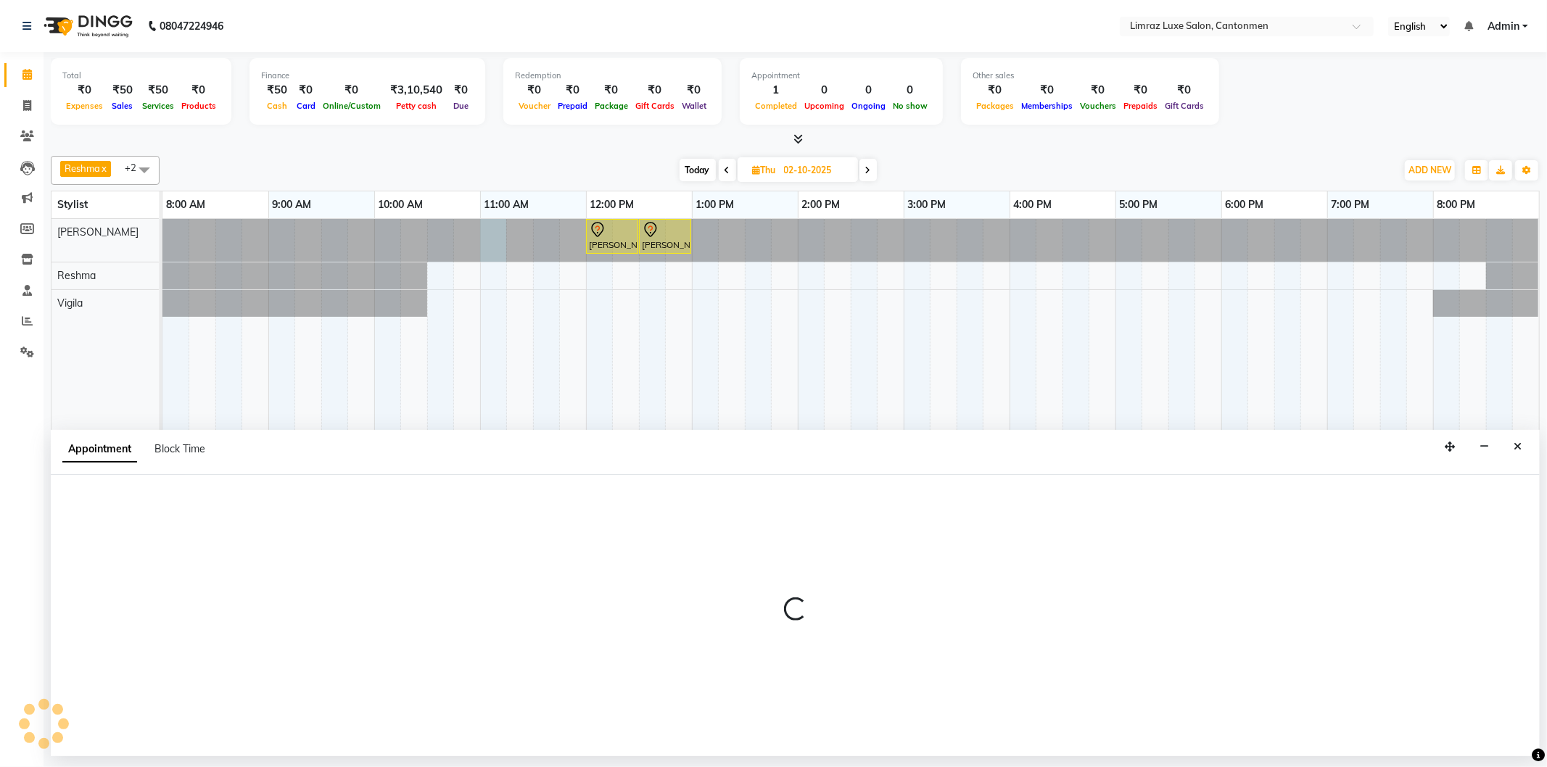
select select "90538"
select select "tentative"
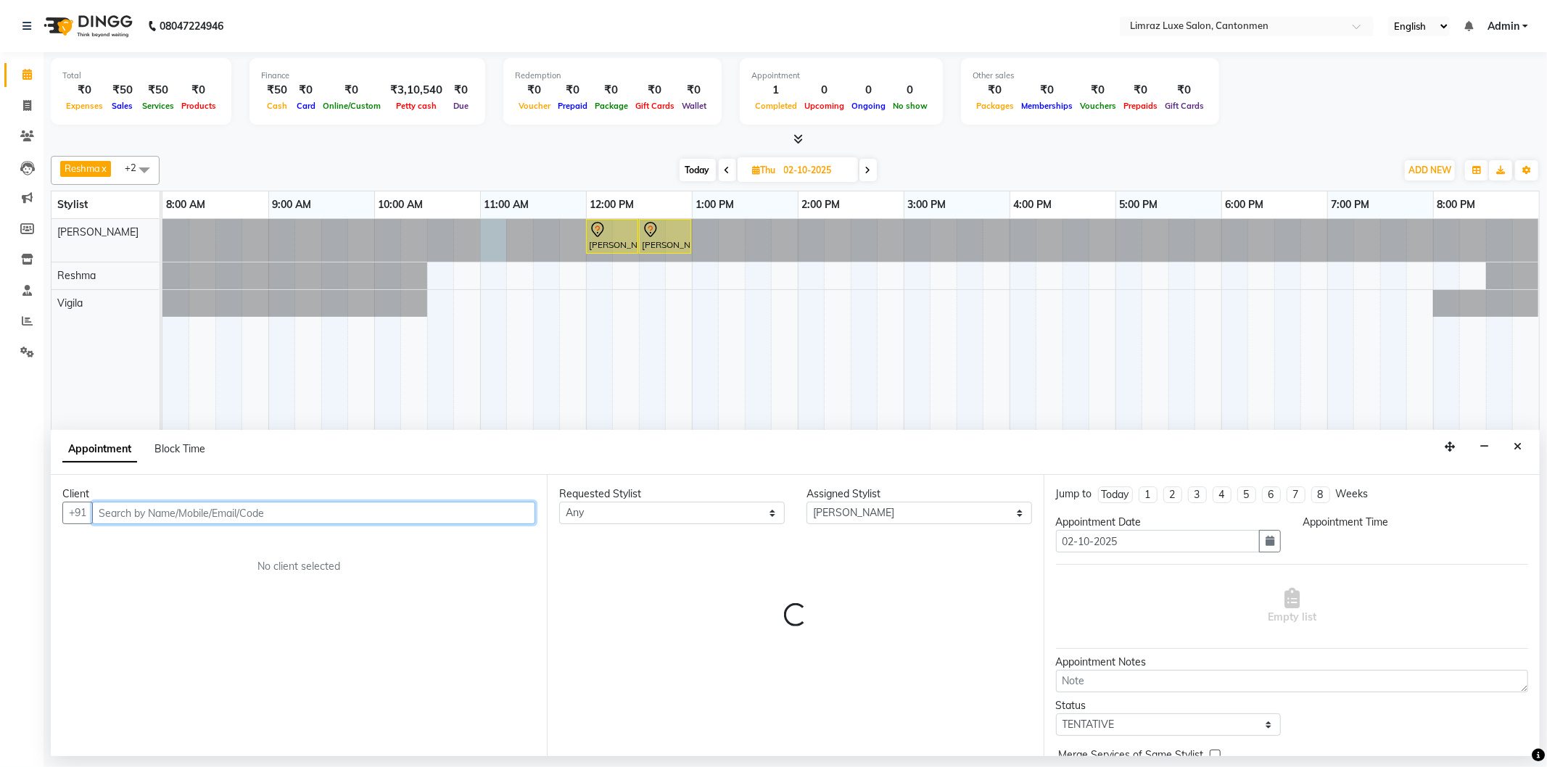
select select "660"
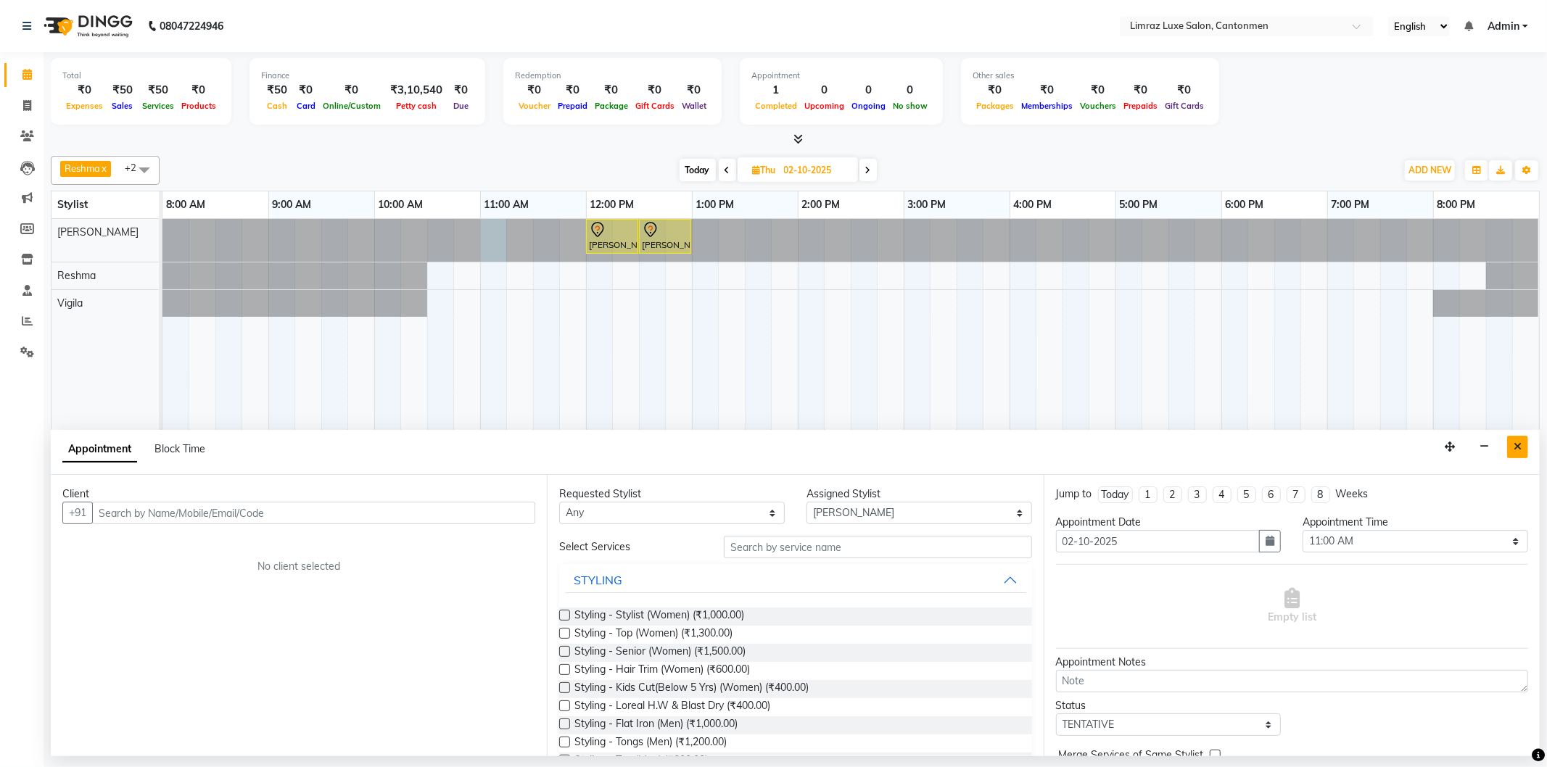
click at [1522, 444] on button "Close" at bounding box center [1517, 447] width 21 height 22
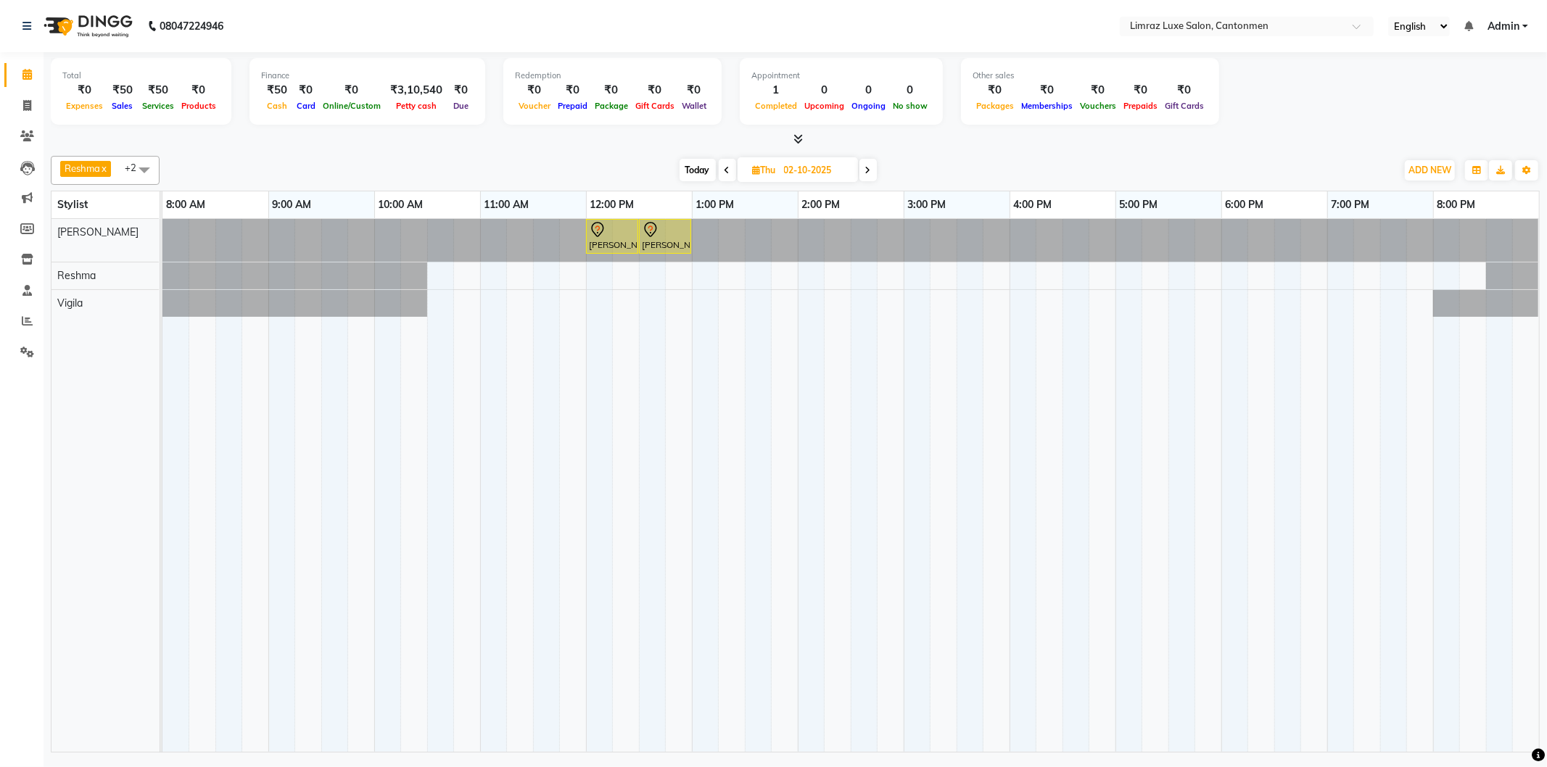
click at [871, 173] on icon at bounding box center [868, 170] width 6 height 9
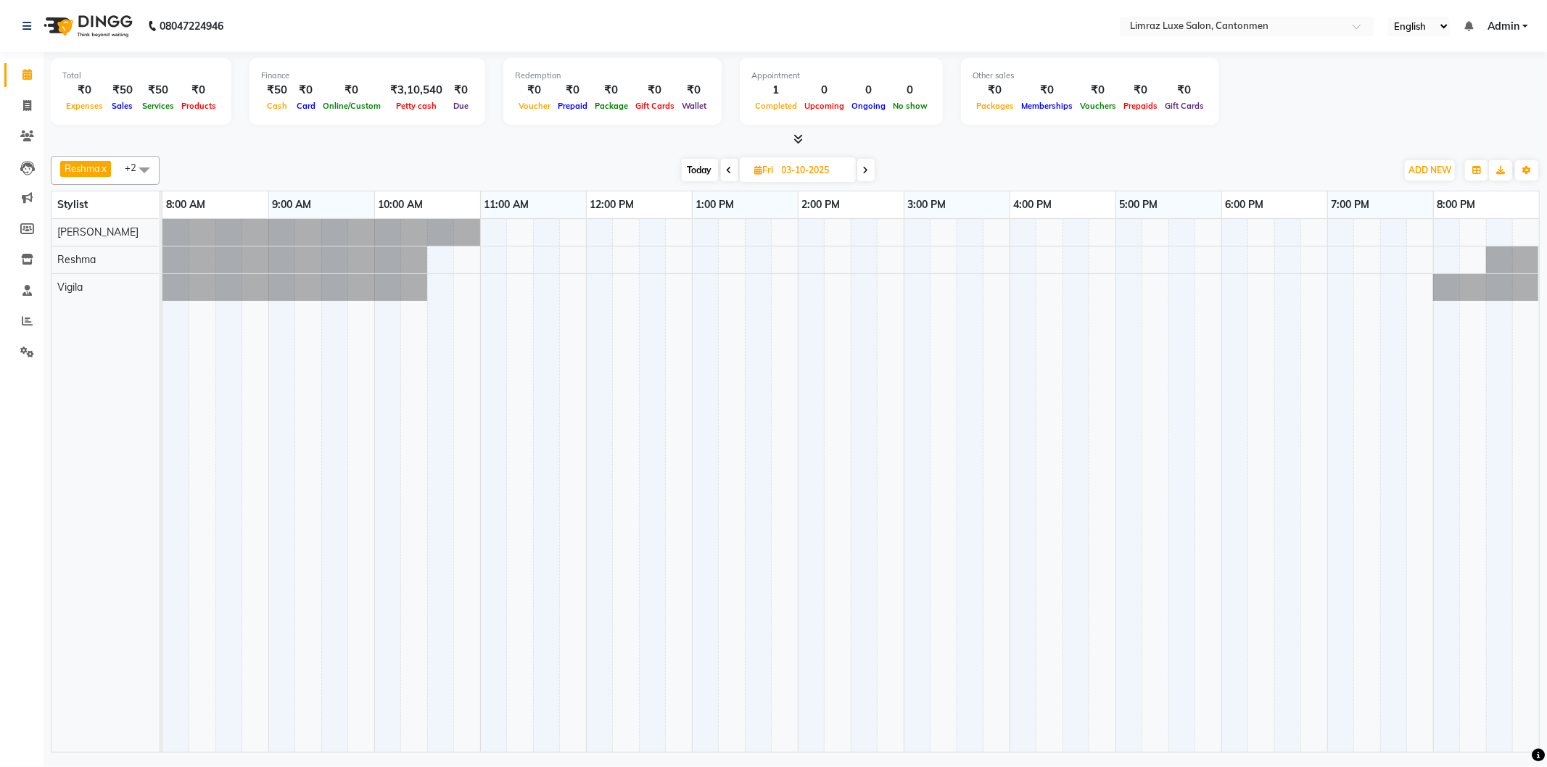
click at [727, 171] on icon at bounding box center [730, 170] width 6 height 9
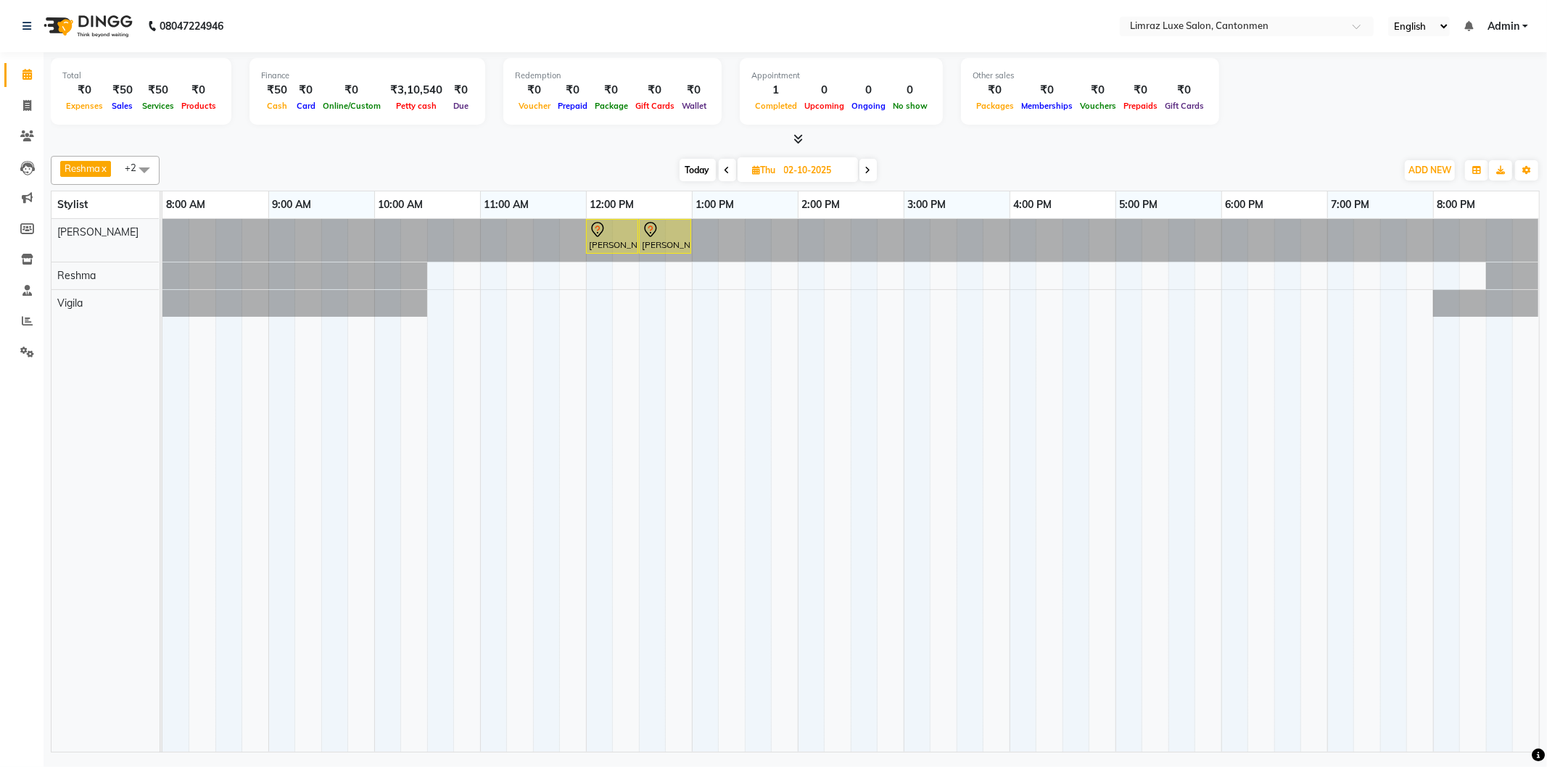
click at [727, 171] on icon at bounding box center [728, 170] width 6 height 9
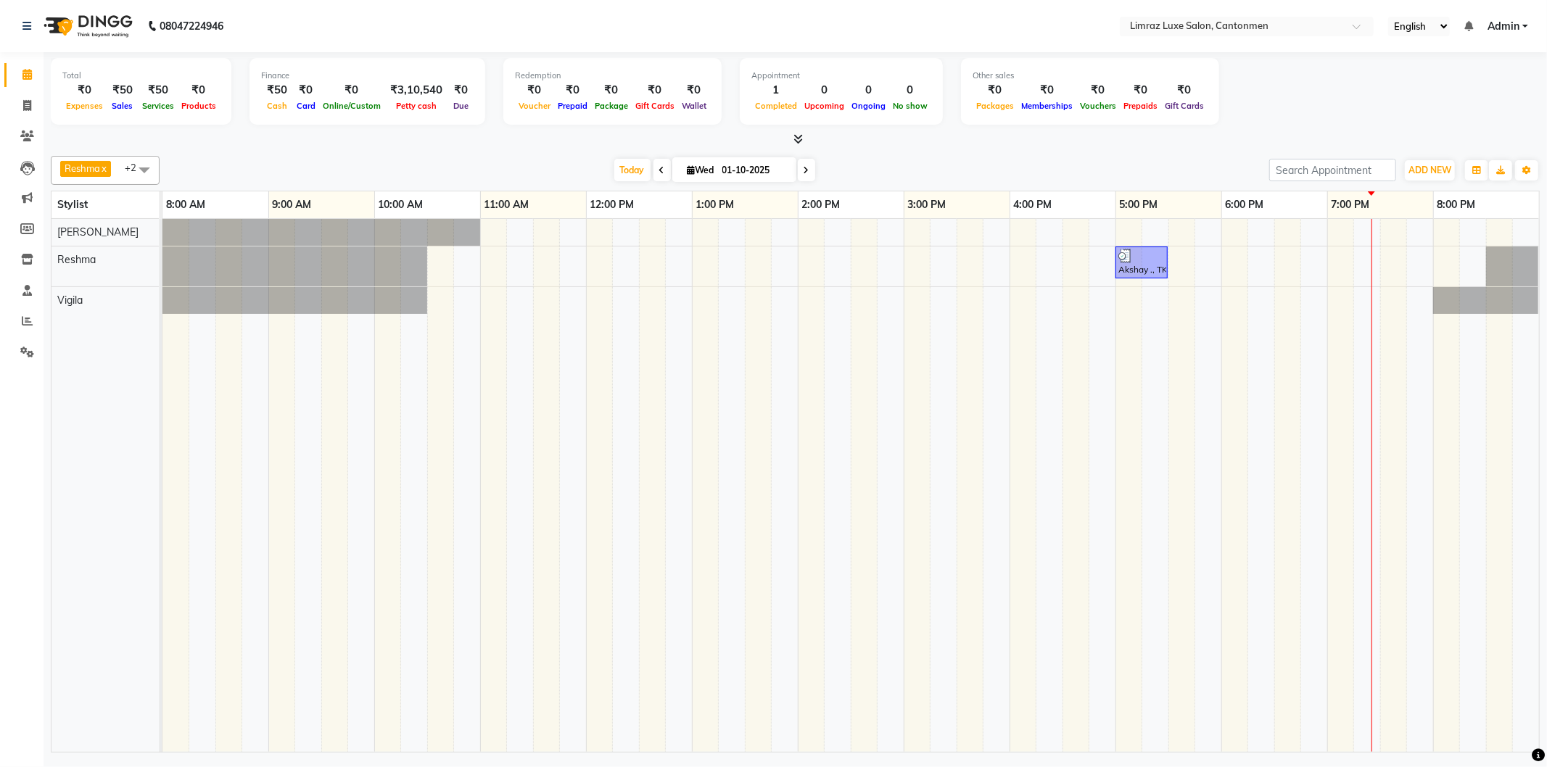
click at [810, 169] on span at bounding box center [806, 170] width 17 height 22
type input "02-10-2025"
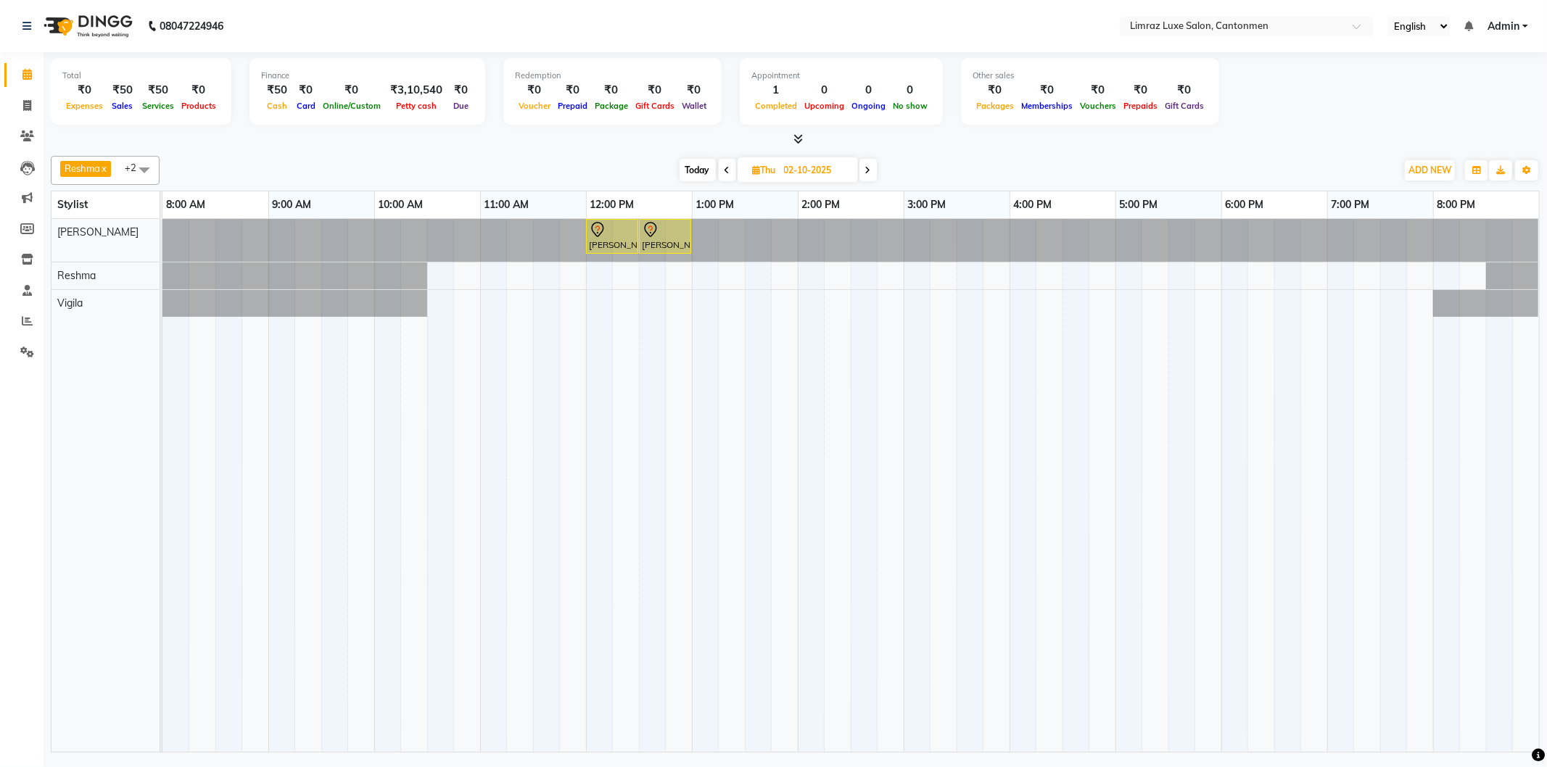
click at [142, 157] on span at bounding box center [144, 170] width 29 height 28
click at [106, 308] on div "[DEMOGRAPHIC_DATA]" at bounding box center [105, 311] width 93 height 15
checkbox input "true"
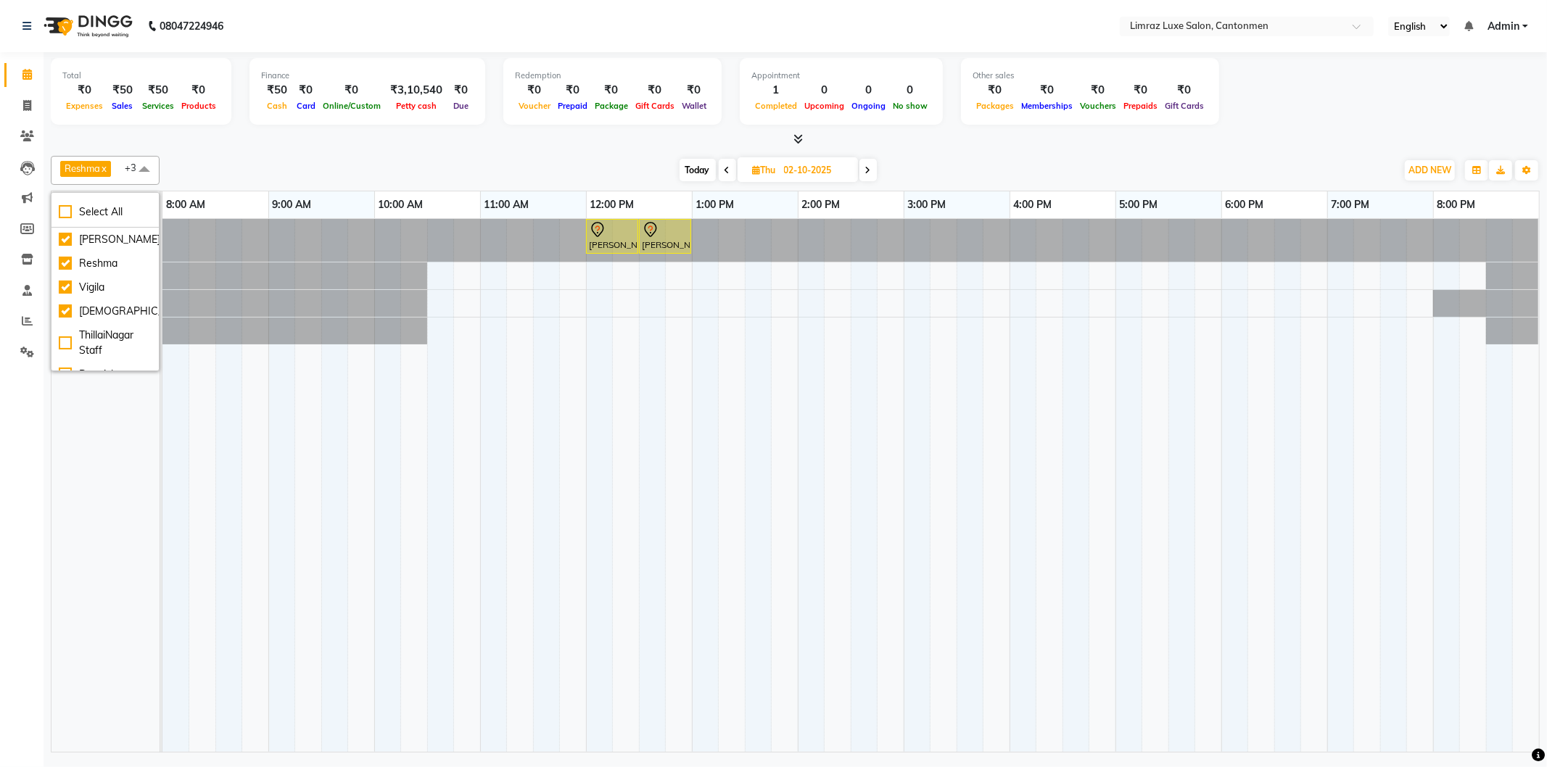
click at [241, 403] on td at bounding box center [228, 485] width 27 height 533
drag, startPoint x: 785, startPoint y: 426, endPoint x: 712, endPoint y: 754, distance: 336.6
click at [720, 767] on html "08047224946 Select Location × Limraz Luxe Salon, Cantonmen English ENGLISH Espa…" at bounding box center [773, 383] width 1547 height 767
drag, startPoint x: 785, startPoint y: 624, endPoint x: 1349, endPoint y: 158, distance: 732.1
click at [1151, 512] on td at bounding box center [1155, 485] width 27 height 533
